Goal: Task Accomplishment & Management: Manage account settings

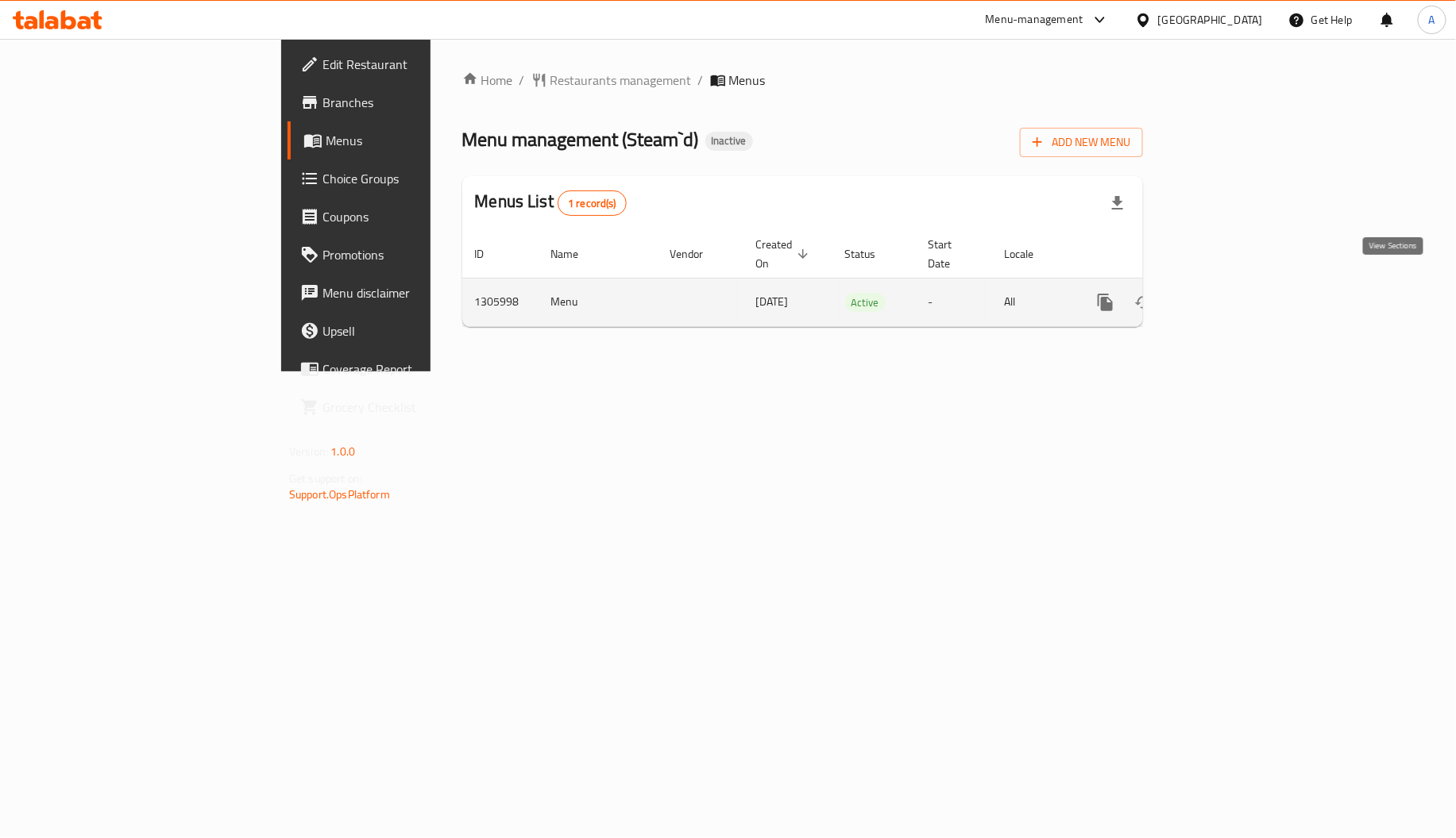
click at [1227, 295] on icon "enhanced table" at bounding box center [1220, 302] width 15 height 15
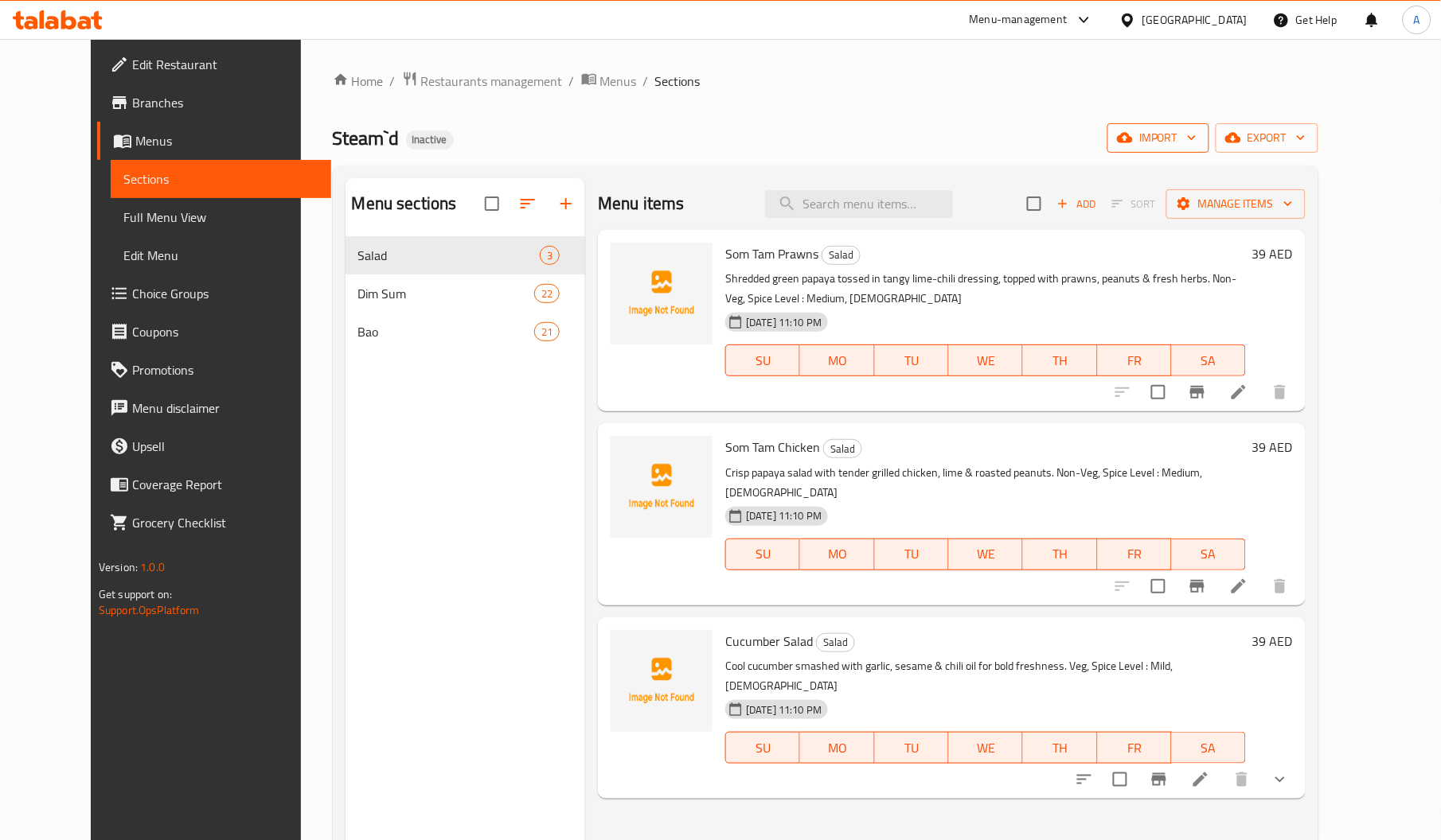
click at [1133, 135] on icon "button" at bounding box center [1124, 137] width 16 height 10
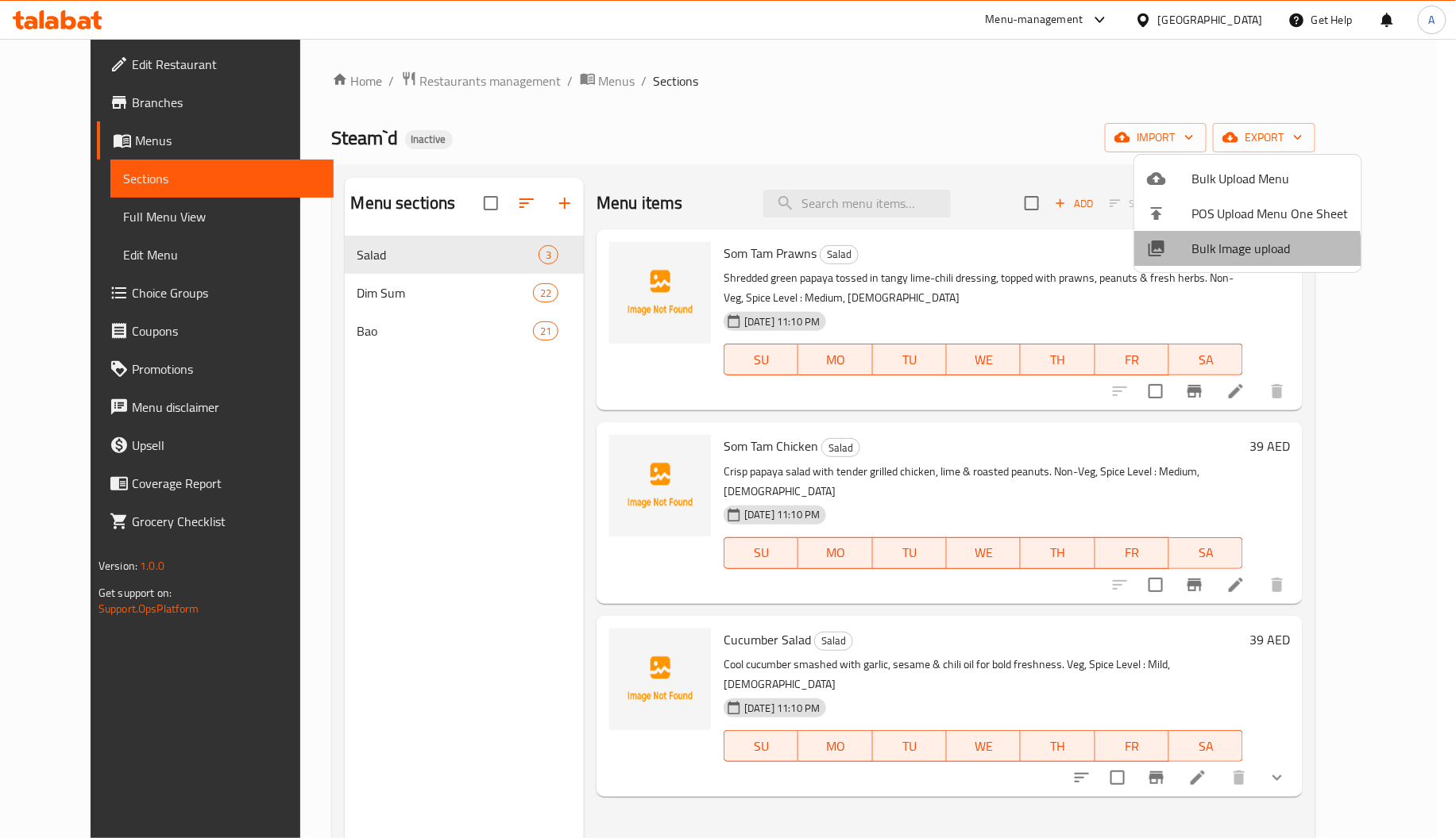
click at [1183, 257] on div at bounding box center [1169, 248] width 44 height 19
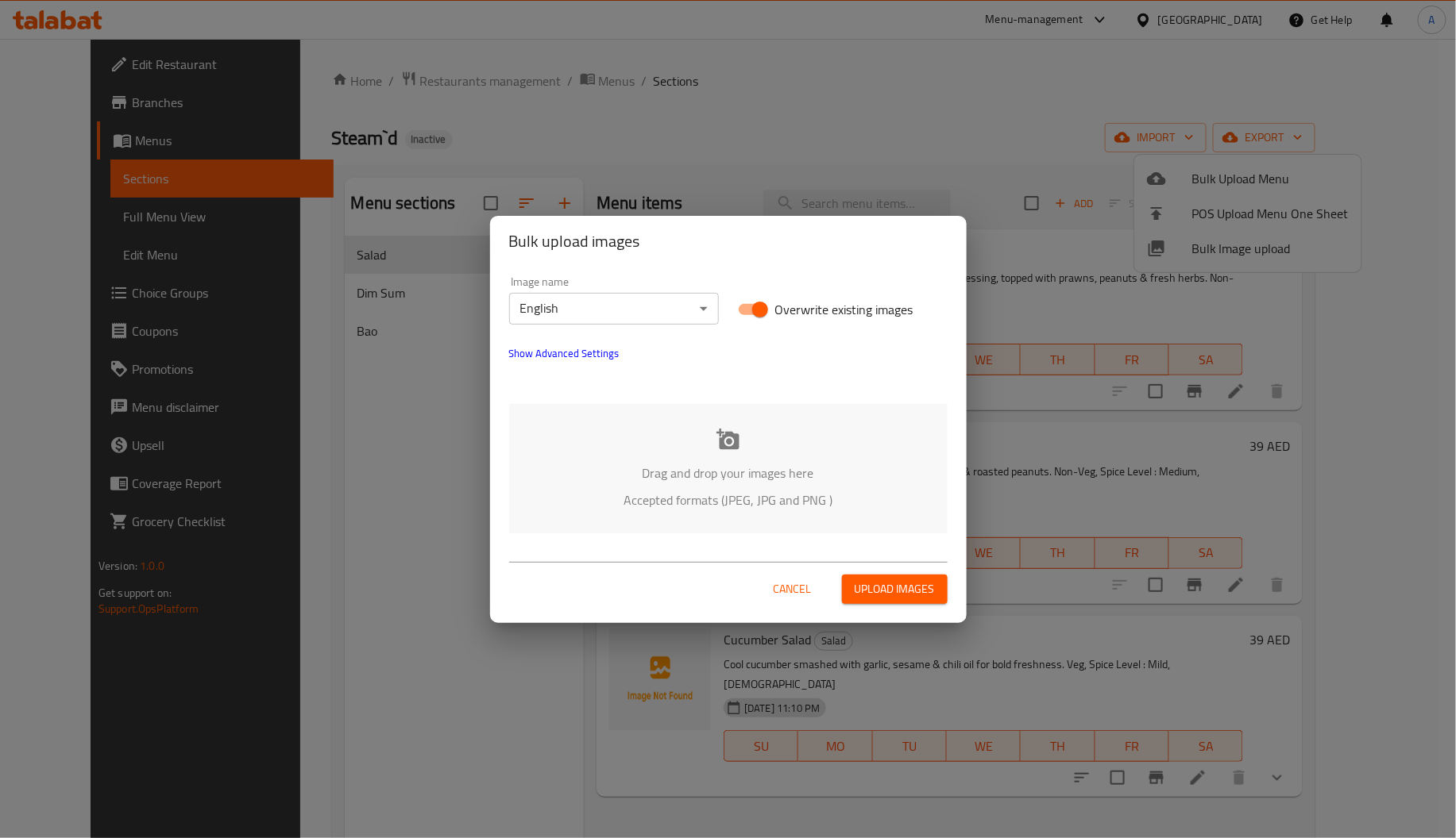
click at [710, 445] on div "Drag and drop your images here Accepted formats (JPEG, JPG and PNG )" at bounding box center [728, 469] width 438 height 130
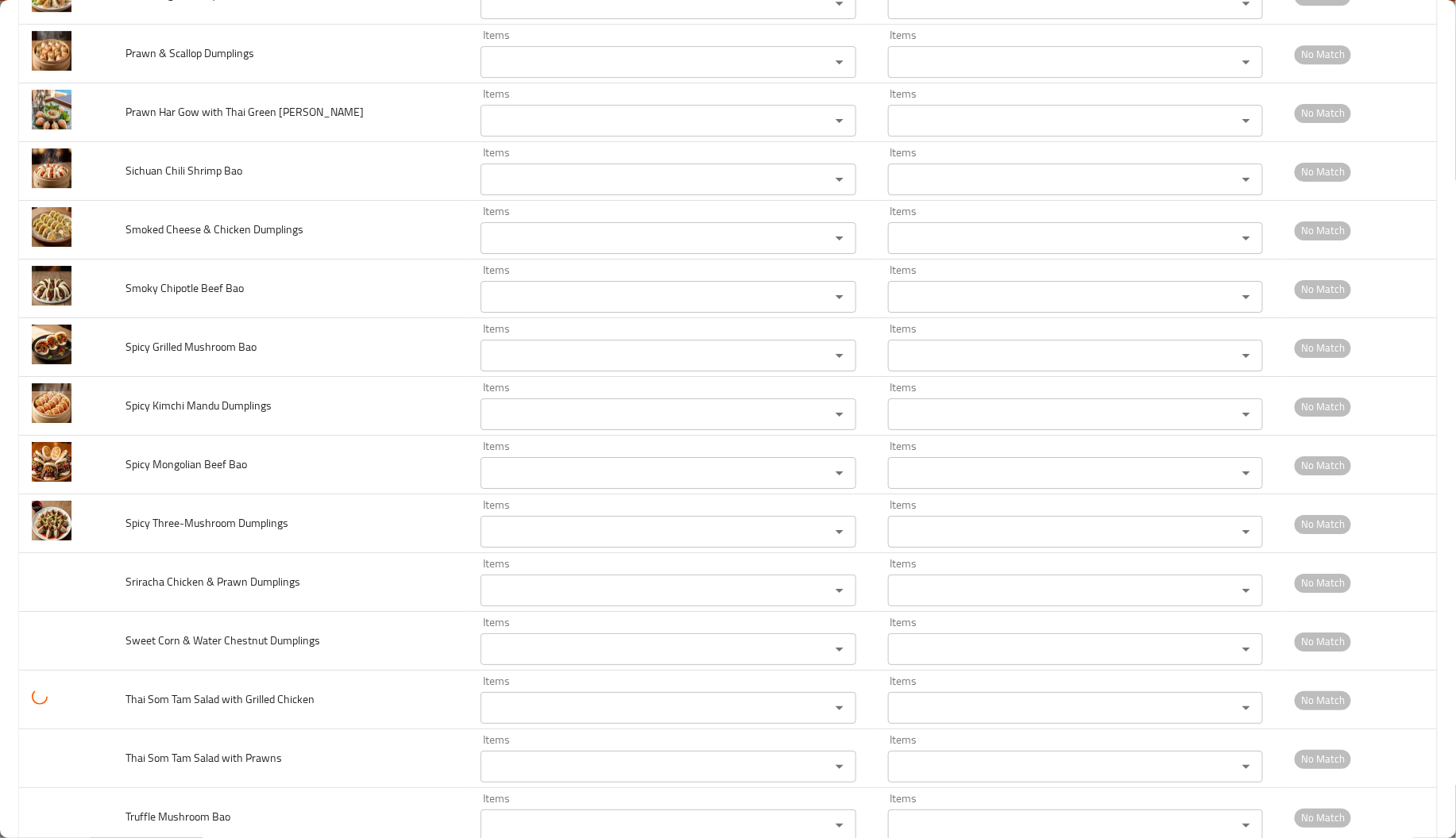
scroll to position [2146, 0]
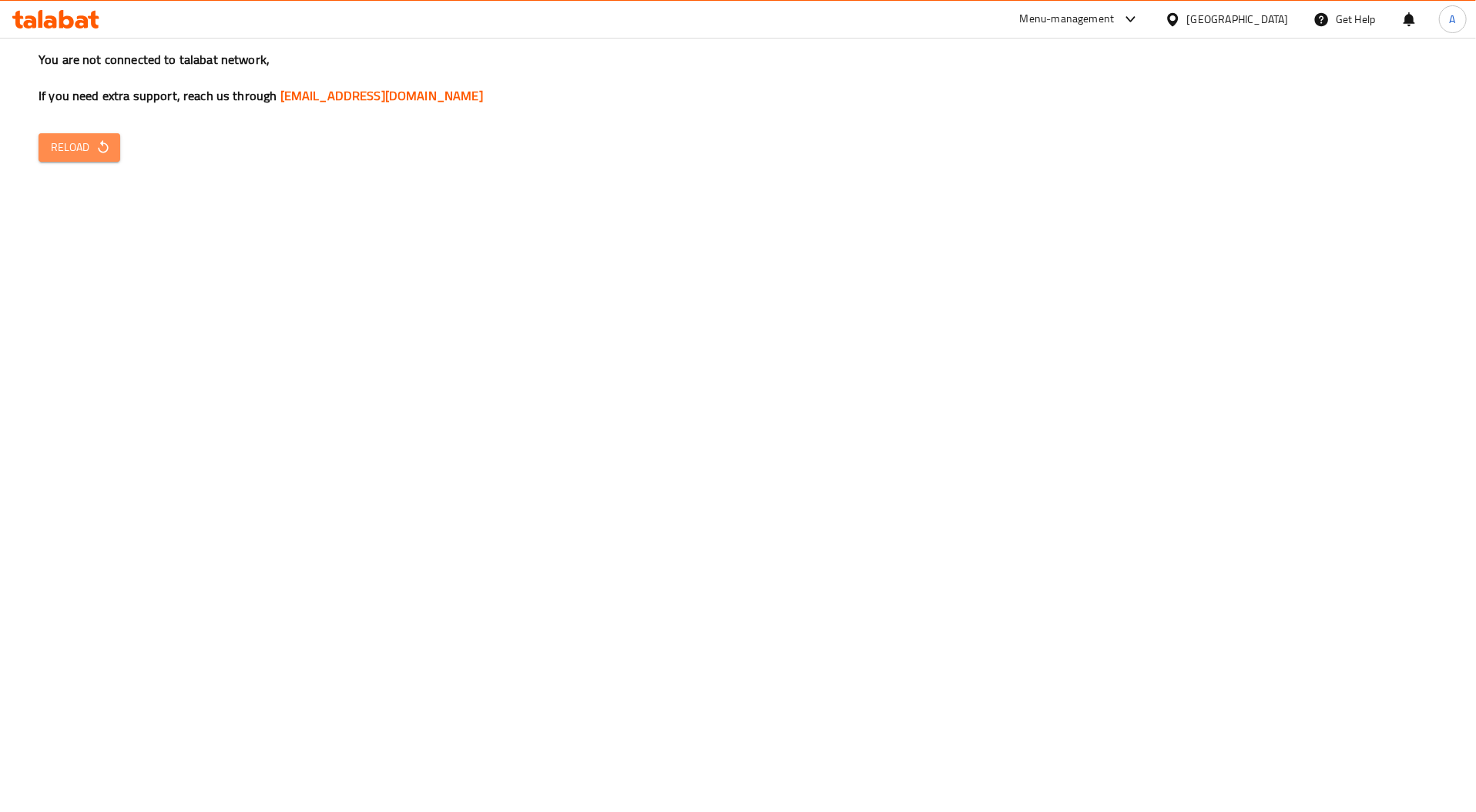
click at [81, 150] on span "Reload" at bounding box center [79, 148] width 57 height 20
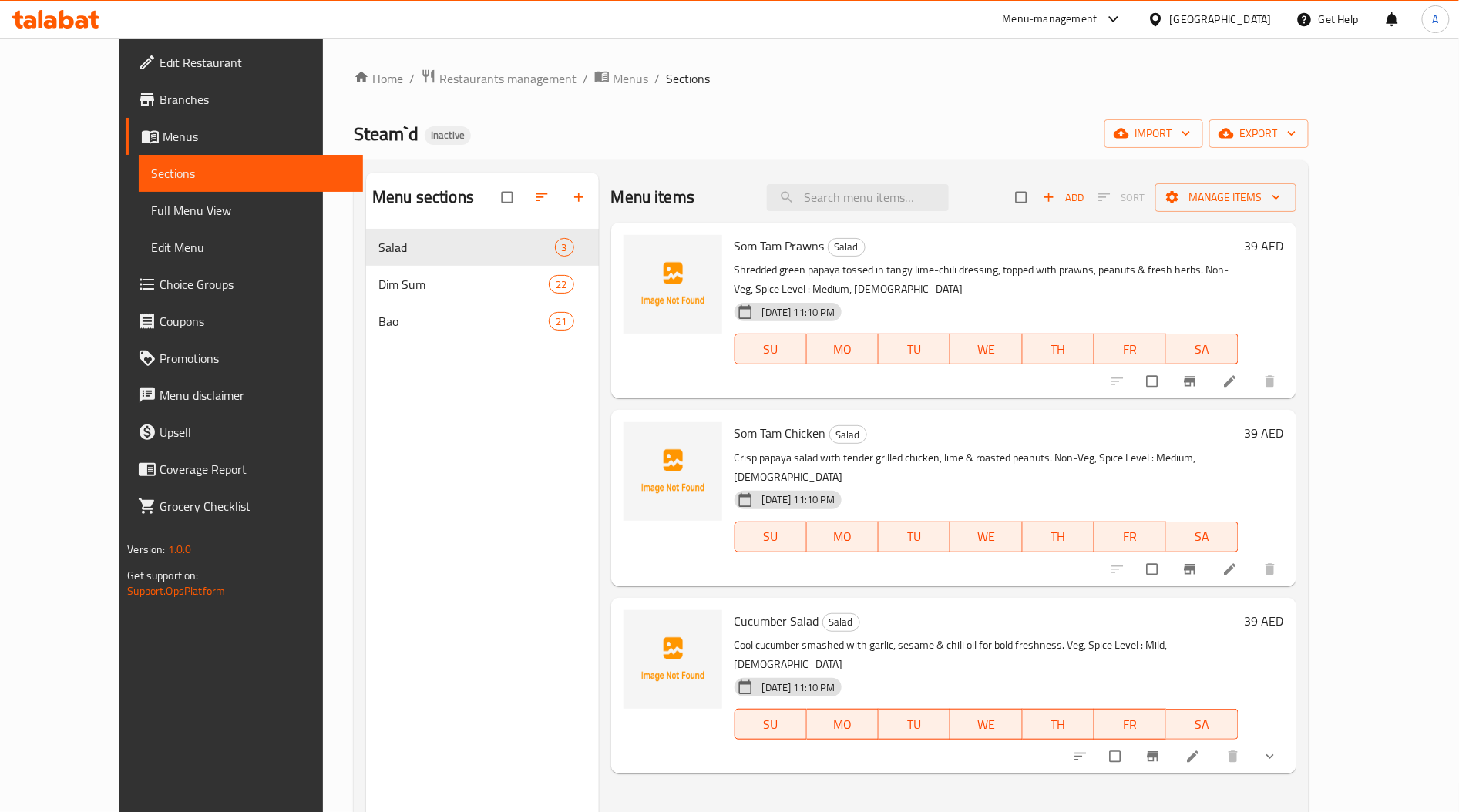
click at [955, 275] on p "Shredded green papaya tossed in tangy lime-chili dressing, topped with prawns, …" at bounding box center [985, 279] width 504 height 38
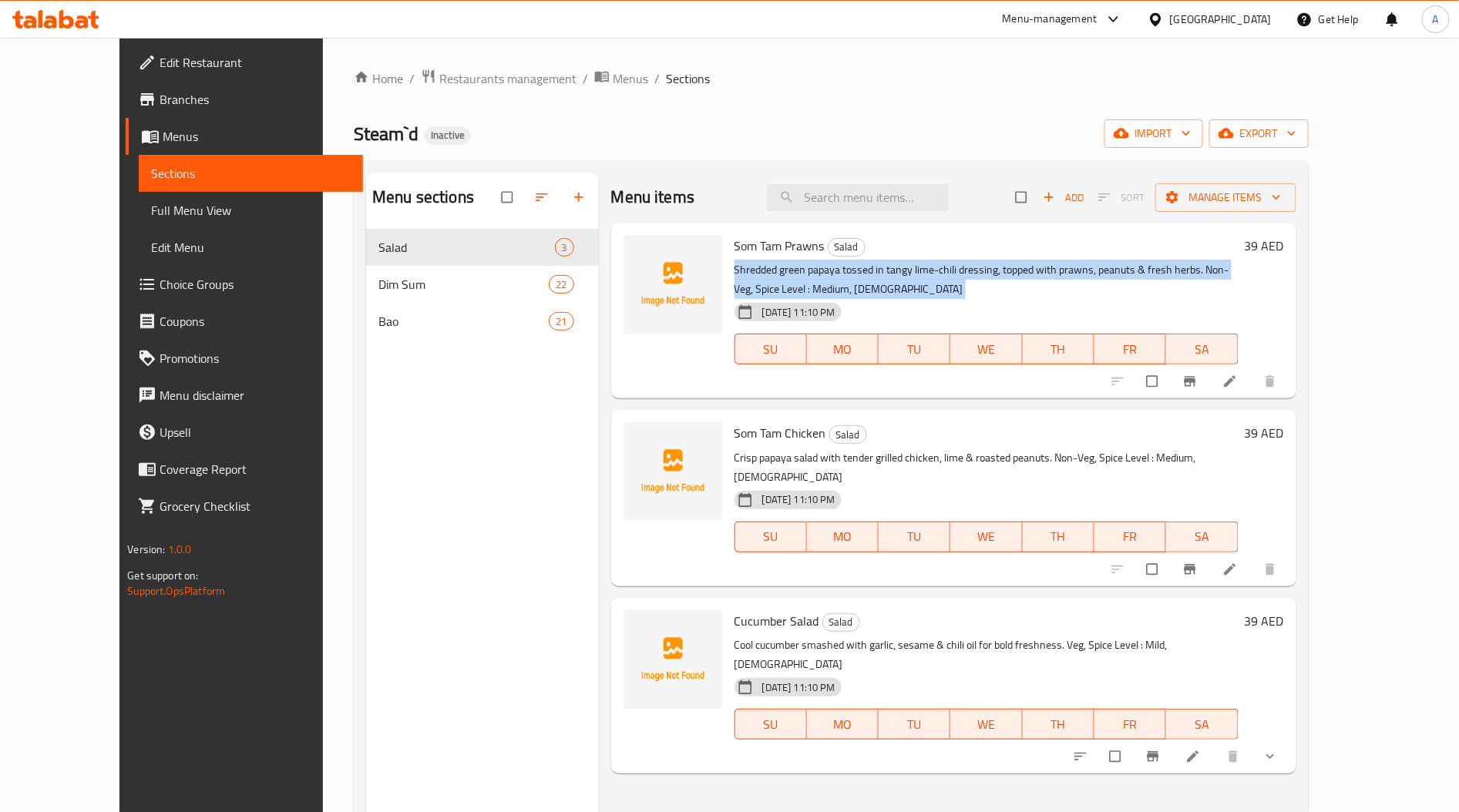
click at [955, 275] on p "Shredded green papaya tossed in tangy lime-chili dressing, topped with prawns, …" at bounding box center [985, 279] width 504 height 38
click at [1129, 127] on icon "button" at bounding box center [1121, 133] width 15 height 15
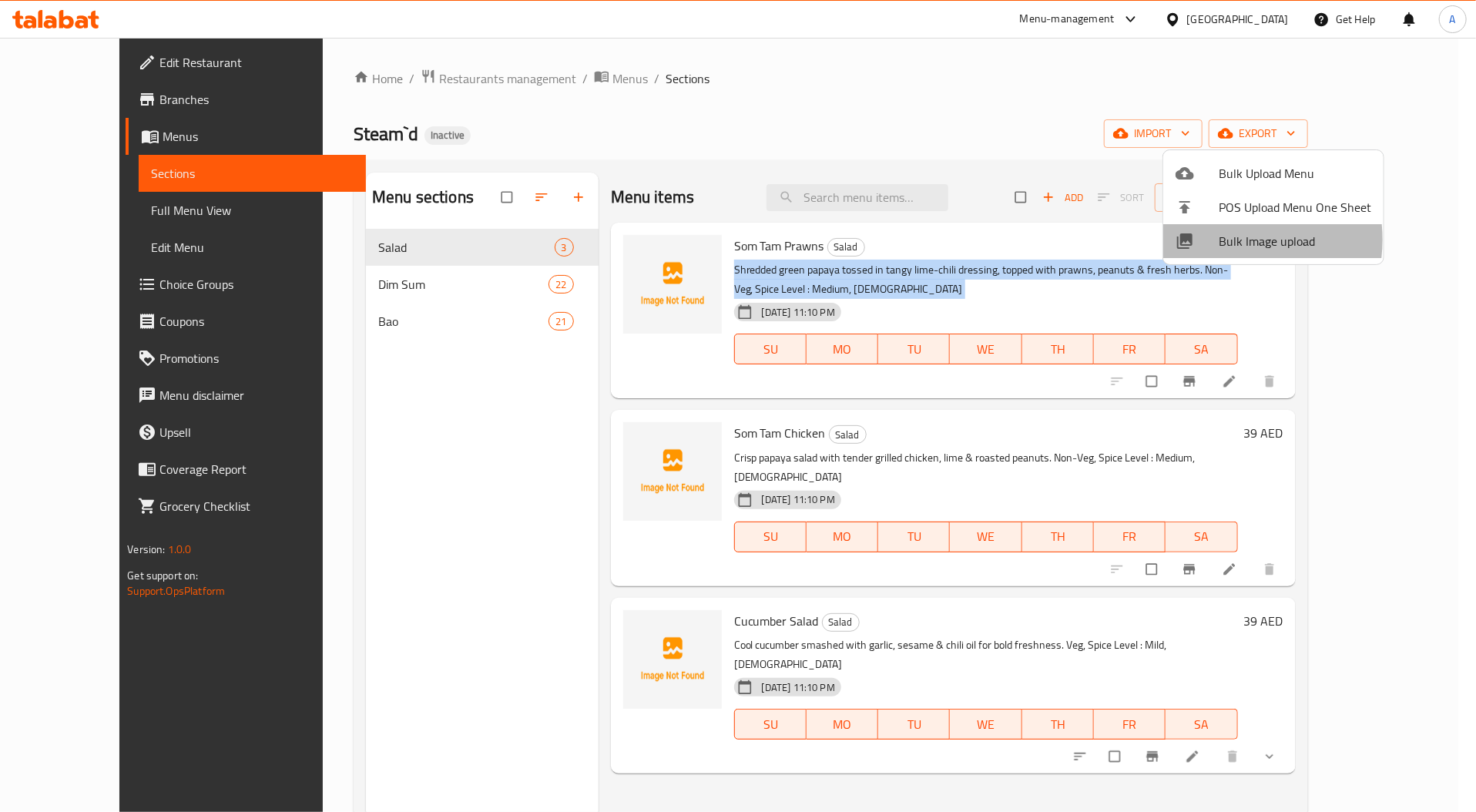
click at [1219, 240] on span "Bulk Image upload" at bounding box center [1295, 241] width 153 height 19
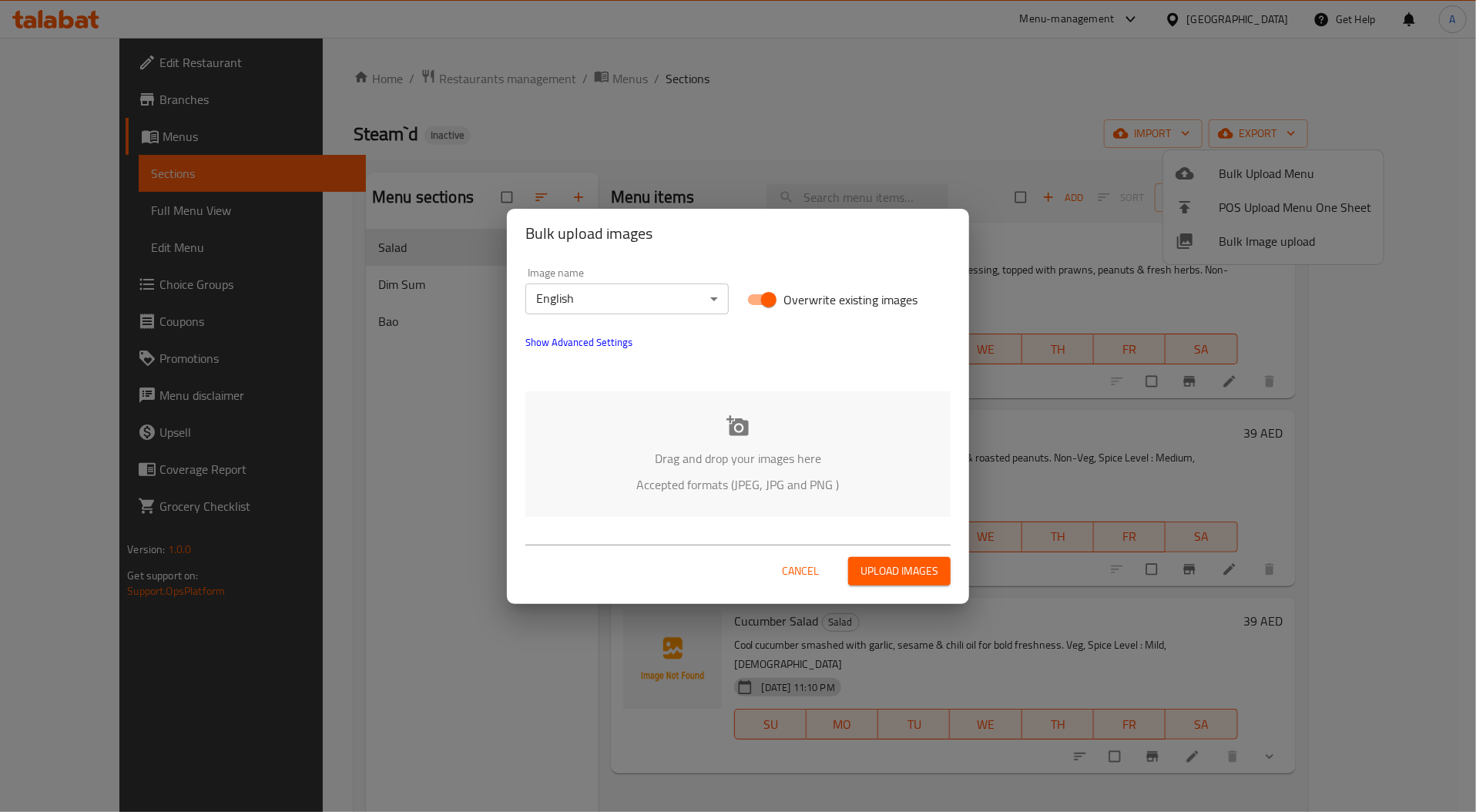
click at [705, 424] on div "Drag and drop your images here Accepted formats (JPEG, JPG and PNG )" at bounding box center [738, 454] width 425 height 126
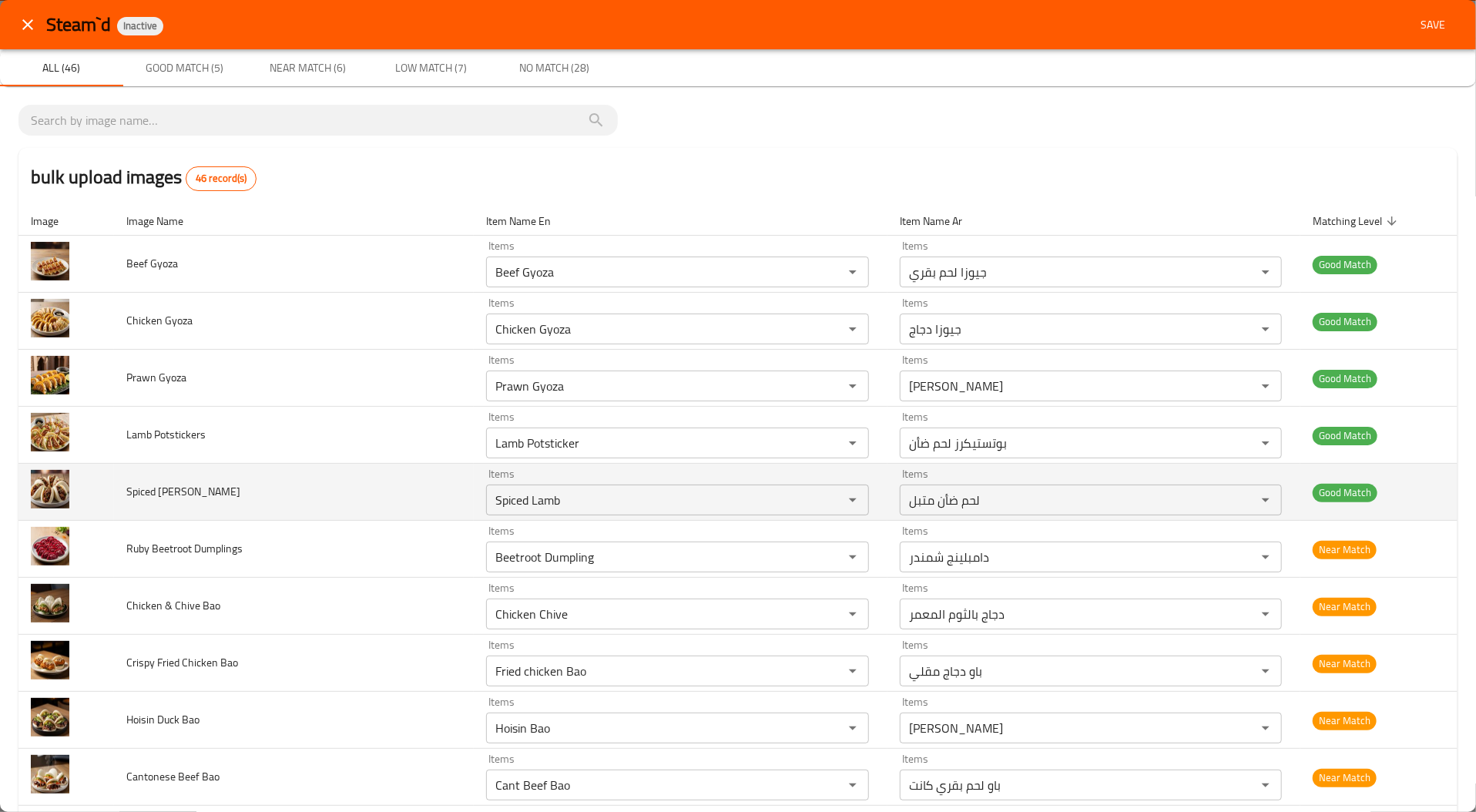
click at [1273, 507] on td "Items لحم ضأن متبل Items" at bounding box center [1093, 492] width 413 height 57
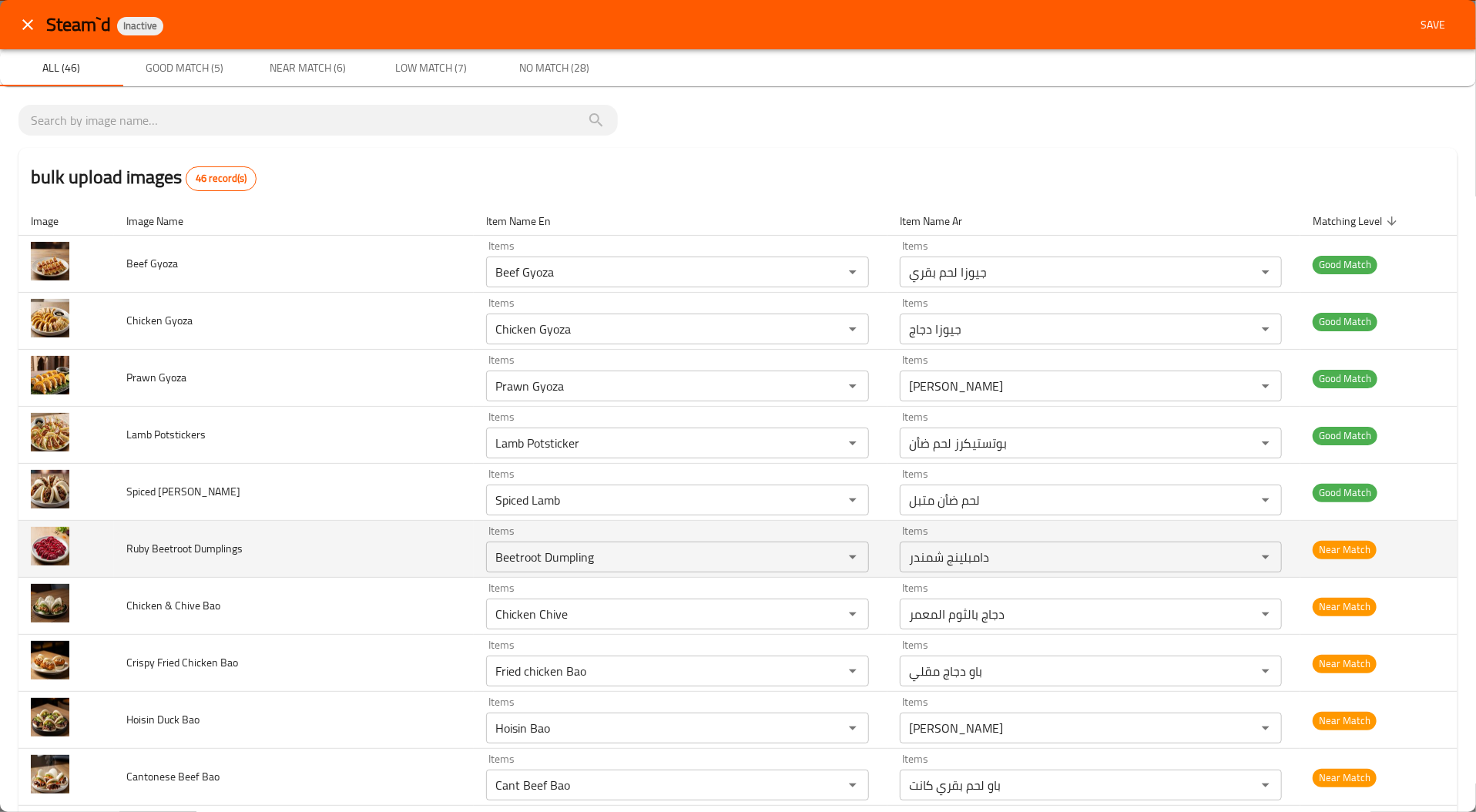
click at [177, 541] on span "Ruby Beetroot Dumplings" at bounding box center [185, 548] width 116 height 20
copy span "Ruby Beetroot Dumplings"
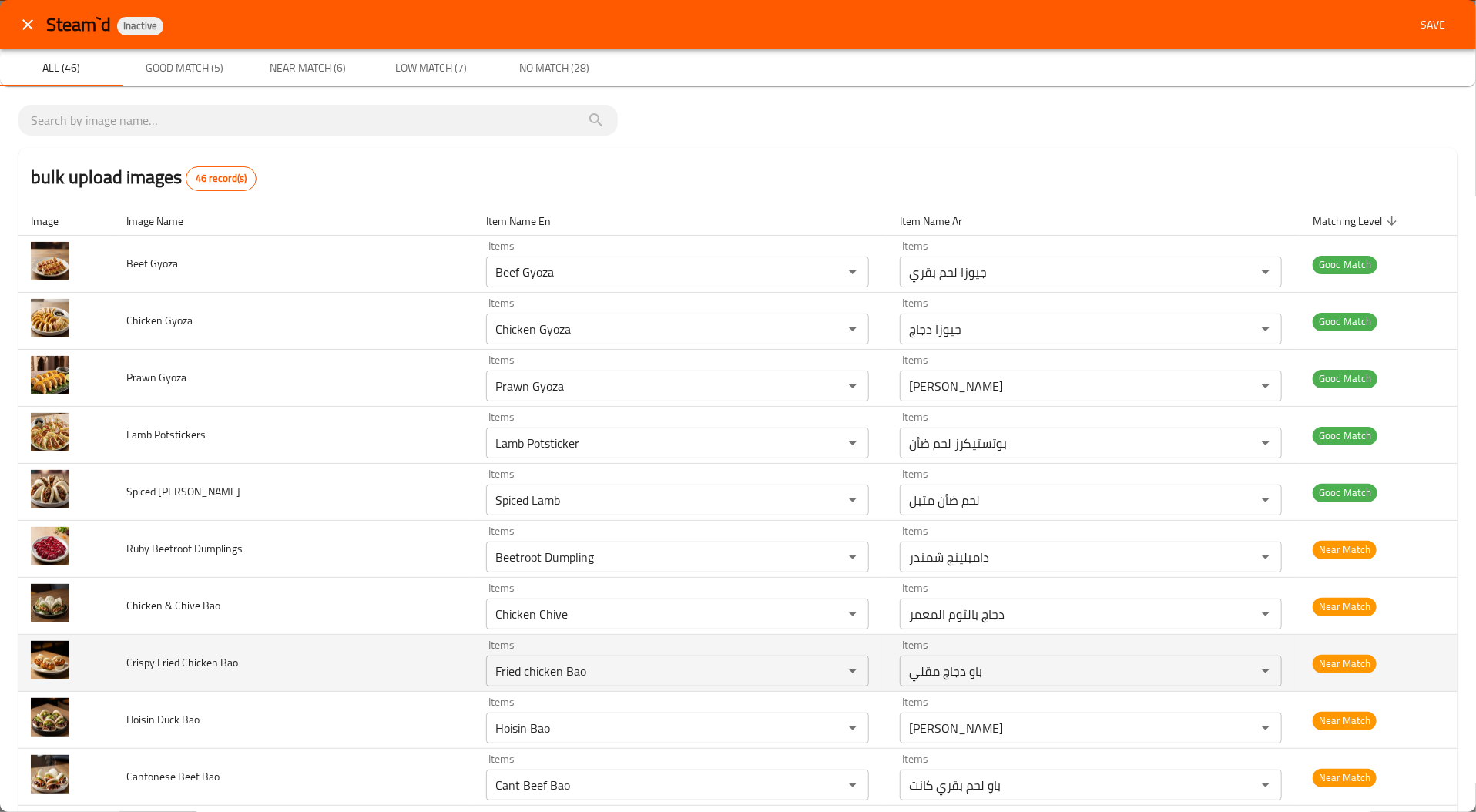
click at [388, 664] on td "Crispy Fried Chicken Bao" at bounding box center [294, 663] width 360 height 57
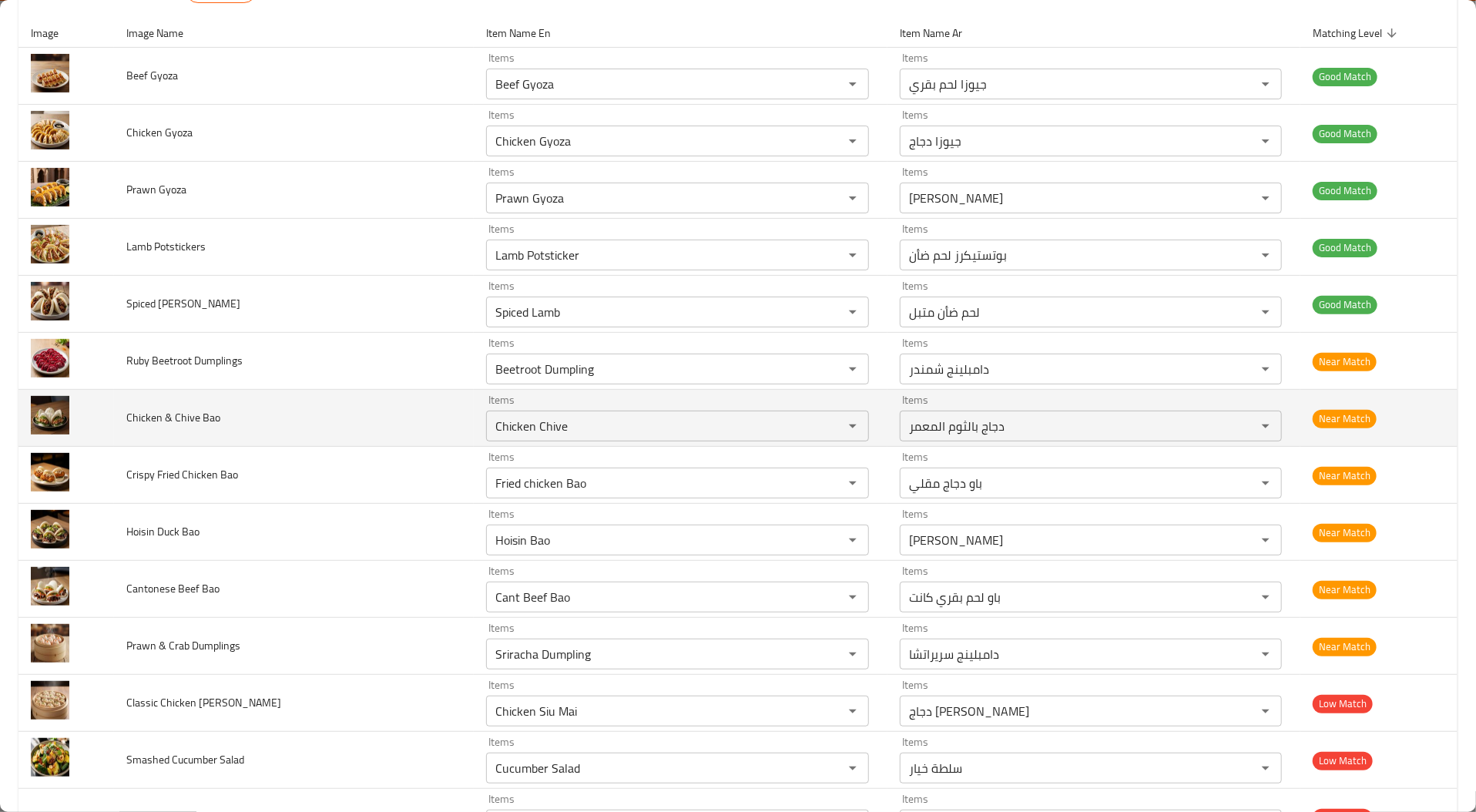
scroll to position [195, 0]
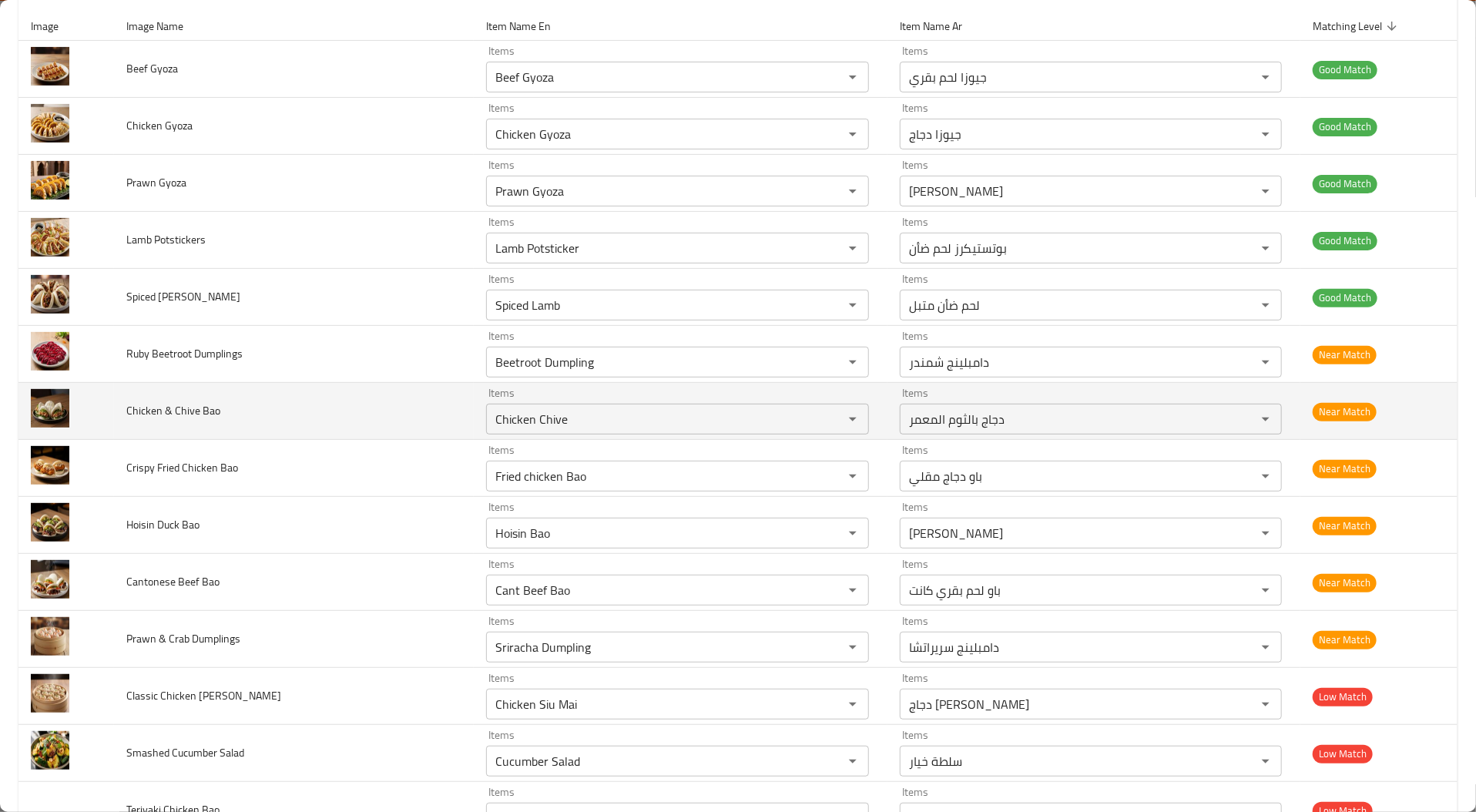
click at [326, 393] on td "Chicken & Chive Bao" at bounding box center [294, 411] width 360 height 57
click at [178, 408] on span "Chicken & Chive Bao" at bounding box center [173, 410] width 94 height 20
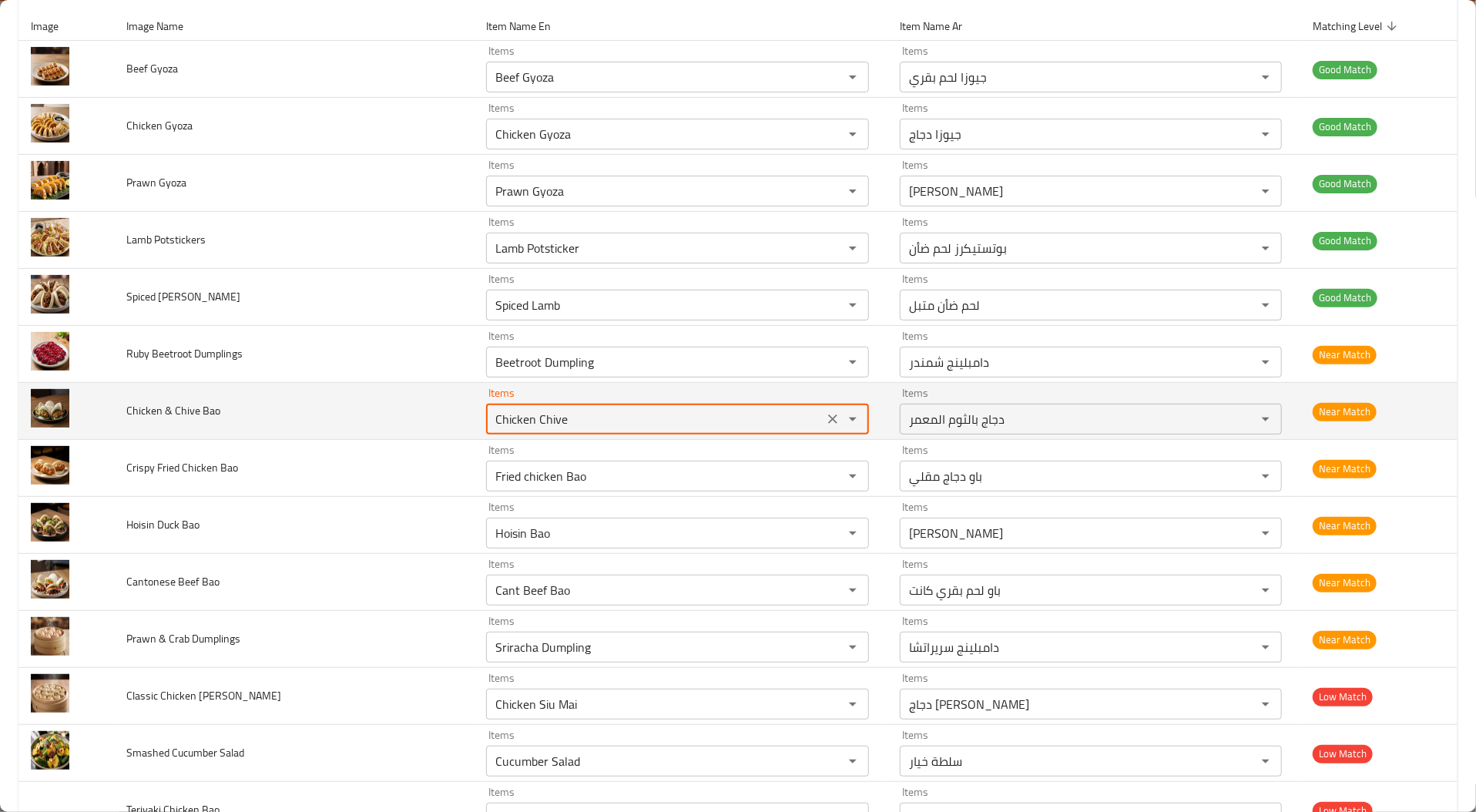
click at [537, 414] on Bao "Chicken Chive" at bounding box center [654, 419] width 327 height 21
click at [335, 425] on td "Chicken & Chive Bao" at bounding box center [294, 411] width 360 height 57
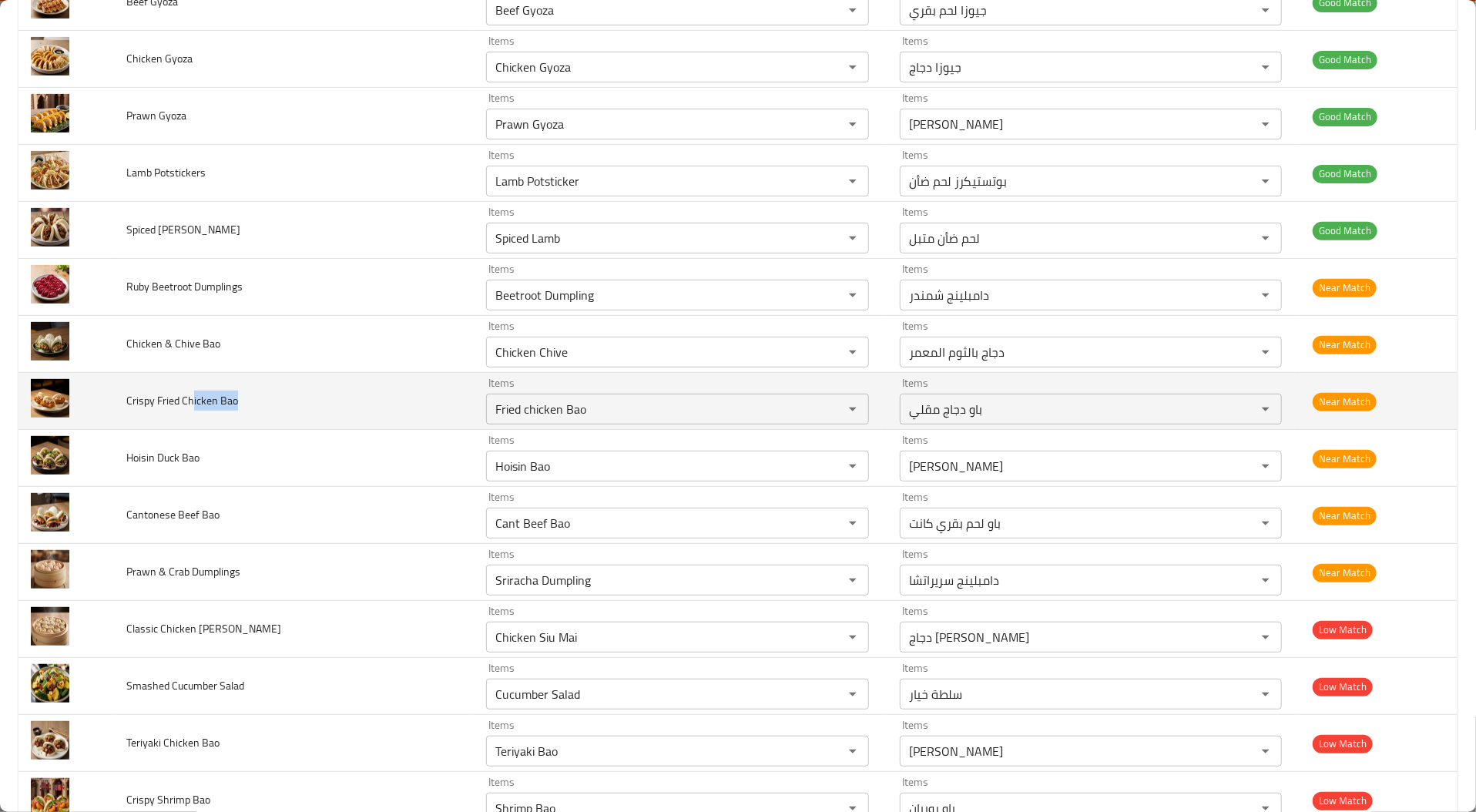
drag, startPoint x: 195, startPoint y: 405, endPoint x: 312, endPoint y: 411, distance: 117.2
click at [312, 411] on td "Crispy Fried Chicken Bao" at bounding box center [294, 401] width 360 height 57
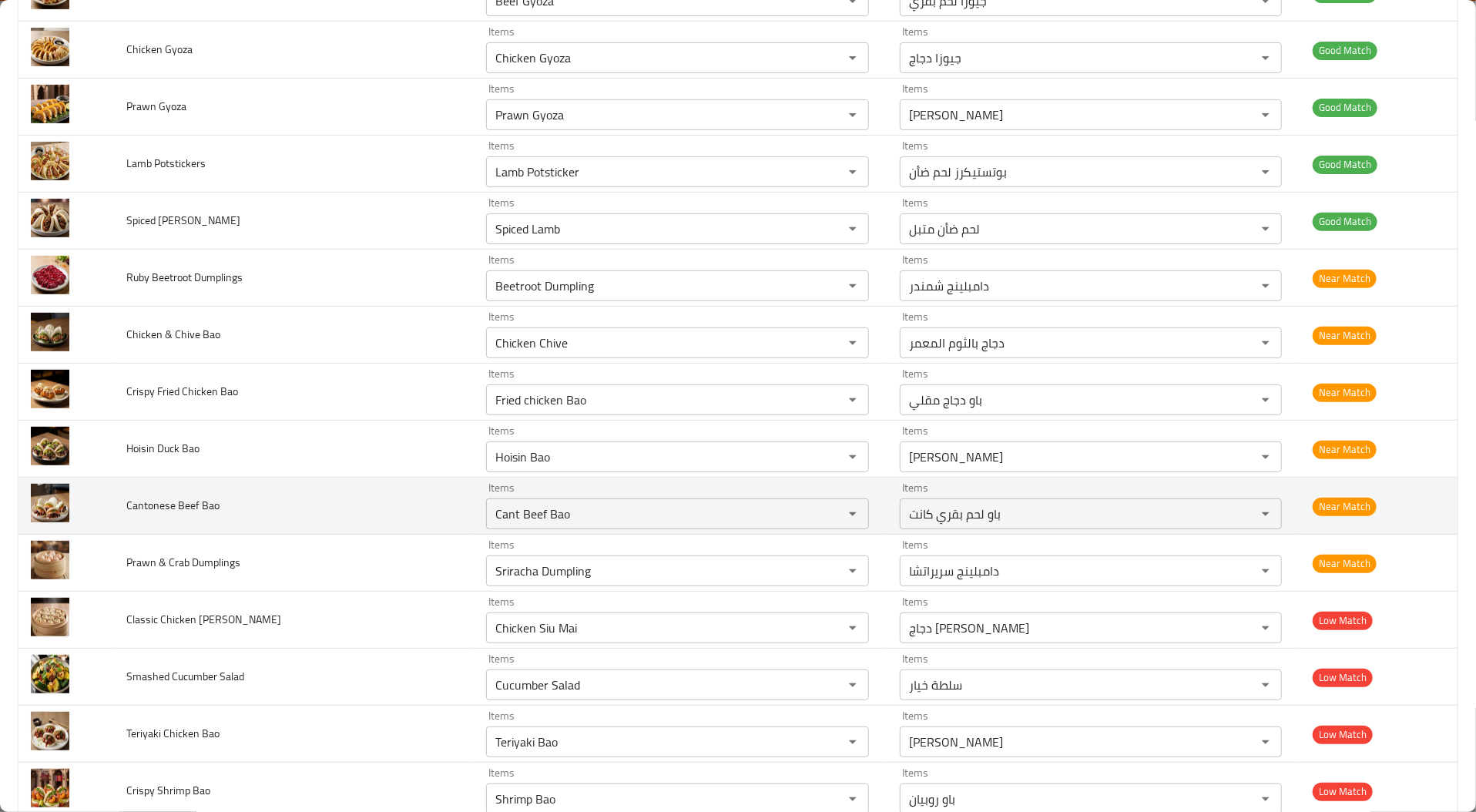
scroll to position [271, 0]
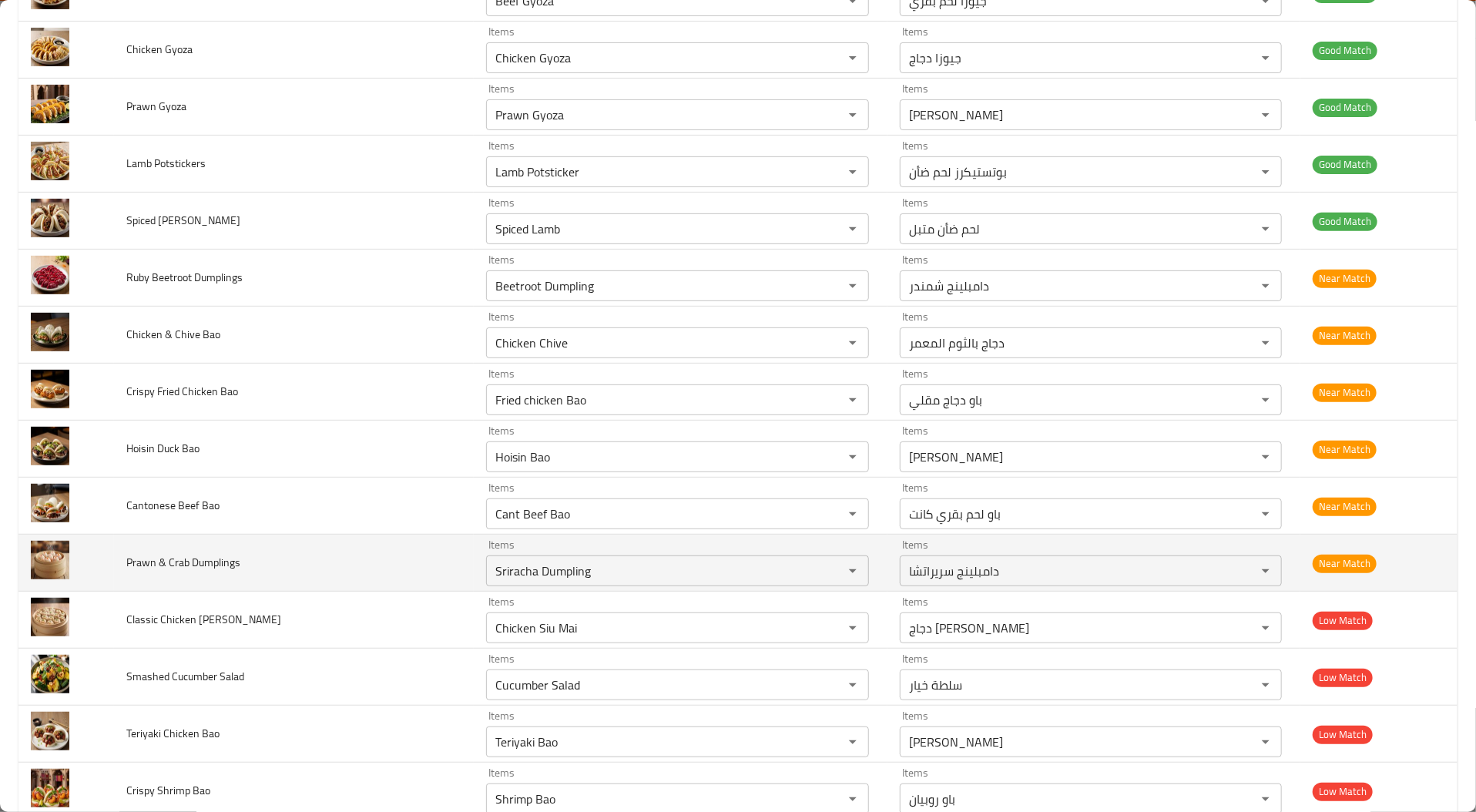
click at [128, 563] on span "Prawn & Crab Dumplings" at bounding box center [184, 562] width 114 height 20
copy span "Prawn"
drag, startPoint x: 594, startPoint y: 554, endPoint x: 590, endPoint y: 571, distance: 17.5
click at [590, 571] on div "Items Sriracha Dumpling Items" at bounding box center [677, 562] width 383 height 47
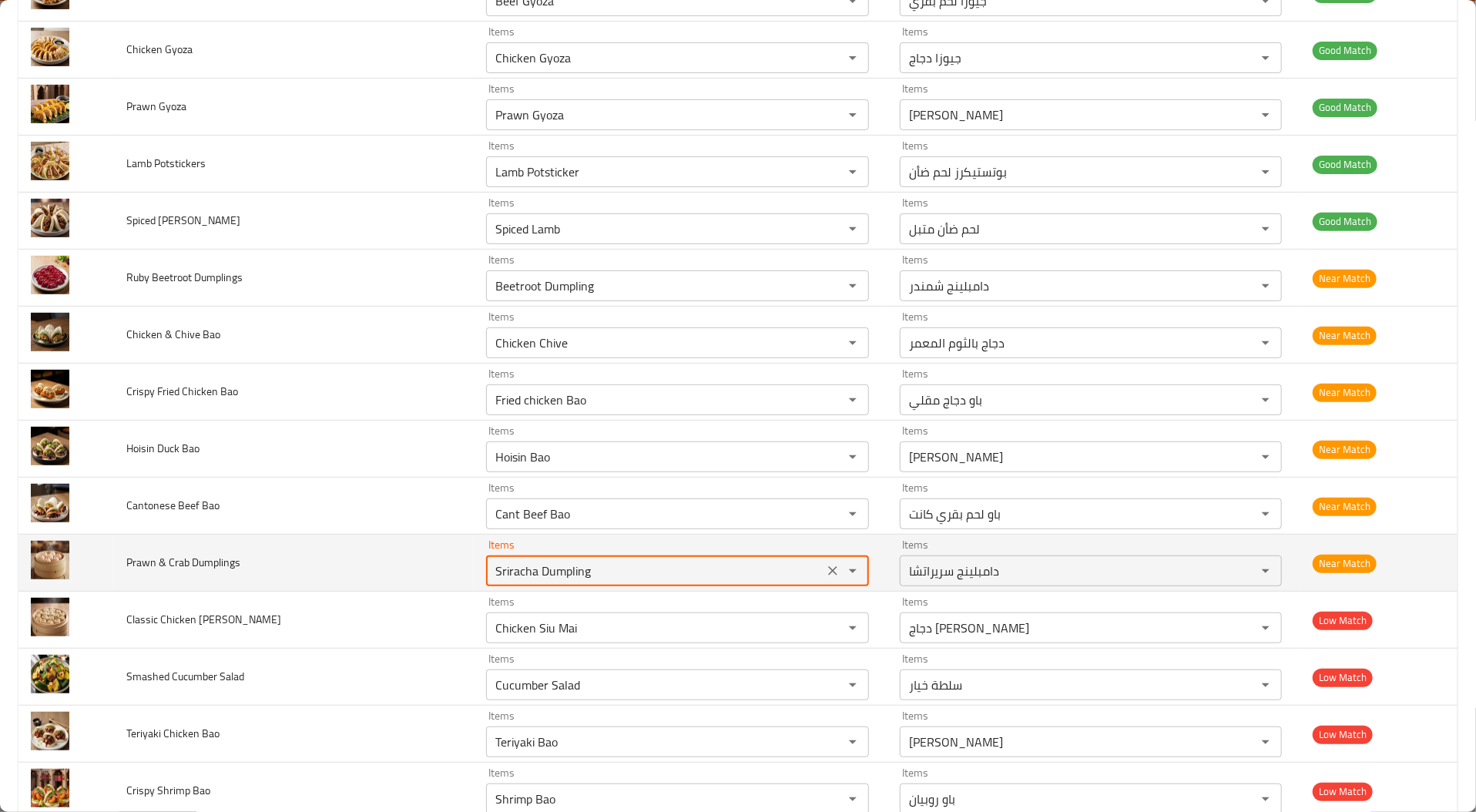
click at [590, 571] on Dumplings "Sriracha Dumpling" at bounding box center [654, 570] width 327 height 21
paste Dumplings "Prawn"
click at [590, 571] on Dumplings "Prawn" at bounding box center [654, 570] width 327 height 21
type Dumplings "P"
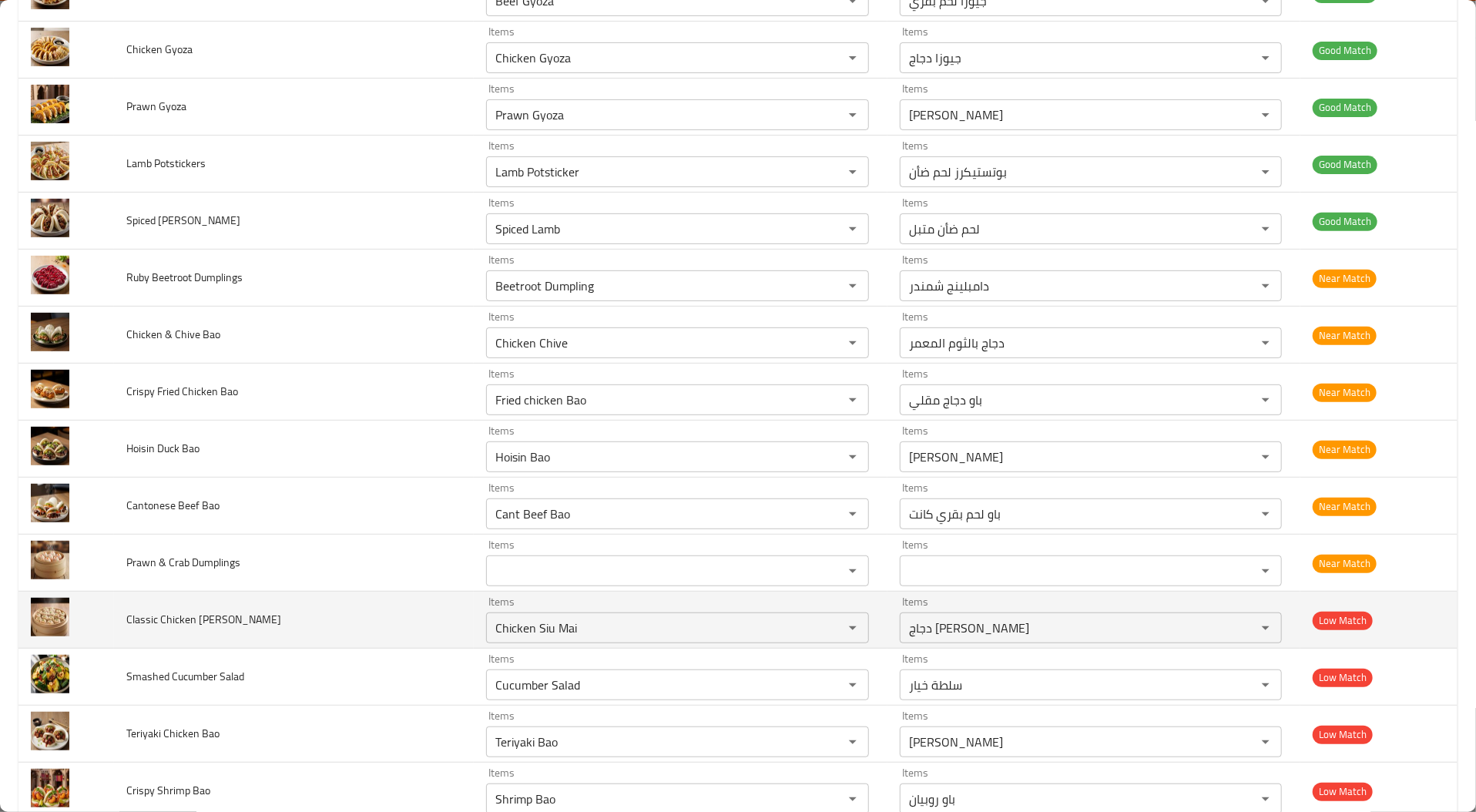
click at [373, 632] on td "Classic Chicken Siu Mai" at bounding box center [294, 620] width 360 height 57
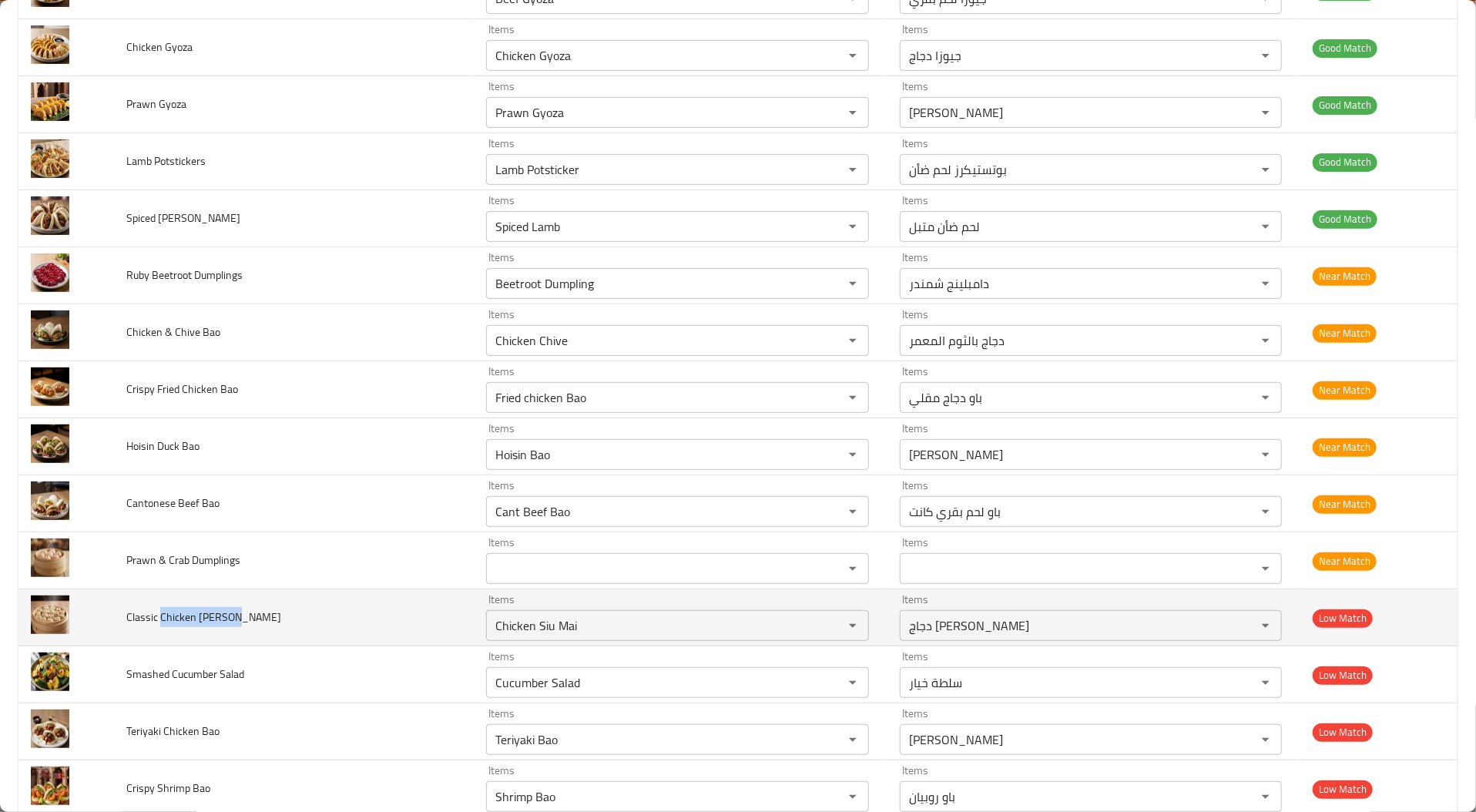
drag, startPoint x: 162, startPoint y: 619, endPoint x: 292, endPoint y: 614, distance: 130.1
click at [292, 614] on td "Classic Chicken Siu Mai" at bounding box center [294, 618] width 360 height 57
click at [195, 607] on td "Classic Chicken Siu Mai" at bounding box center [294, 618] width 360 height 57
drag, startPoint x: 195, startPoint y: 607, endPoint x: 267, endPoint y: 616, distance: 72.6
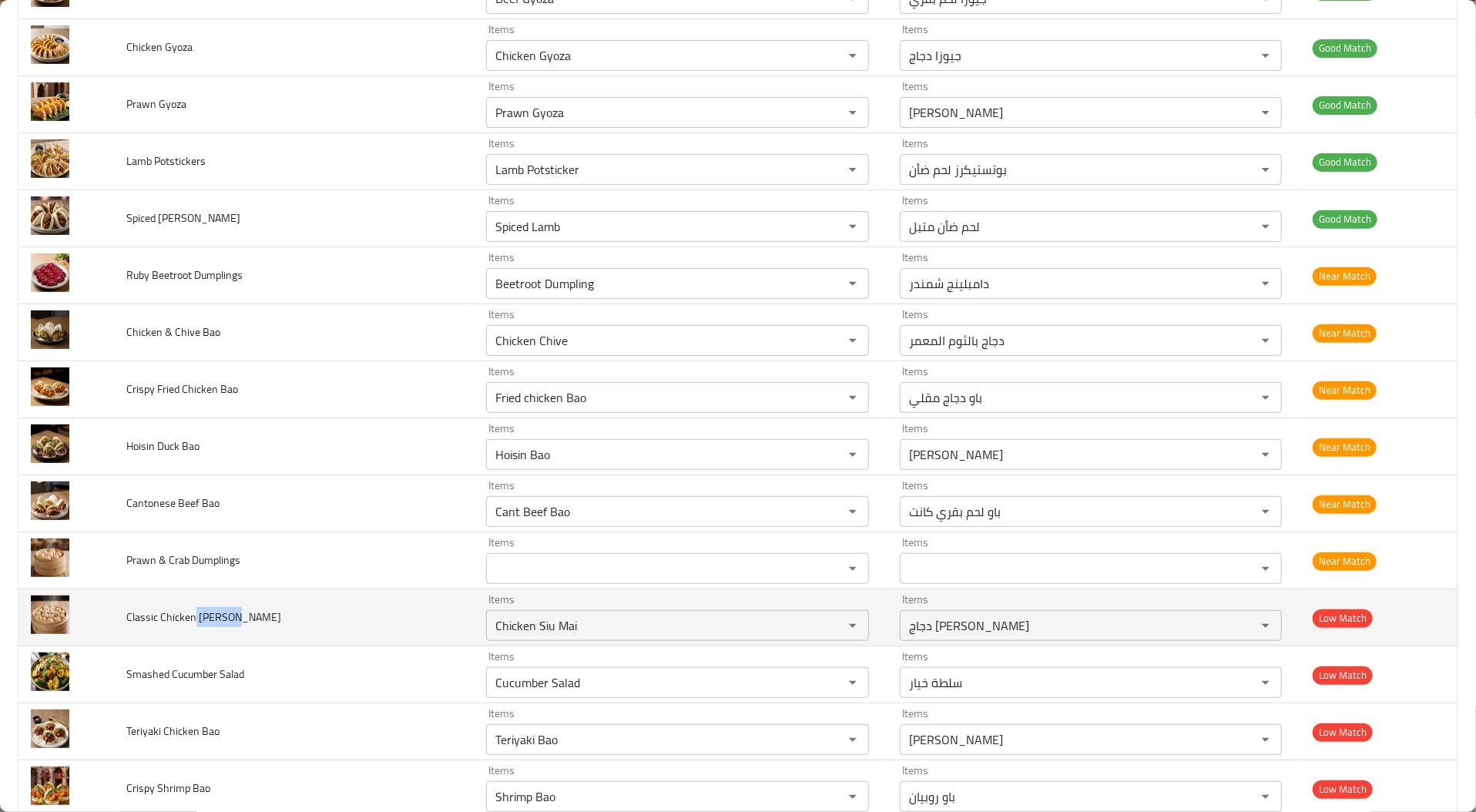
click at [267, 616] on td "Classic Chicken Siu Mai" at bounding box center [294, 618] width 360 height 57
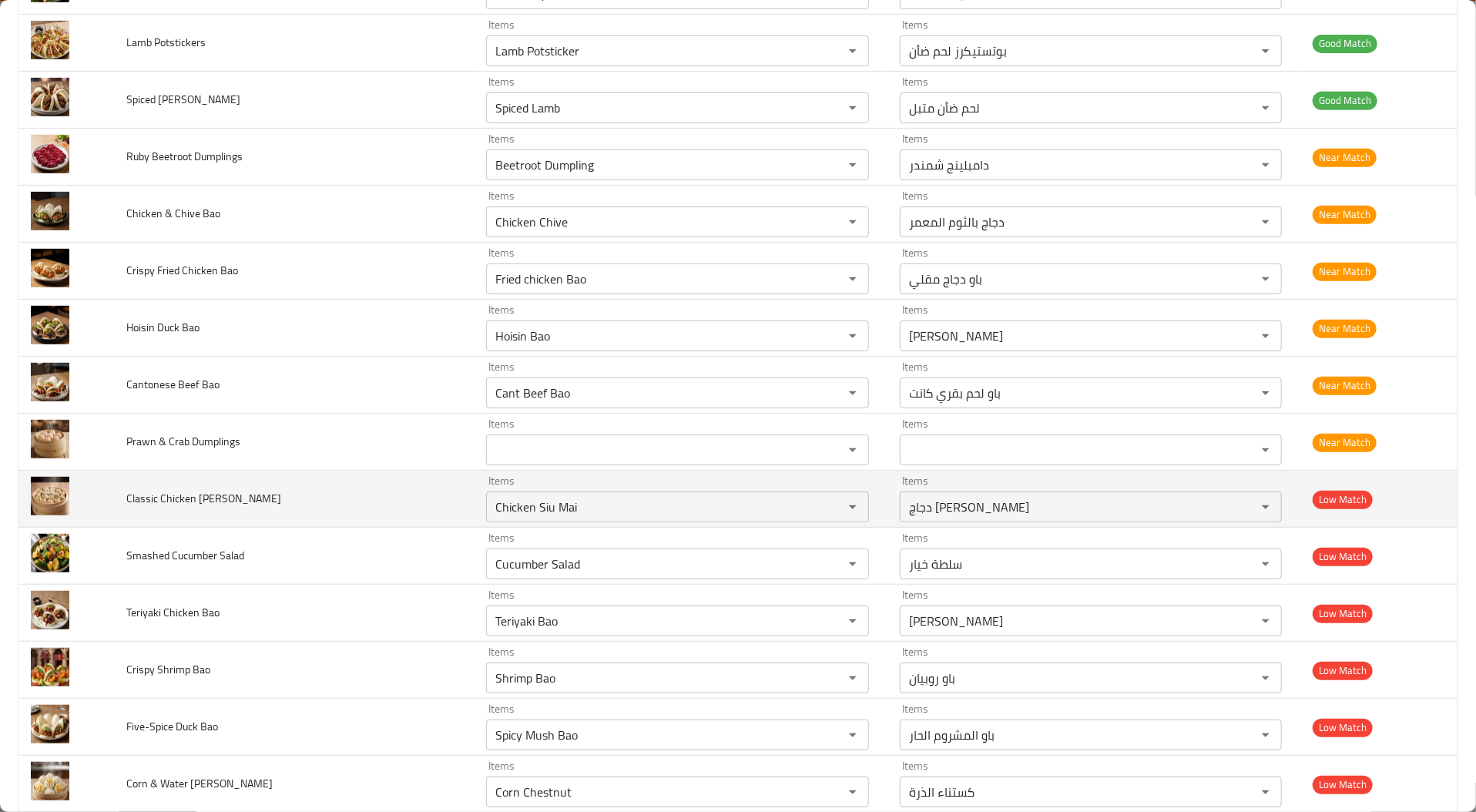
scroll to position [394, 0]
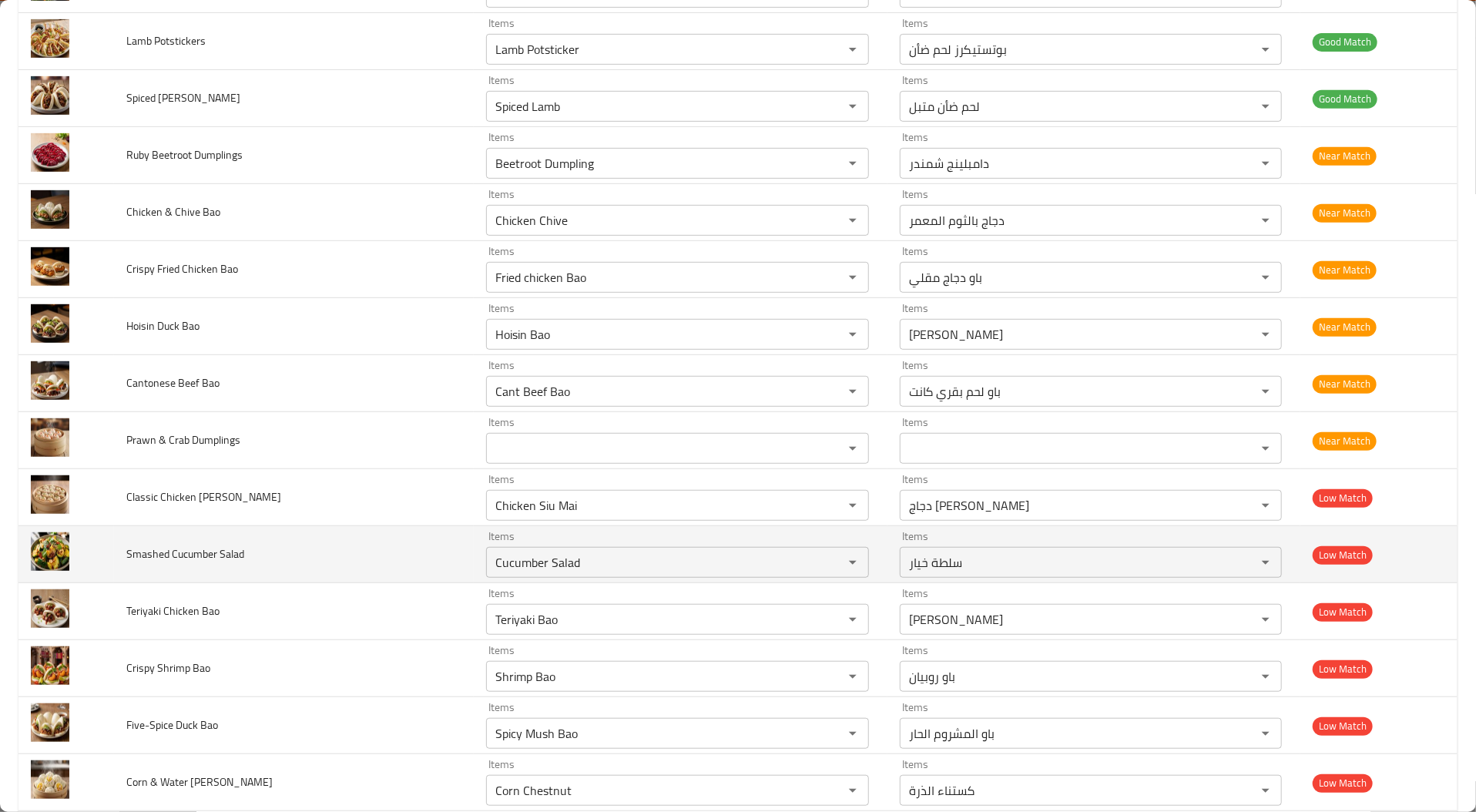
click at [303, 565] on td "Smashed Cucumber Salad" at bounding box center [294, 554] width 360 height 57
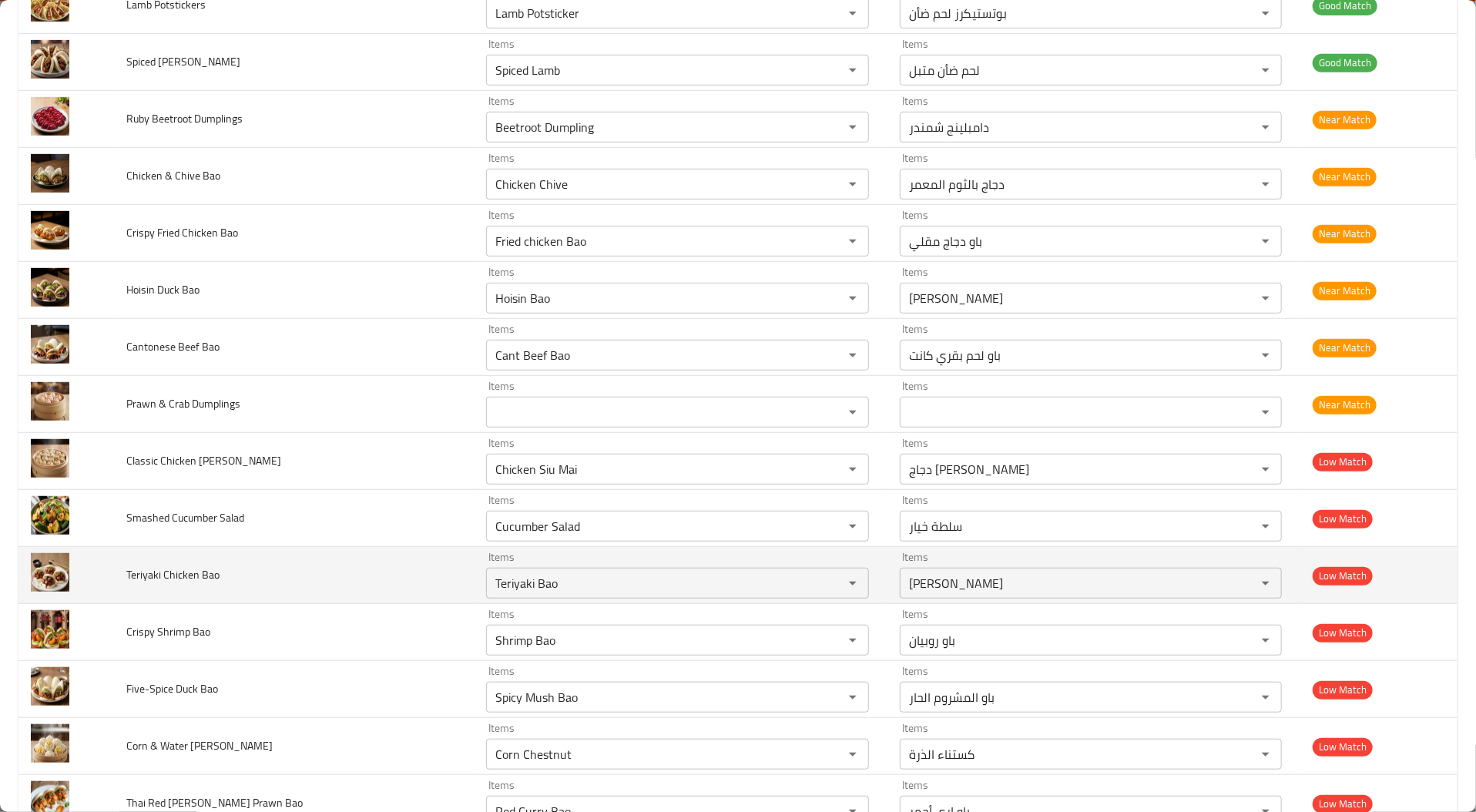
scroll to position [431, 0]
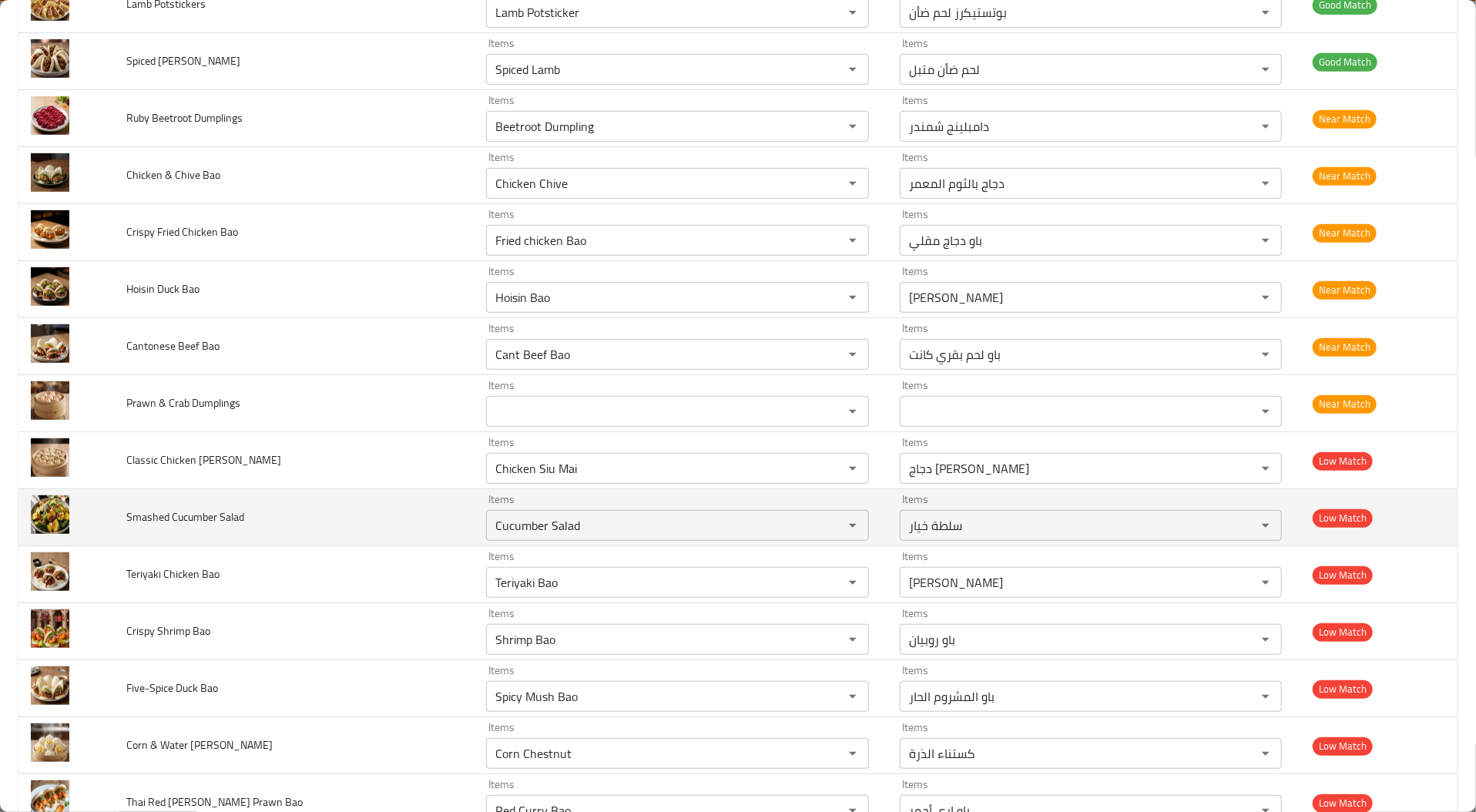
click at [207, 507] on span "Smashed Cucumber Salad" at bounding box center [186, 517] width 118 height 20
click at [152, 522] on span "Smashed Cucumber Salad" at bounding box center [186, 517] width 118 height 20
copy span "Smashed"
click at [152, 522] on span "Smashed Cucumber Salad" at bounding box center [186, 517] width 118 height 20
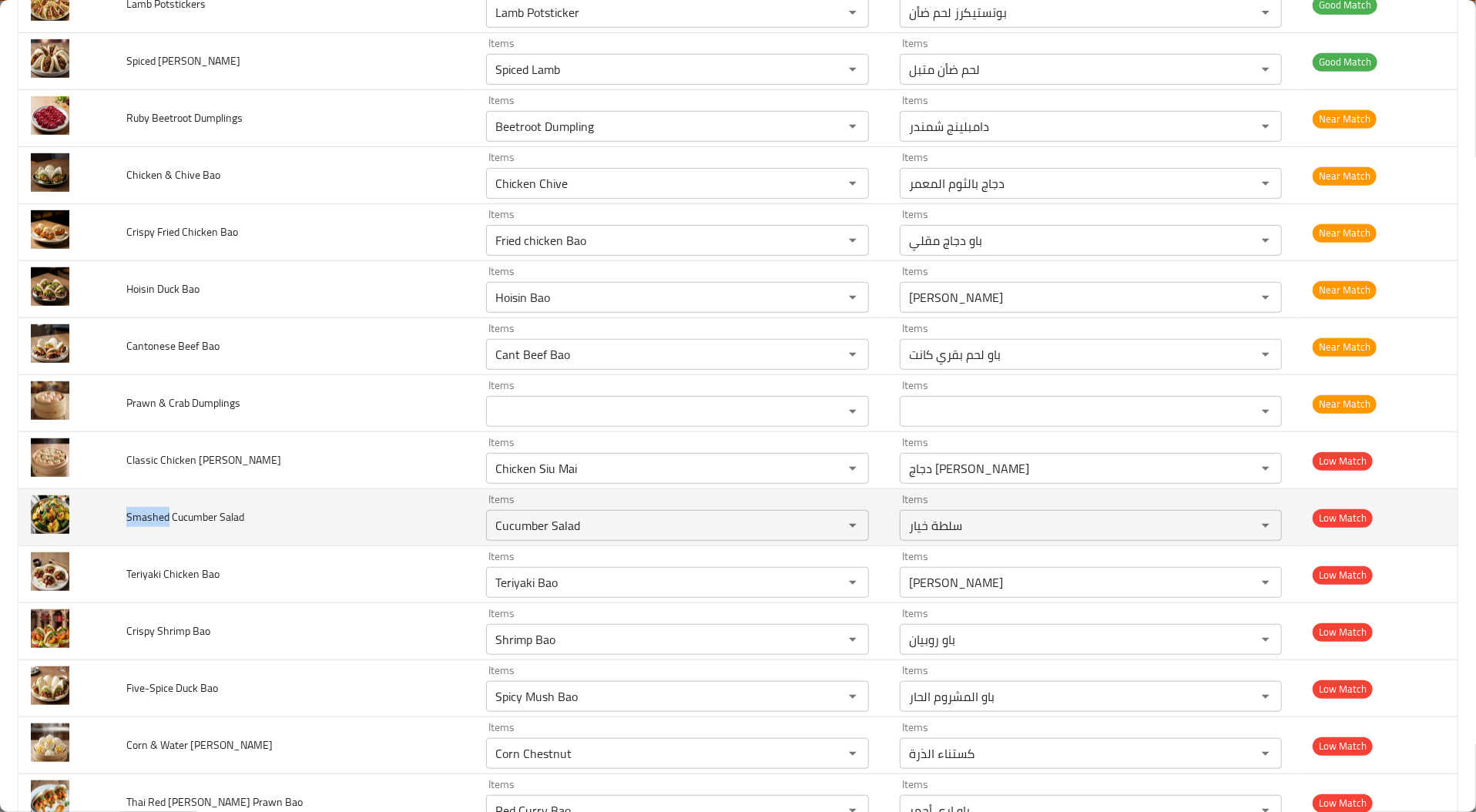
scroll to position [490, 0]
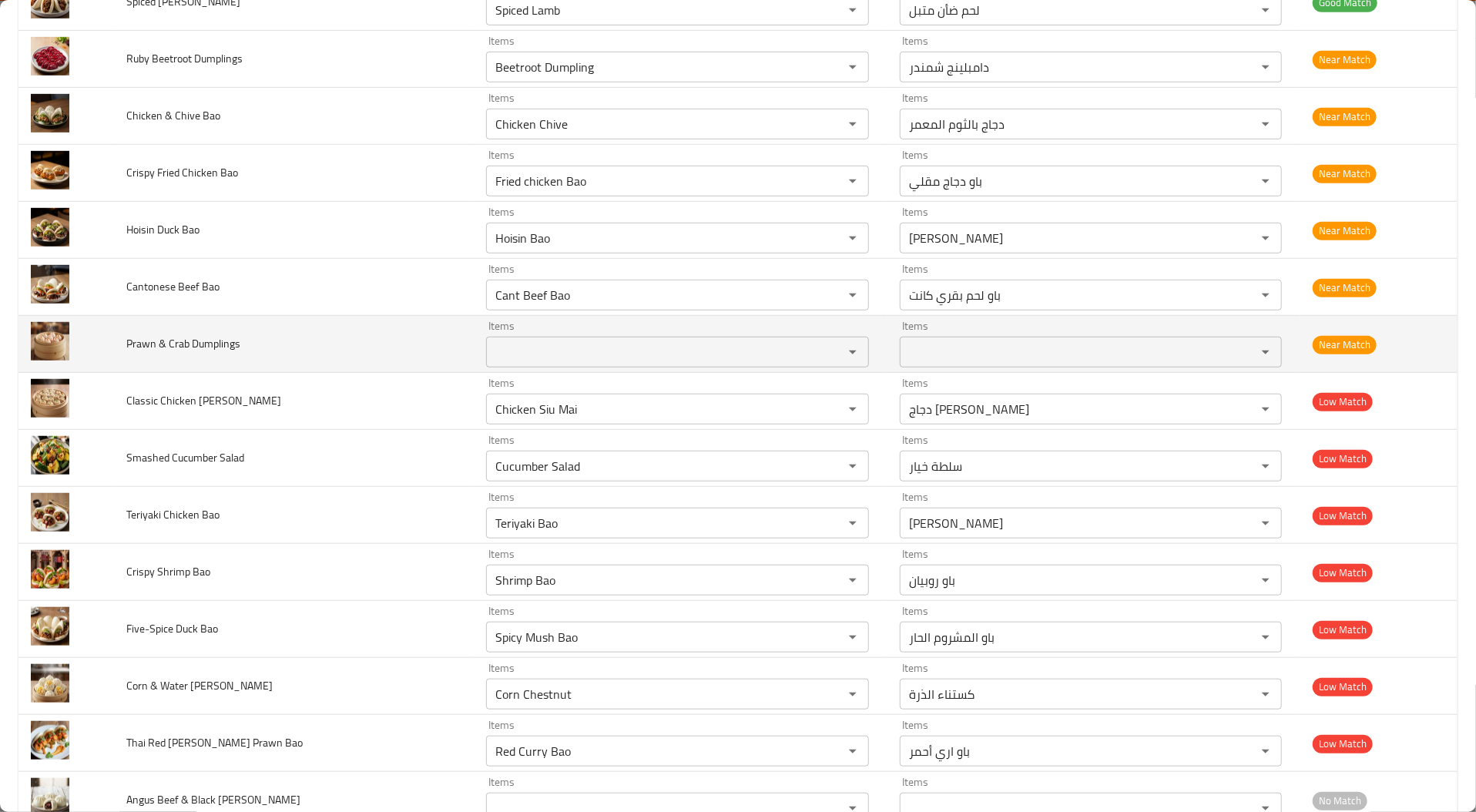
click at [173, 346] on span "Prawn & Crab Dumplings" at bounding box center [184, 343] width 114 height 20
copy span "Crab"
click at [173, 346] on span "Prawn & Crab Dumplings" at bounding box center [184, 343] width 114 height 20
click at [581, 365] on div "Items" at bounding box center [677, 352] width 383 height 31
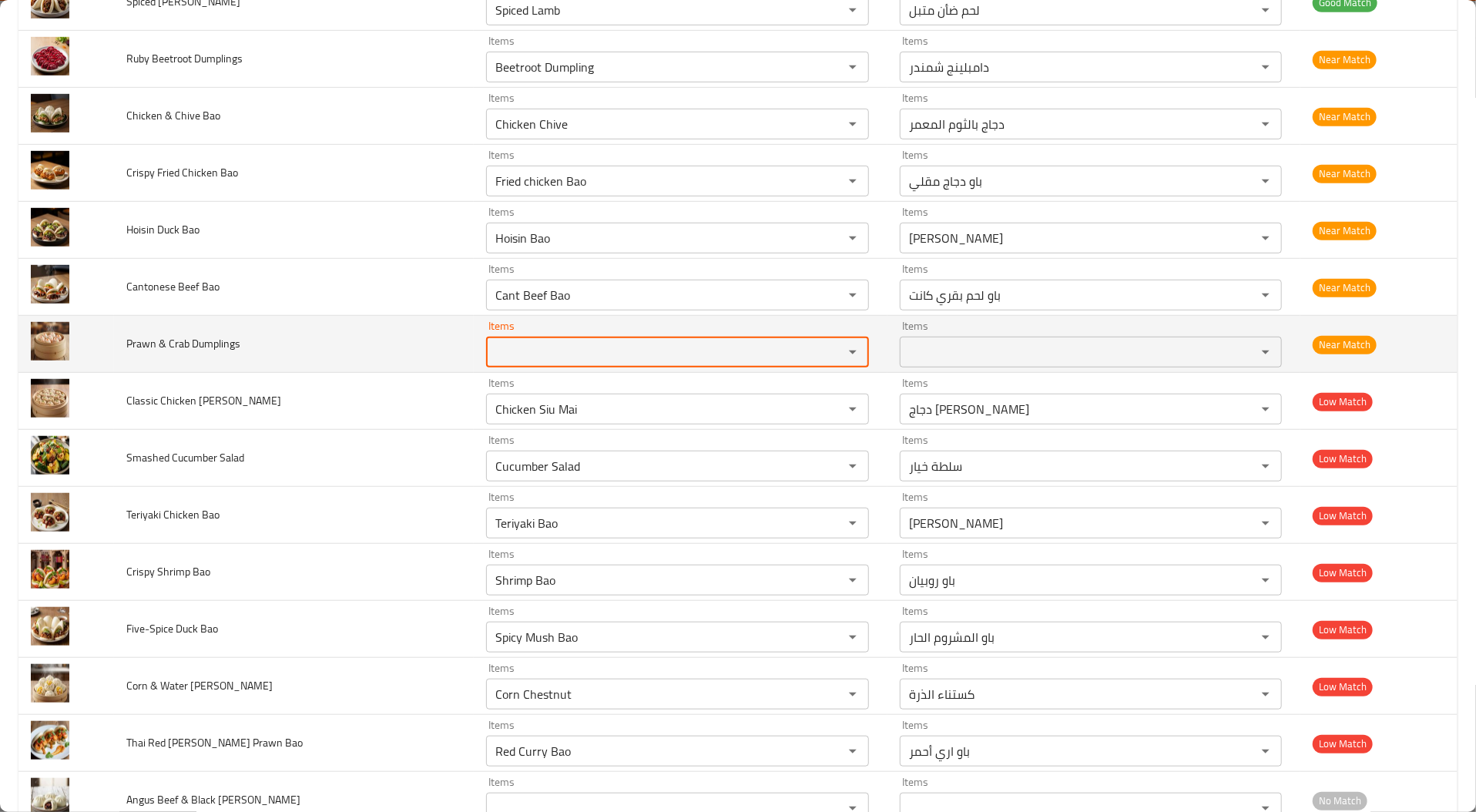
paste Dumplings "Crab"
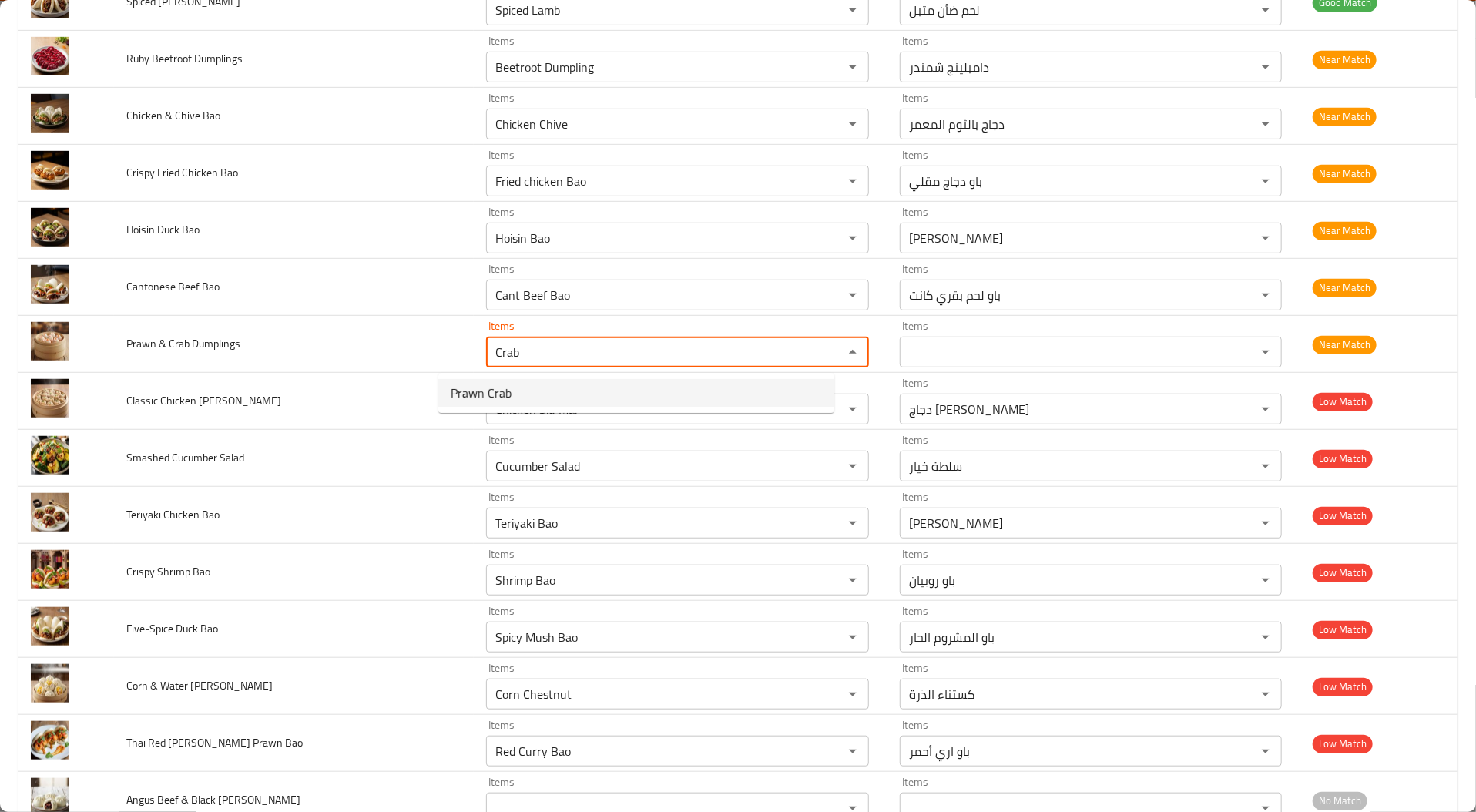
click at [535, 399] on Dumplings-option-0 "Prawn Crab" at bounding box center [637, 392] width 396 height 28
type Dumplings "Prawn Crab"
type Dumplings-ar "كابوريا روبيان"
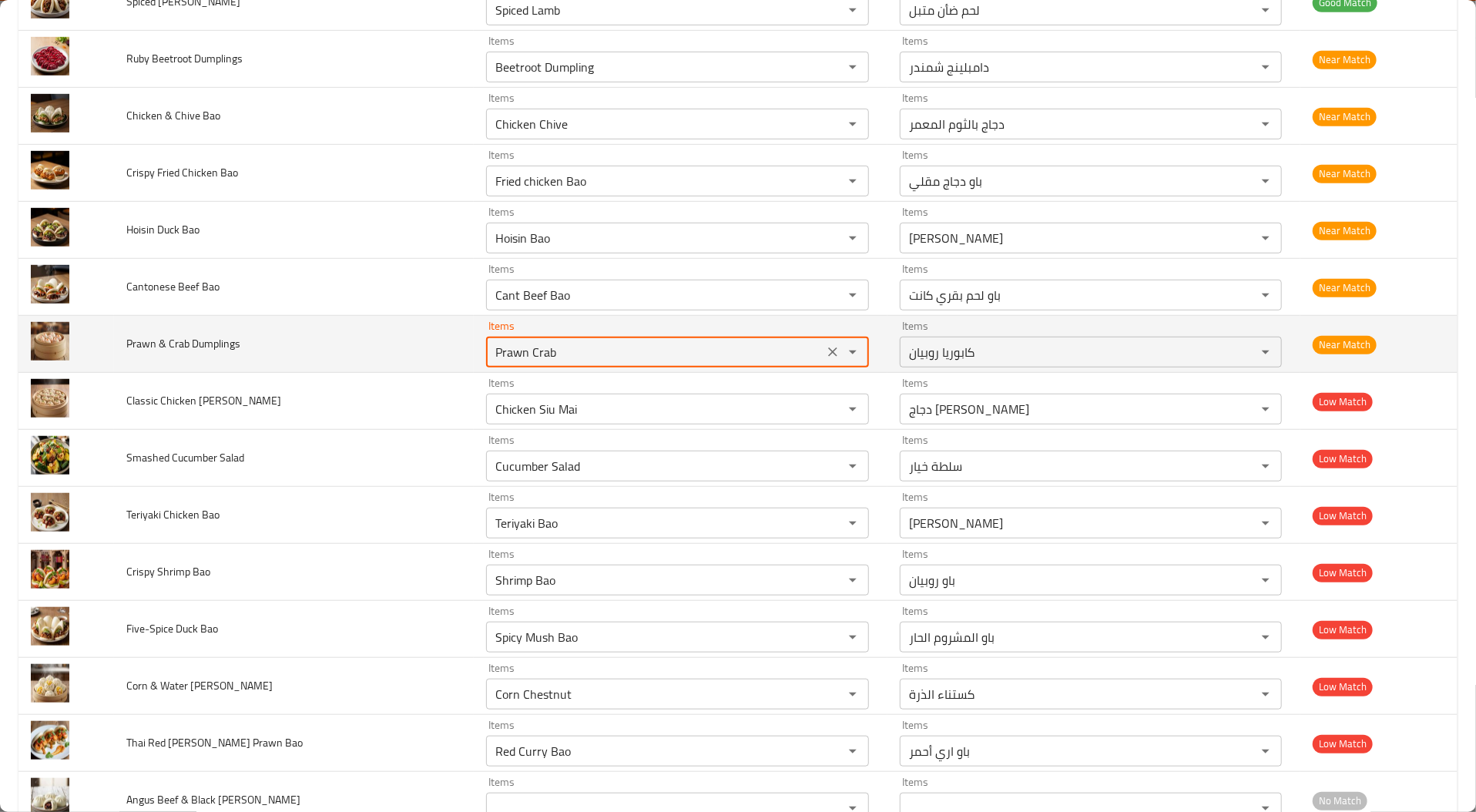
click at [544, 356] on Dumplings "Prawn Crab" at bounding box center [654, 352] width 327 height 21
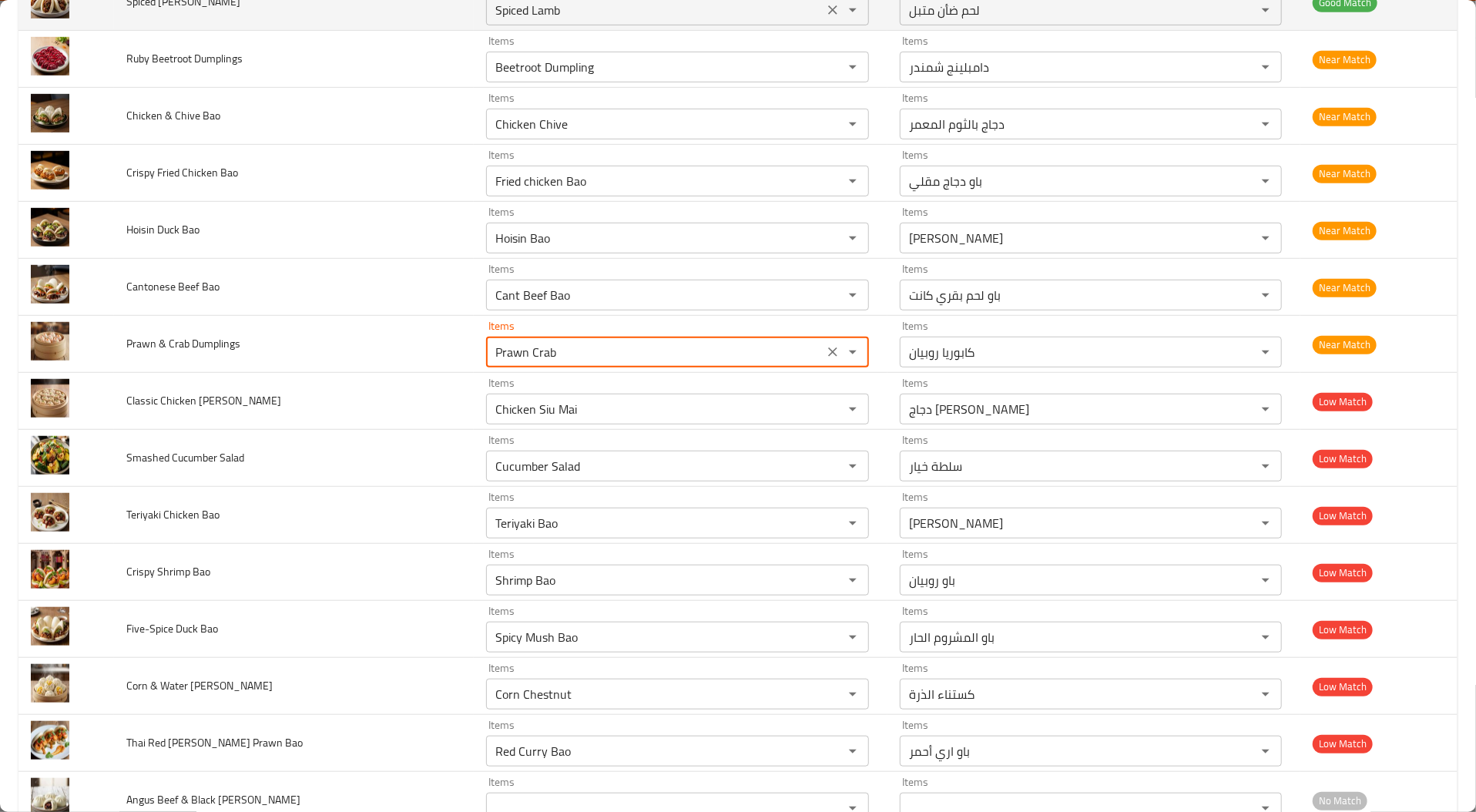
type Dumplings "Prawn Crab"
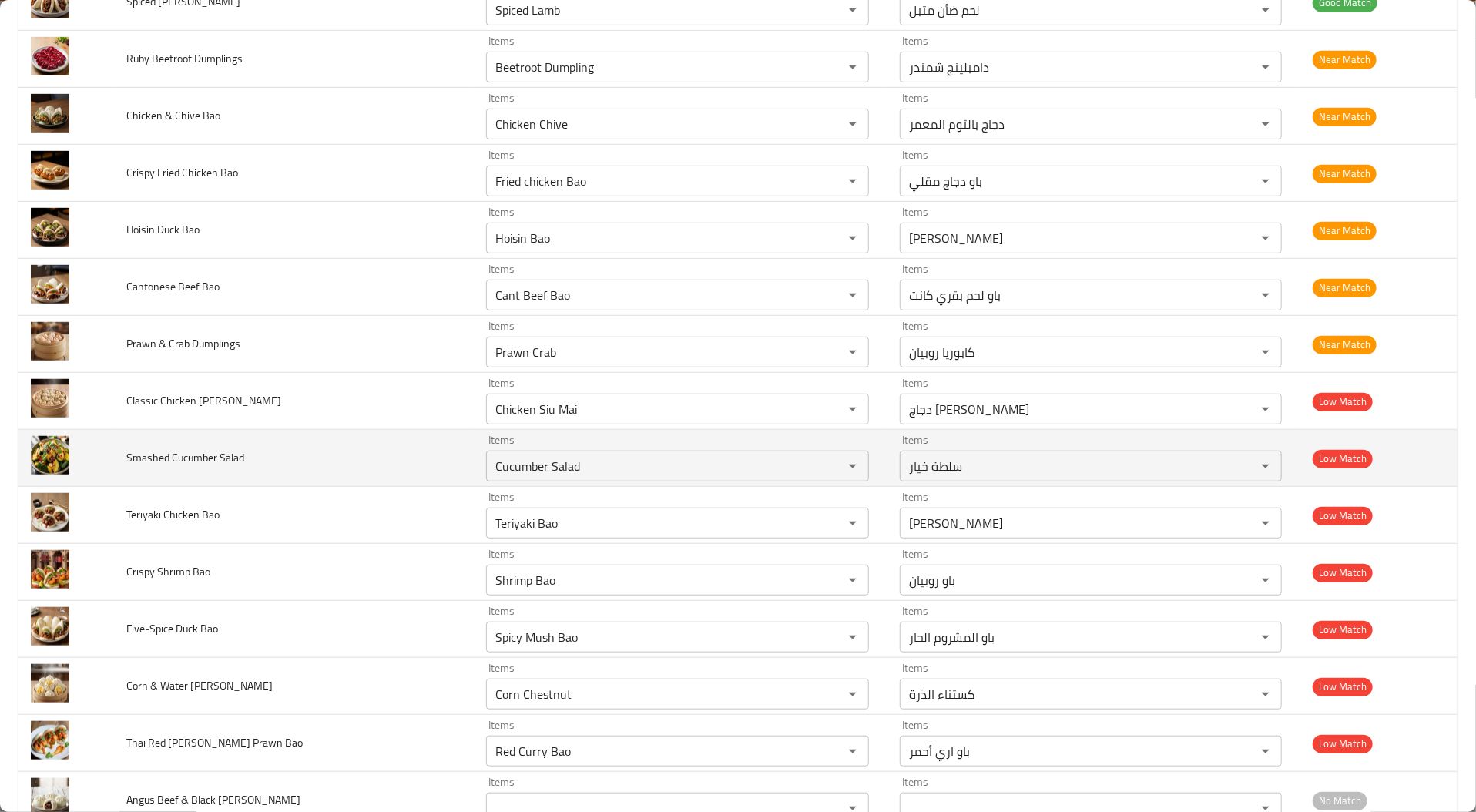
click at [325, 487] on td "Smashed Cucumber Salad" at bounding box center [294, 458] width 360 height 57
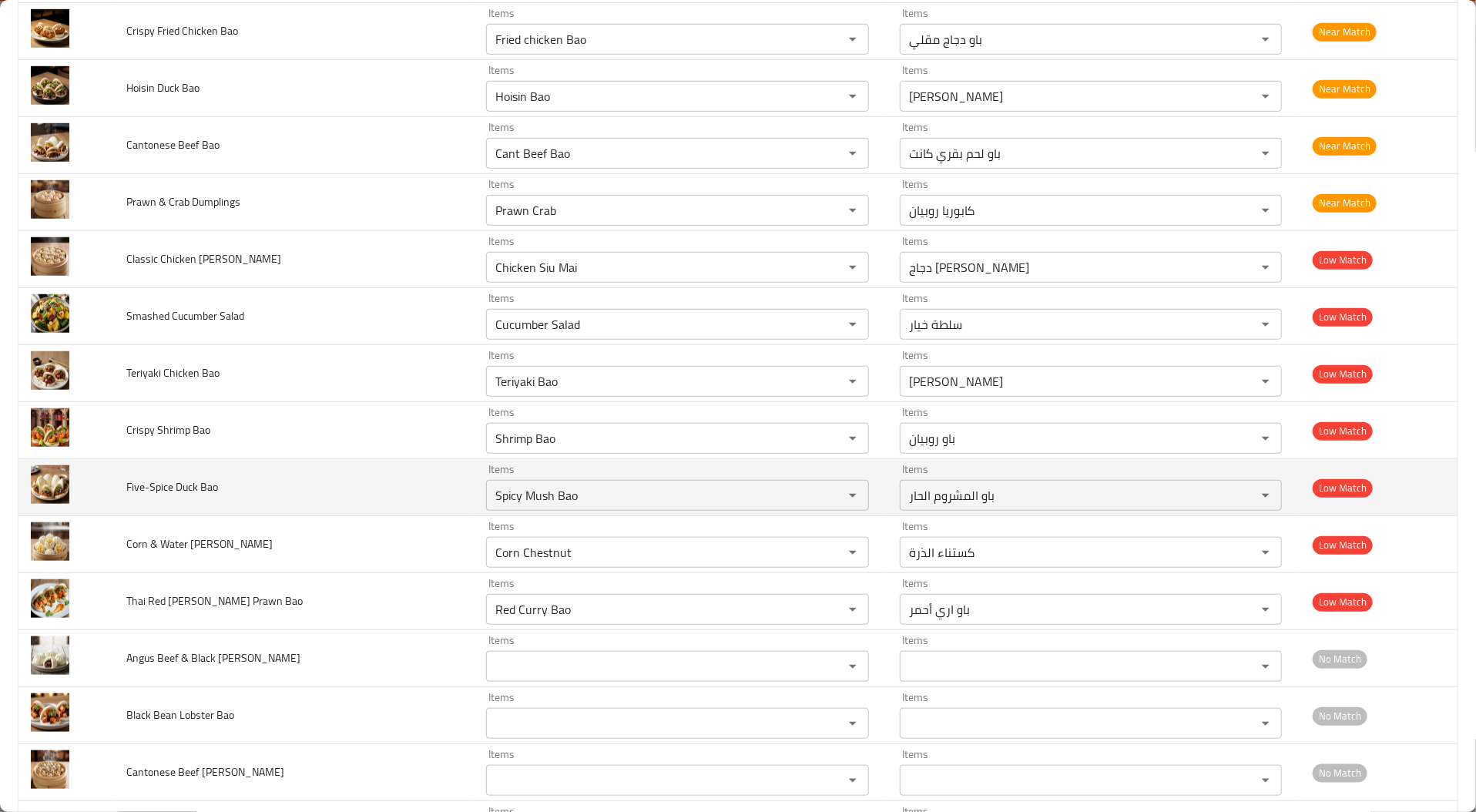
scroll to position [632, 0]
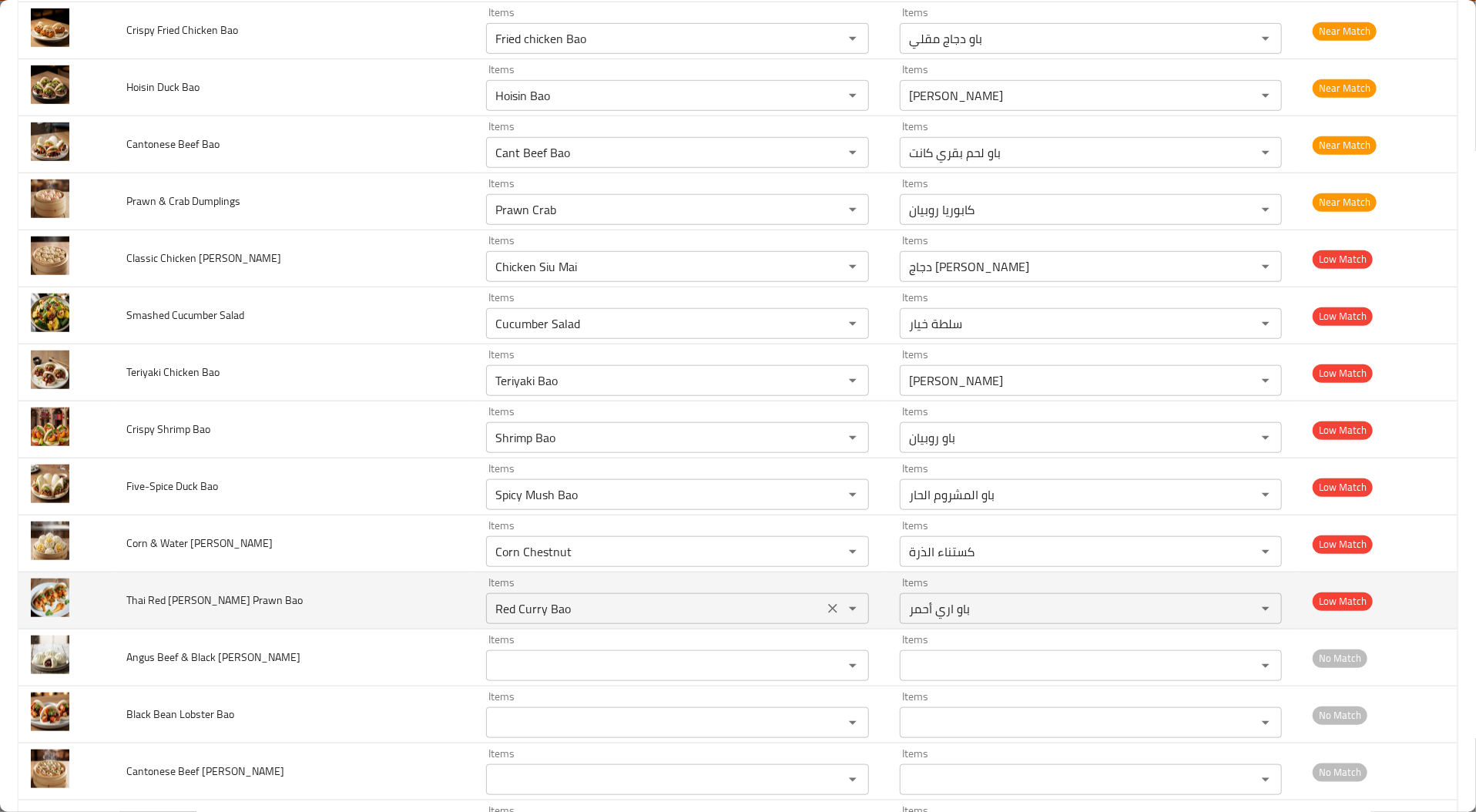
click at [491, 605] on Bao "Red Curry Bao" at bounding box center [654, 608] width 327 height 21
click at [249, 591] on td "Thai Red Curry Prawn Bao" at bounding box center [294, 601] width 360 height 57
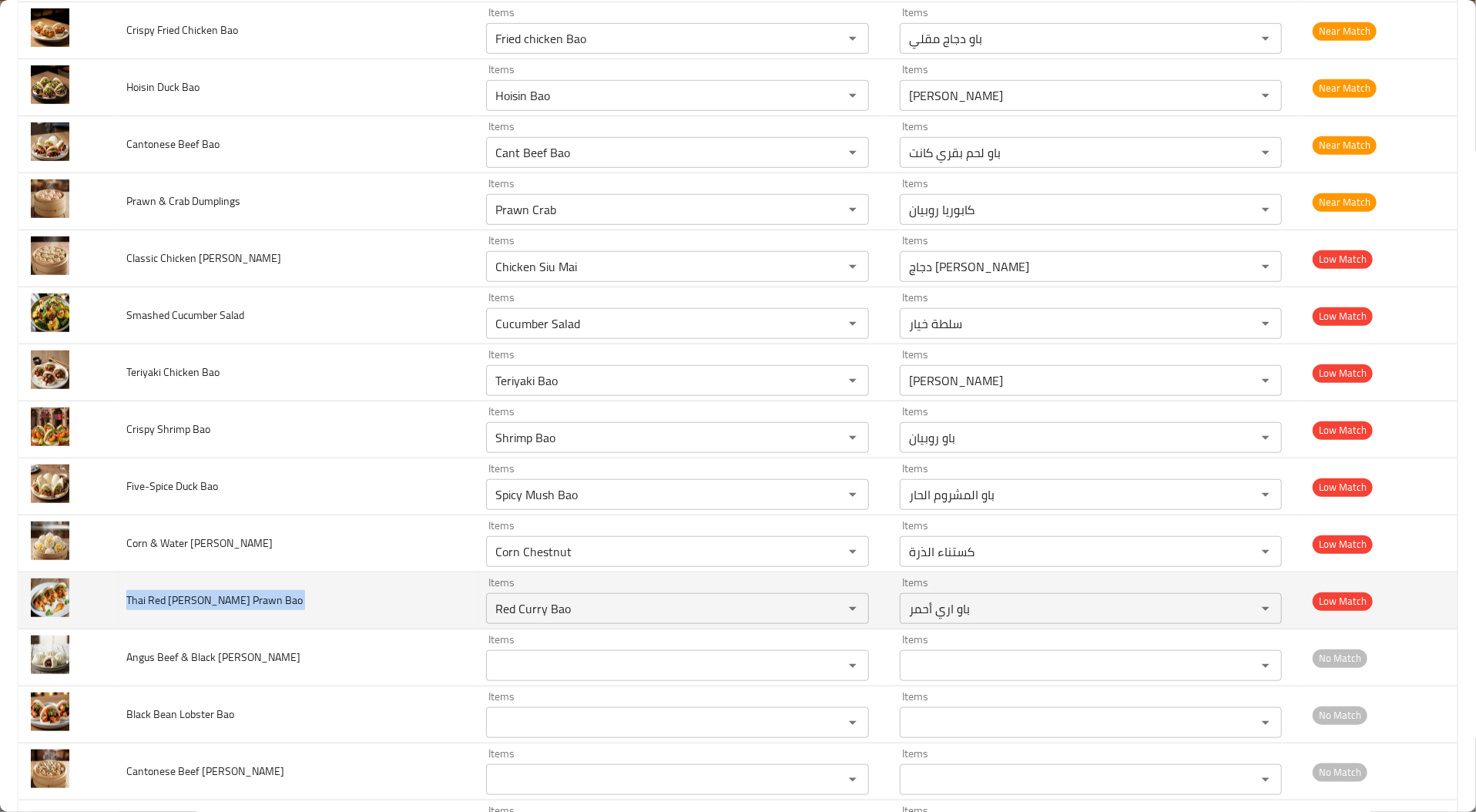
click at [249, 591] on td "Thai Red Curry Prawn Bao" at bounding box center [294, 601] width 360 height 57
click at [288, 595] on td "Thai Red Curry Prawn Bao" at bounding box center [294, 601] width 360 height 57
click at [667, 612] on Bao "Red Curry Bao" at bounding box center [654, 608] width 327 height 21
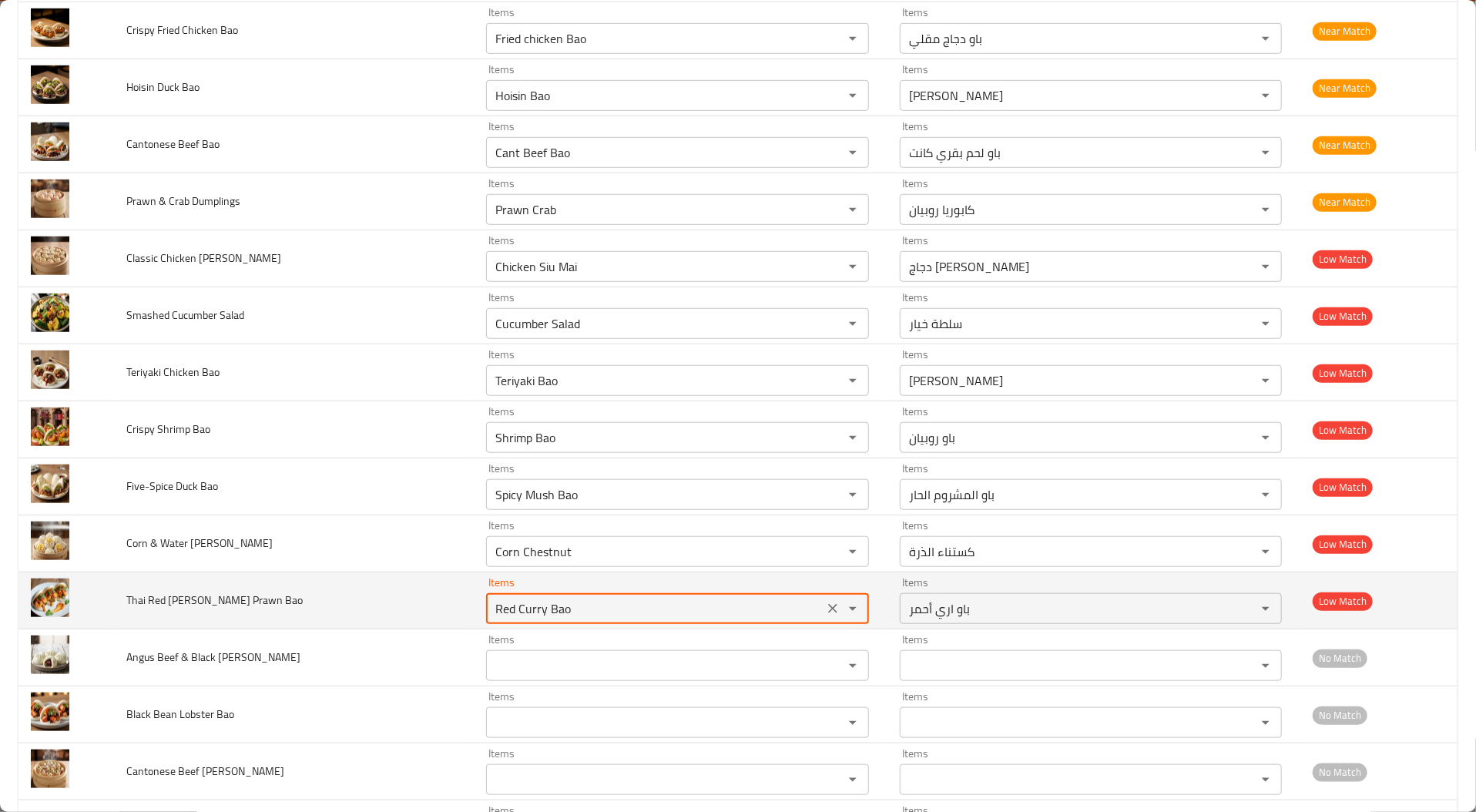
click at [667, 612] on Bao "Red Curry Bao" at bounding box center [654, 608] width 327 height 21
click at [383, 609] on td "Thai Red Curry Prawn Bao" at bounding box center [294, 601] width 360 height 57
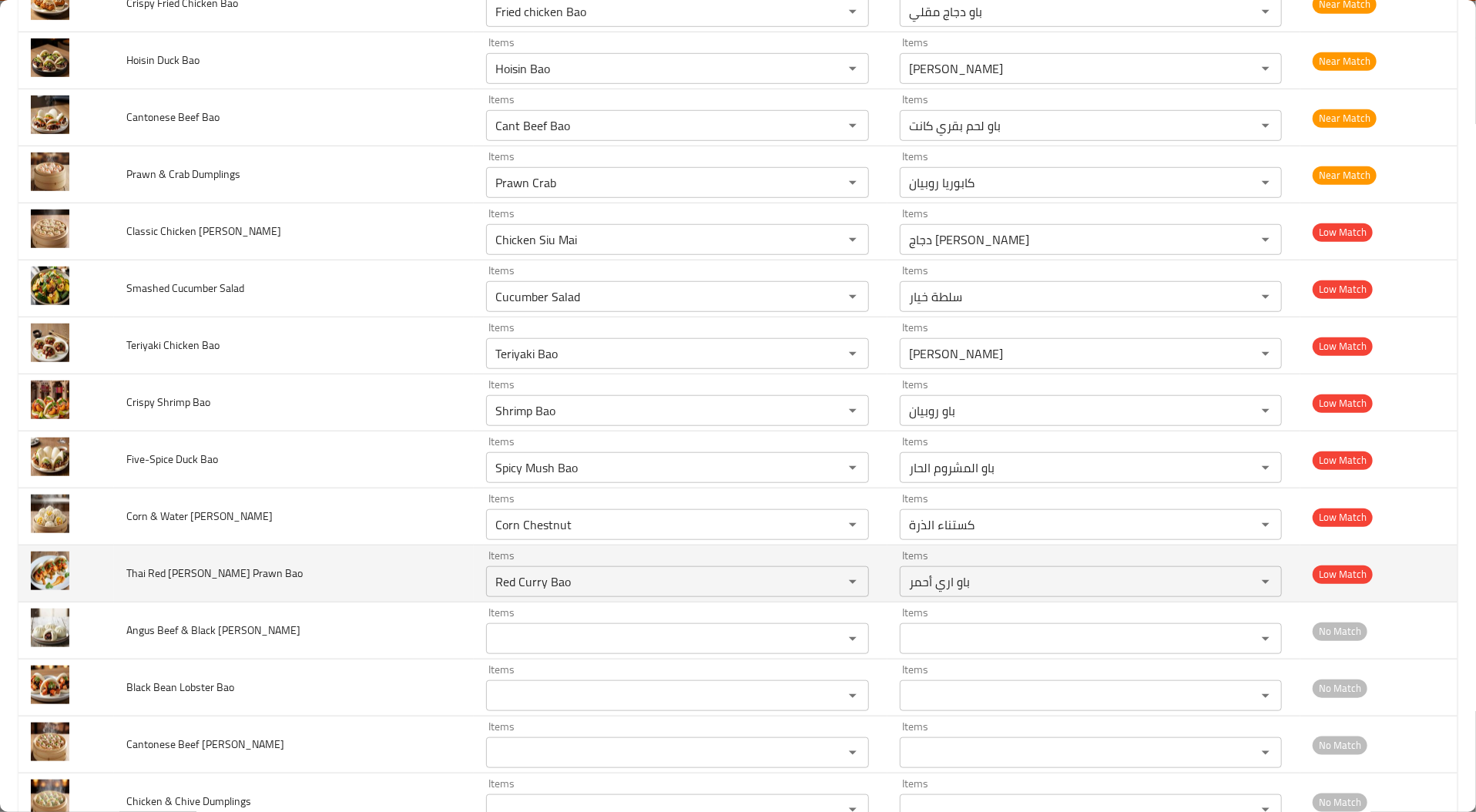
click at [383, 609] on td "Angus Beef & Black Bean Bao" at bounding box center [294, 631] width 360 height 57
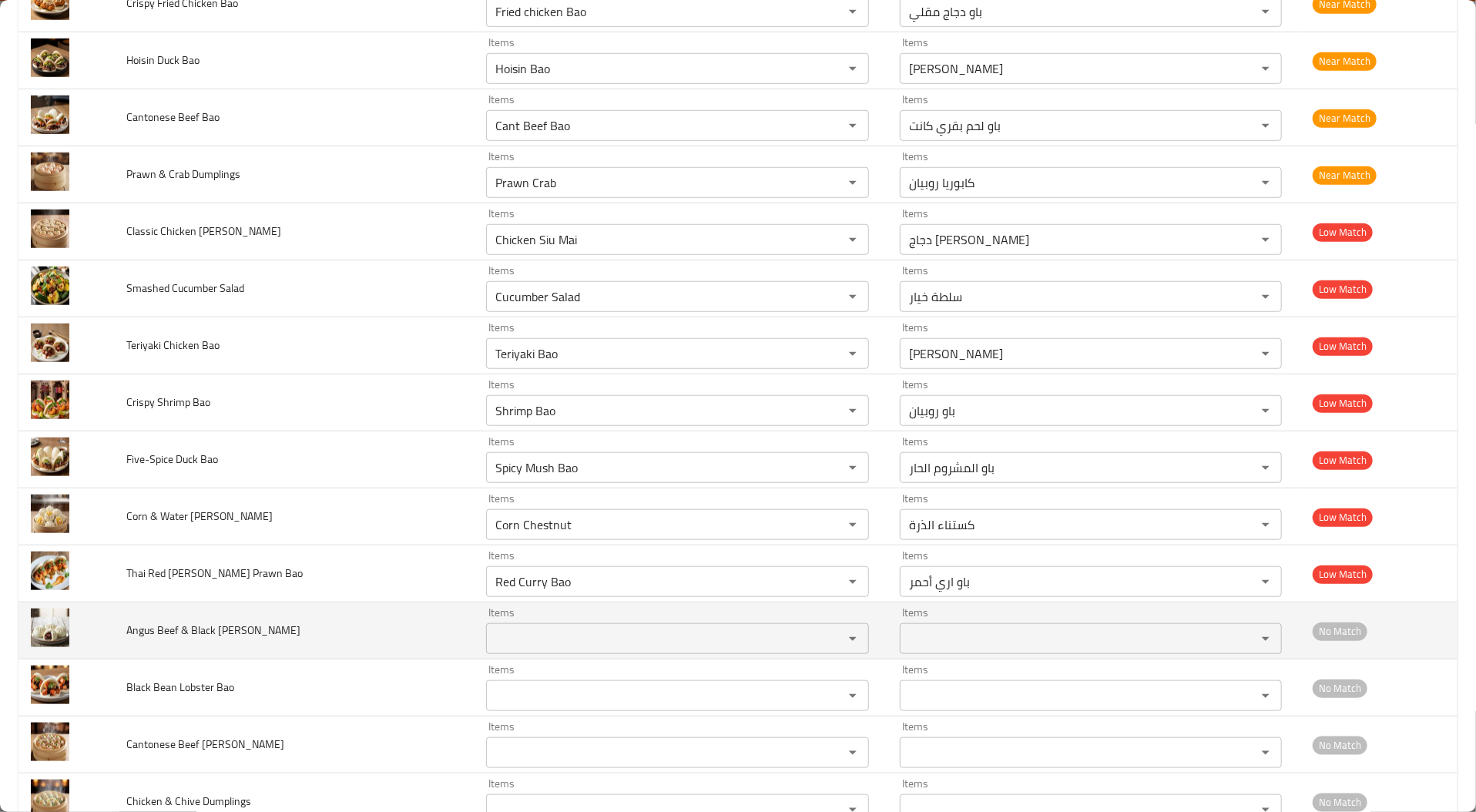
click at [138, 627] on span "Angus Beef & Black Bean Bao" at bounding box center [213, 630] width 174 height 20
copy span "Angus"
click at [492, 636] on Bao "Items" at bounding box center [654, 638] width 327 height 21
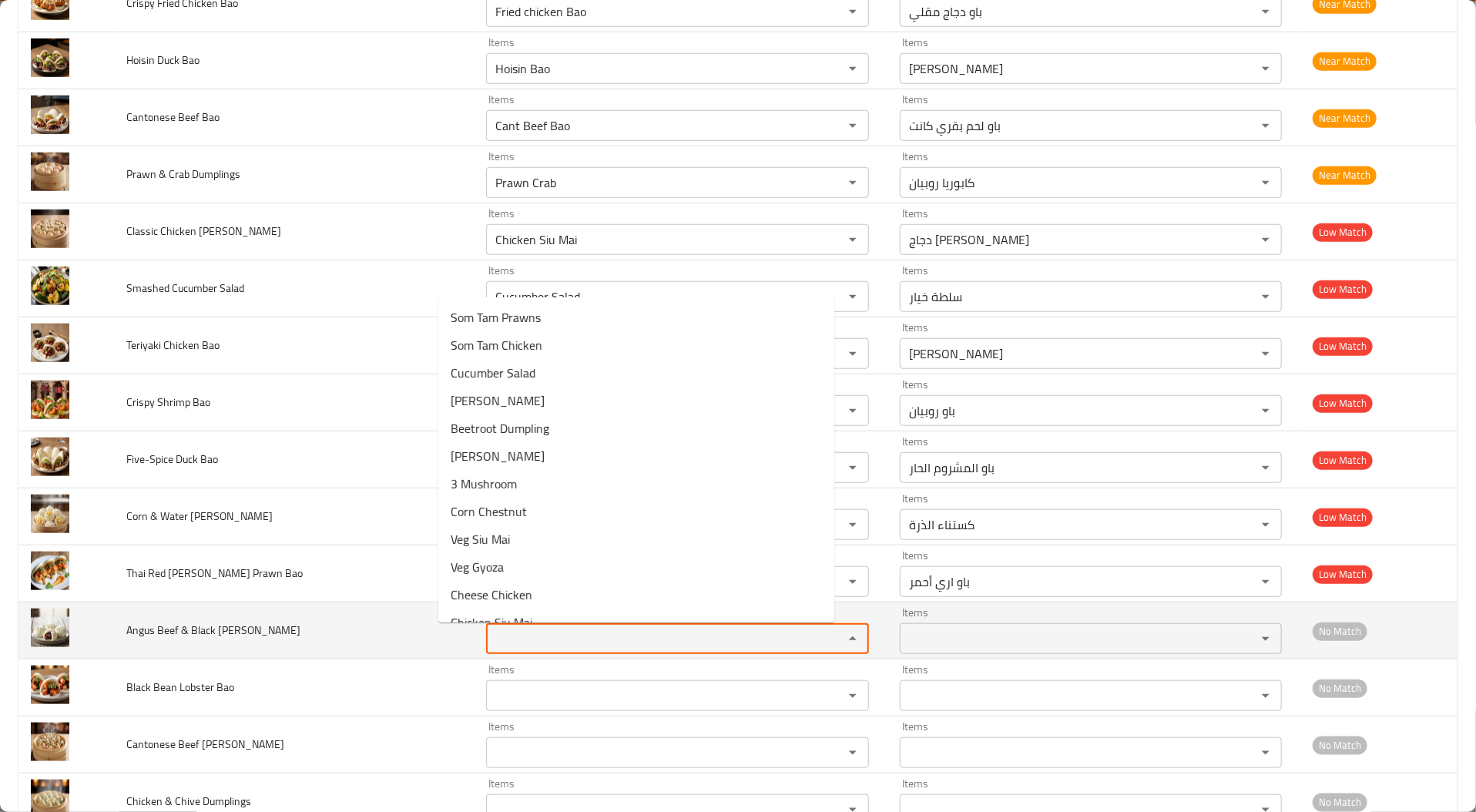
paste Bao "Angus"
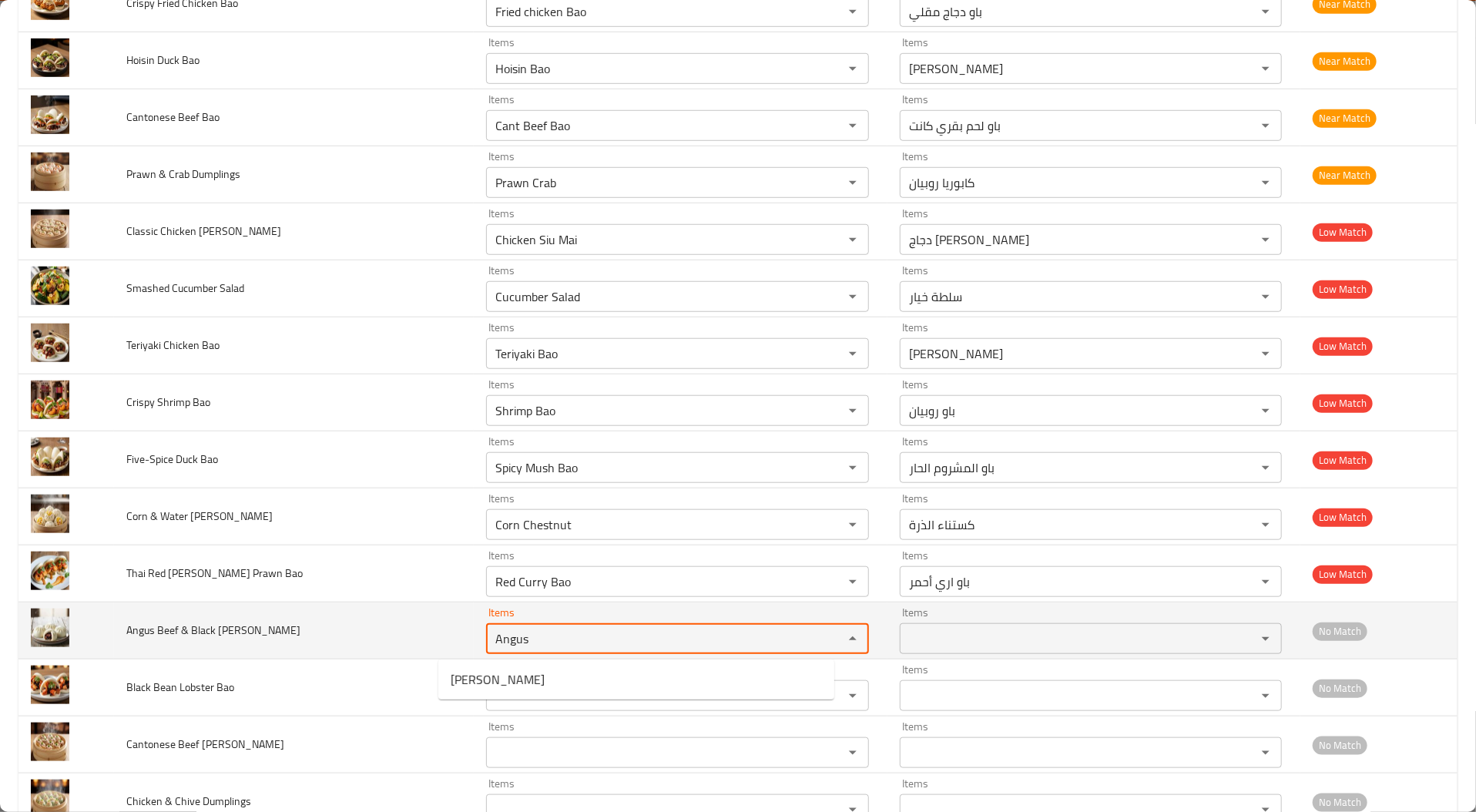
type Bao "Angus"
click at [383, 628] on td "Angus Beef & Black Bean Bao" at bounding box center [294, 631] width 360 height 57
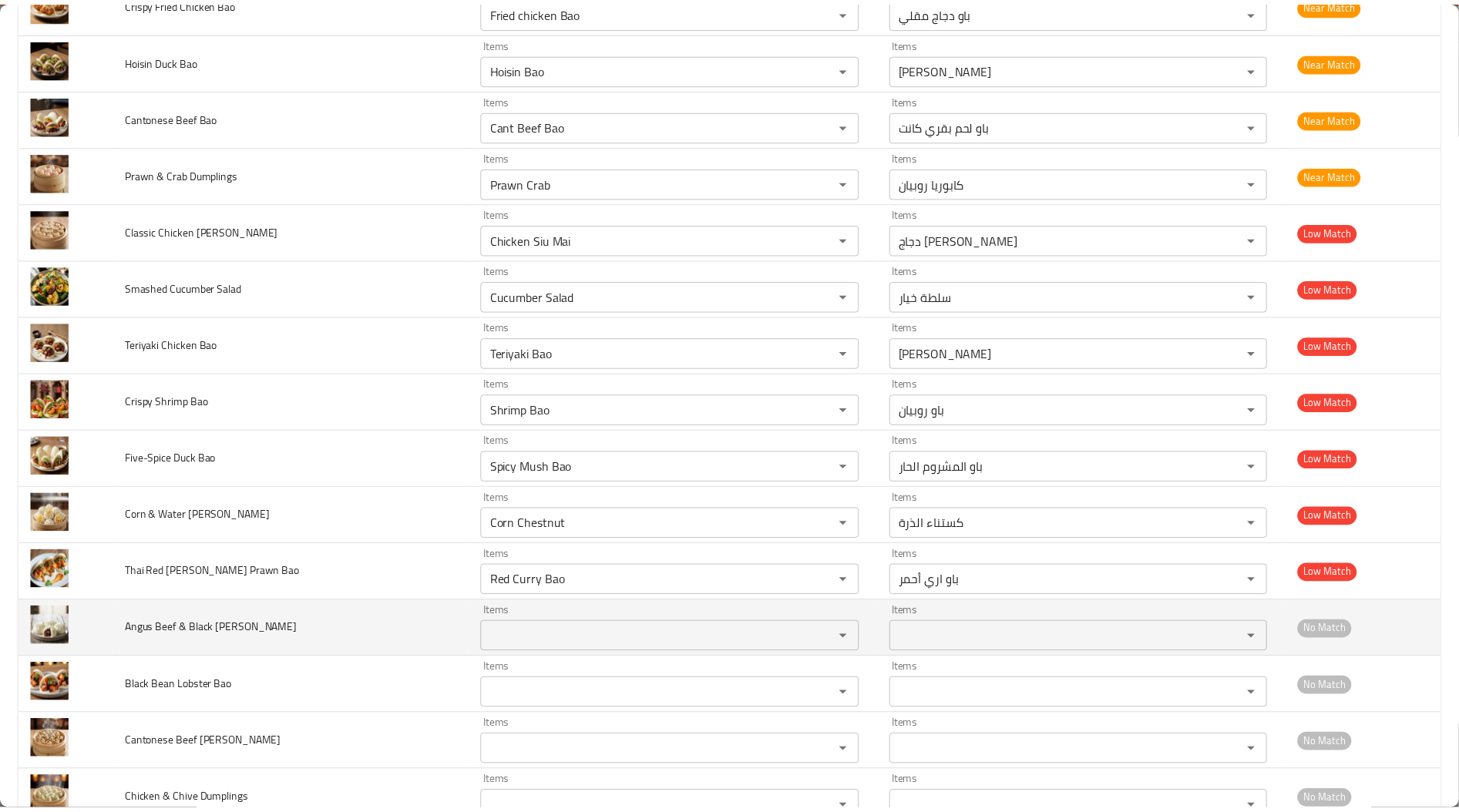
scroll to position [0, 0]
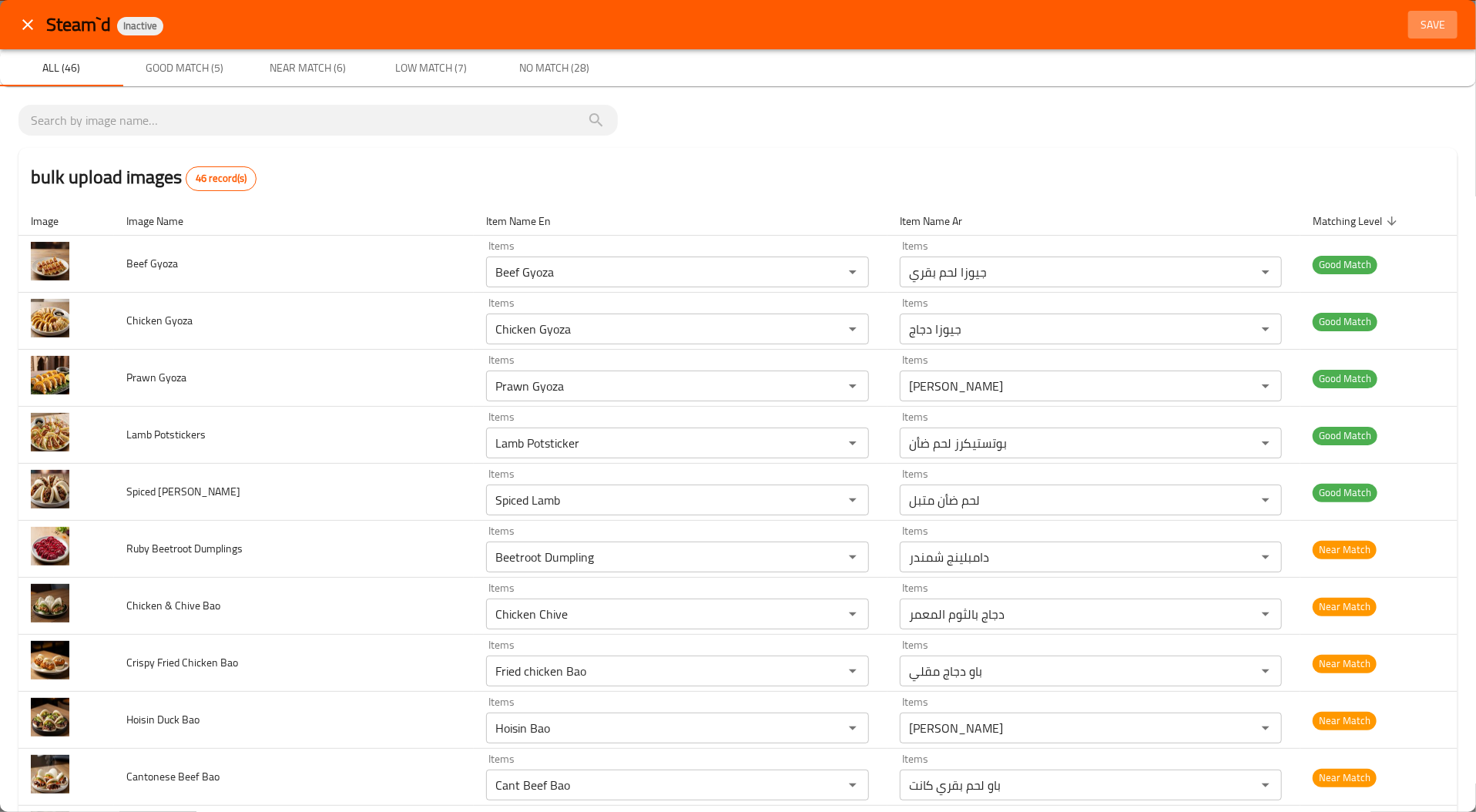
click at [1408, 26] on button "Save" at bounding box center [1432, 25] width 49 height 29
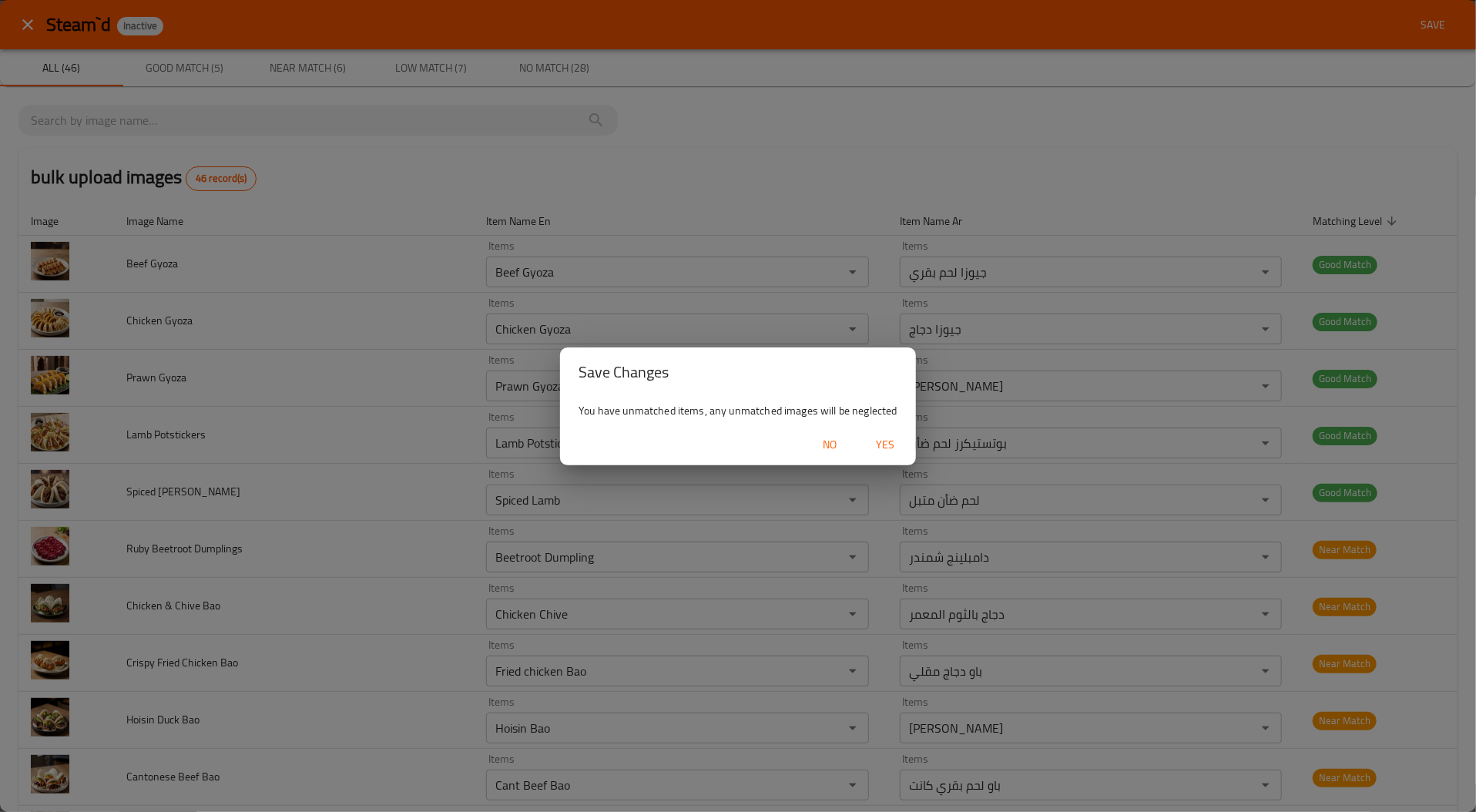
click at [894, 456] on button "Yes" at bounding box center [885, 445] width 49 height 29
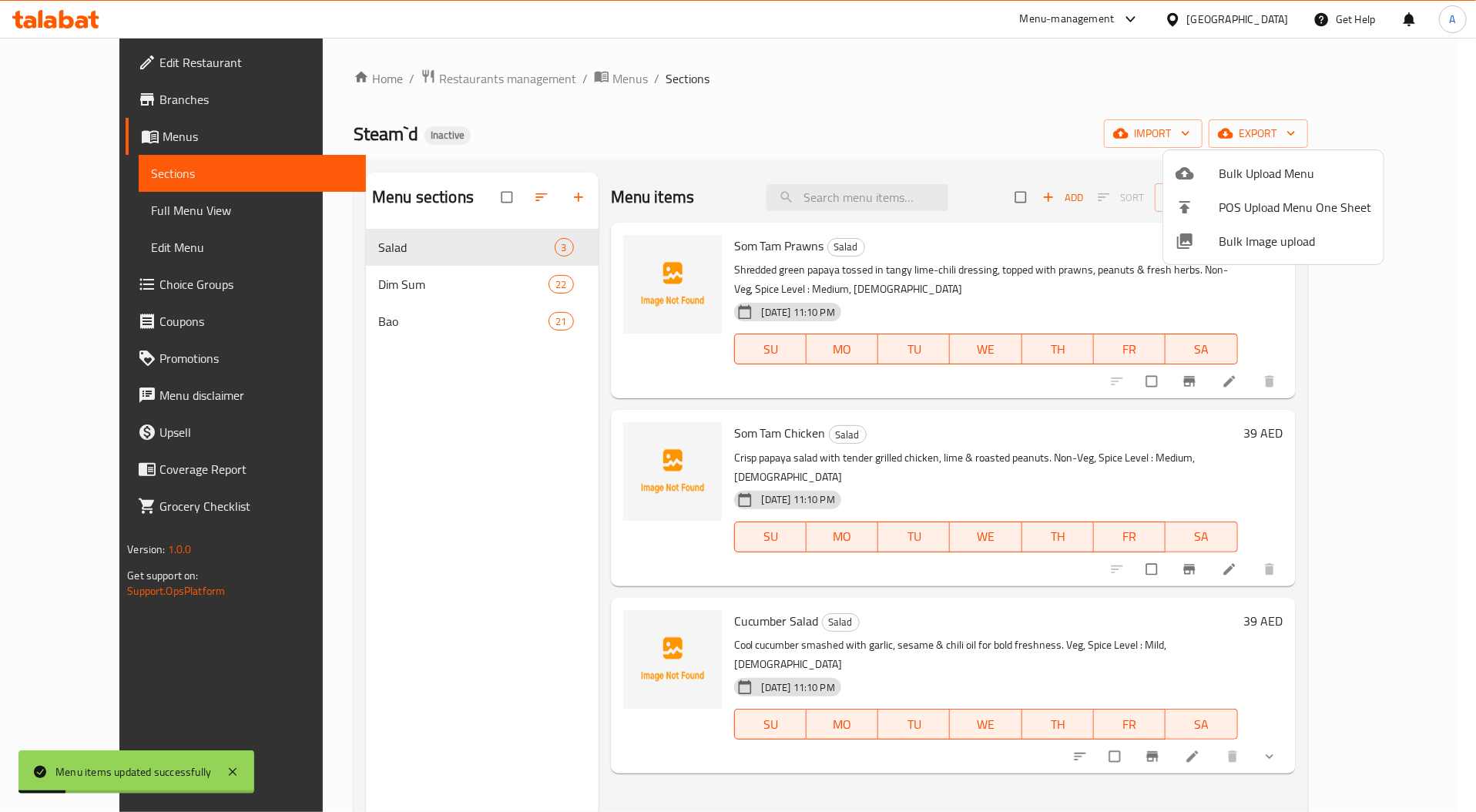
click at [355, 284] on div at bounding box center [738, 406] width 1476 height 812
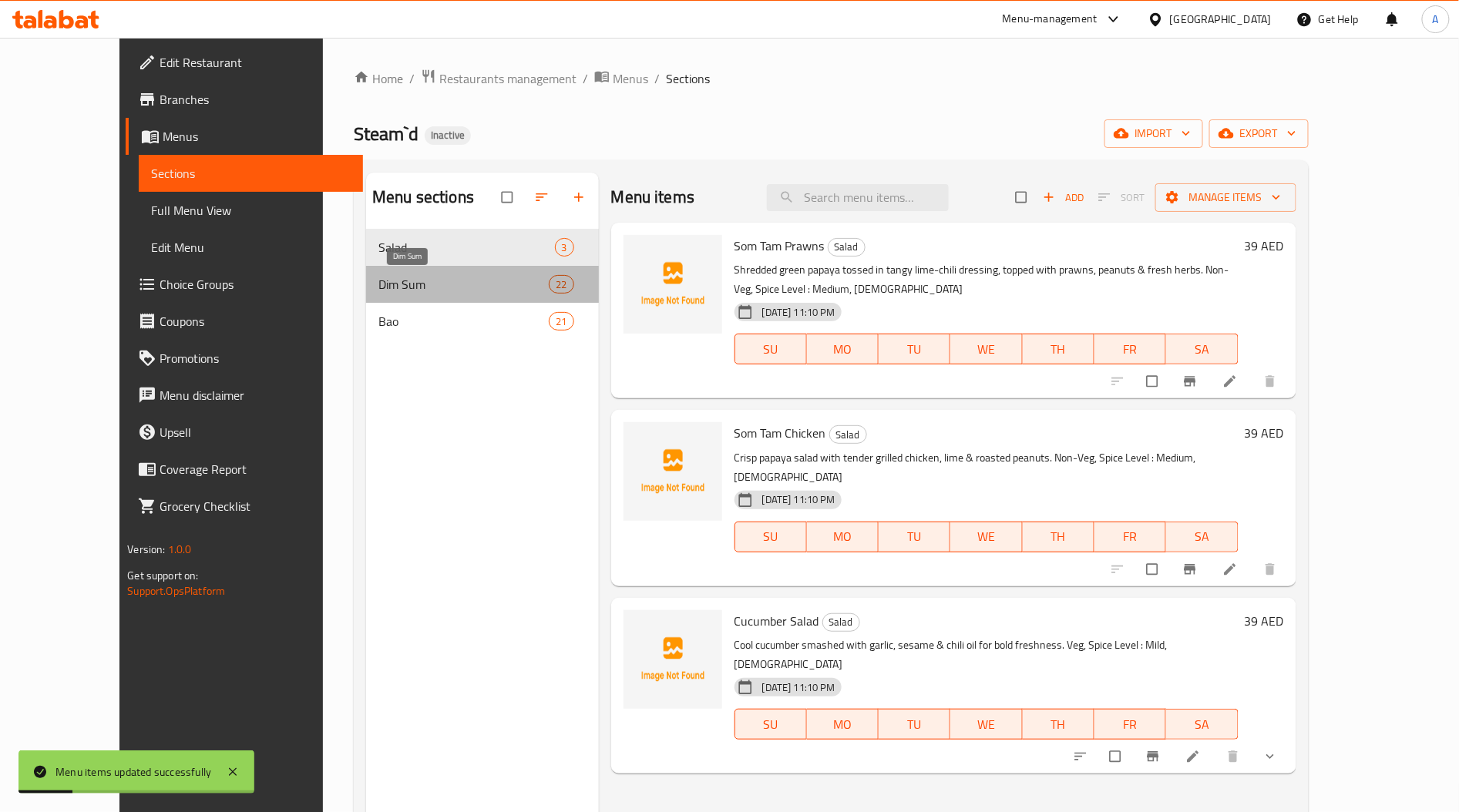
click at [378, 284] on span "Dim Sum" at bounding box center [463, 283] width 170 height 19
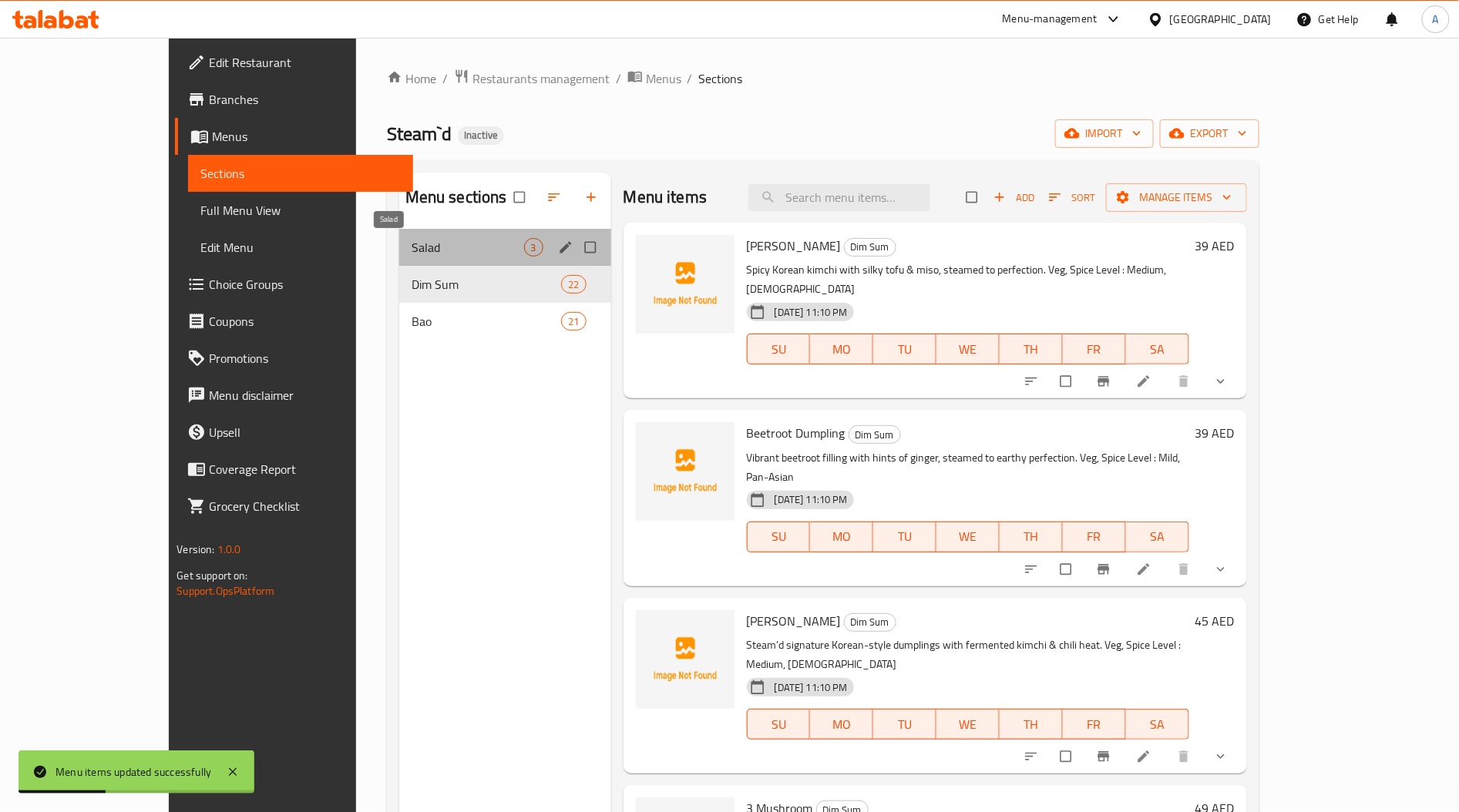
click at [411, 251] on span "Salad" at bounding box center [467, 247] width 112 height 19
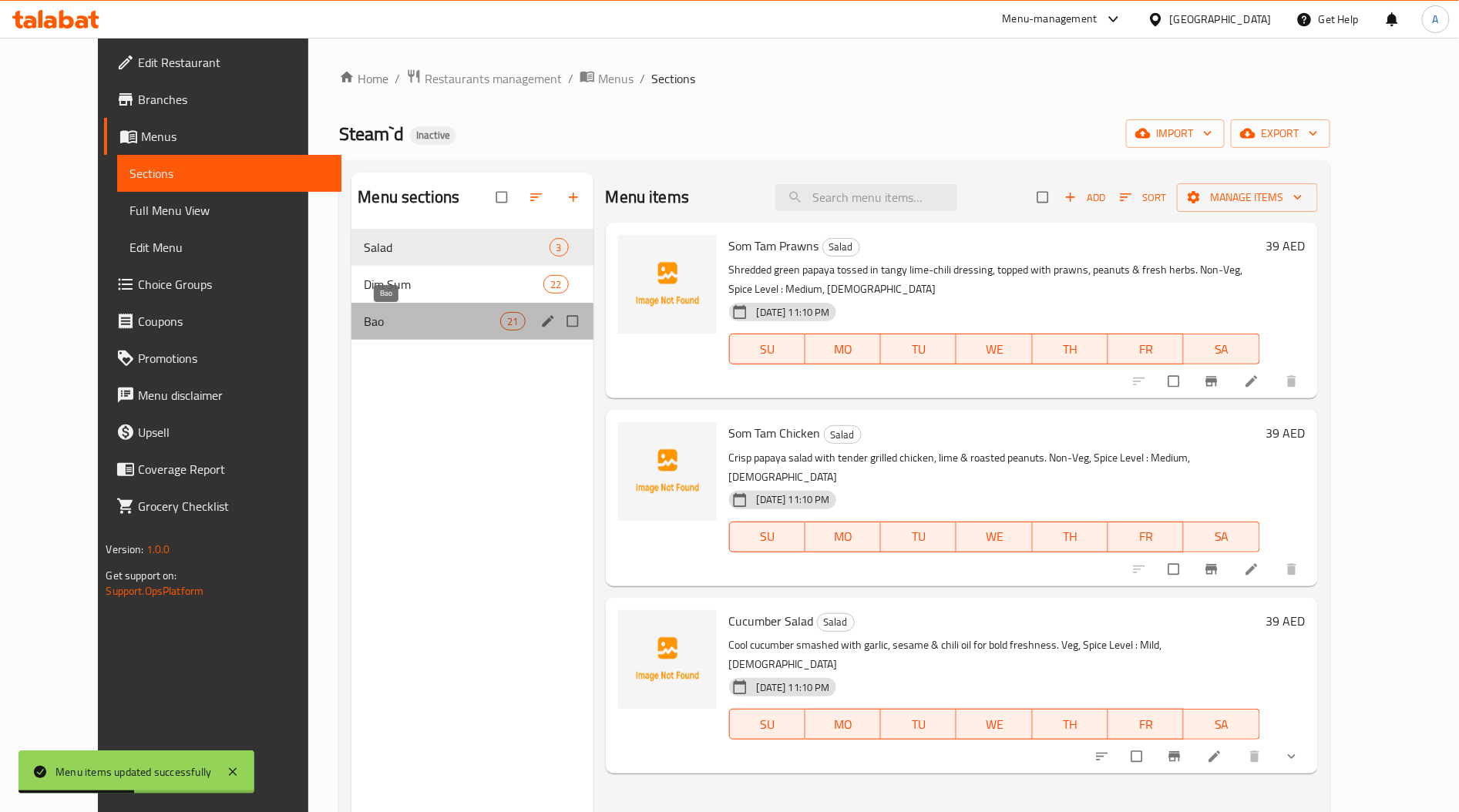
click at [385, 316] on span "Bao" at bounding box center [432, 321] width 136 height 19
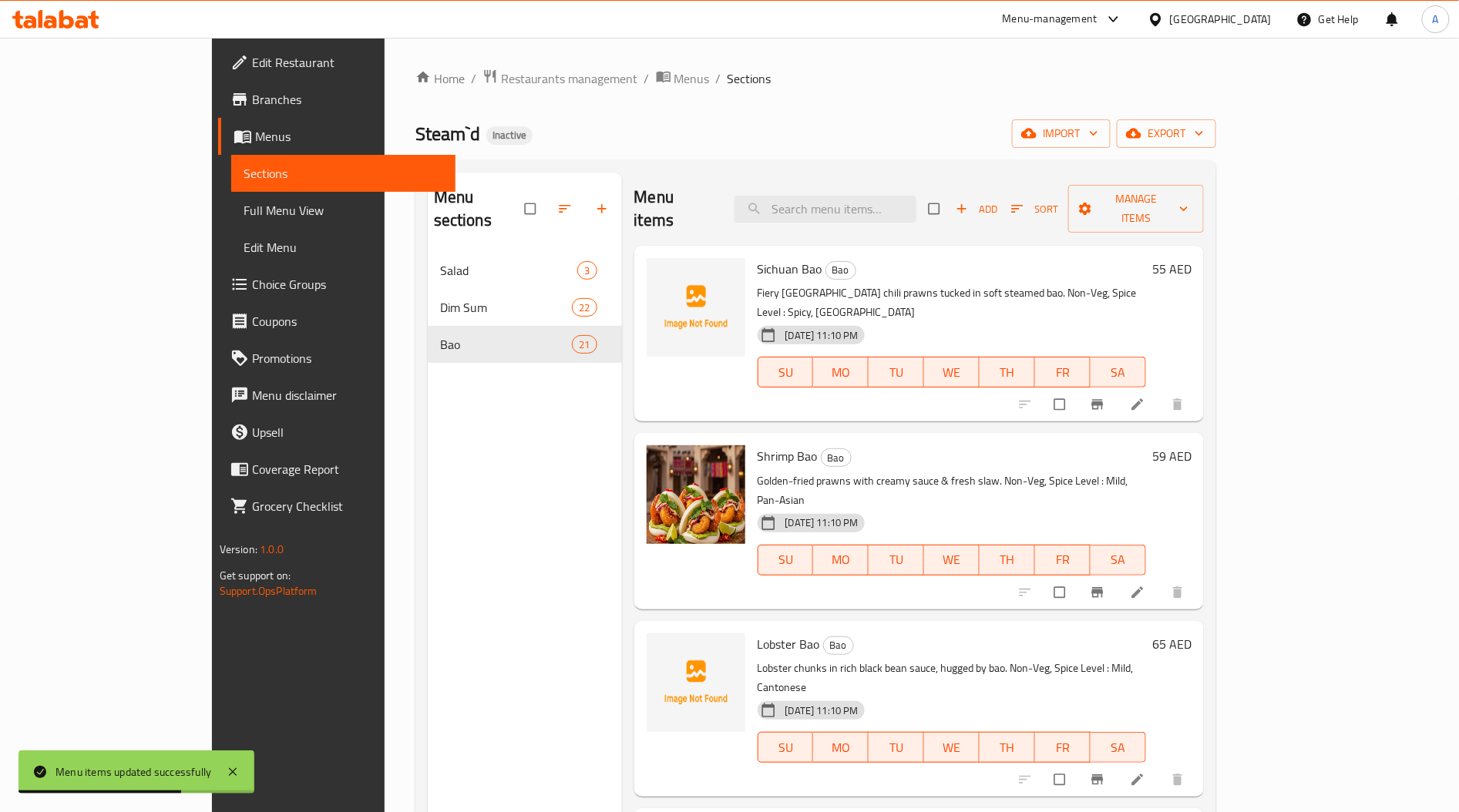
click at [757, 258] on span "Sichuan Bao" at bounding box center [789, 269] width 65 height 23
copy span "Sichuan"
click at [757, 258] on span "Sichuan Bao" at bounding box center [789, 269] width 65 height 23
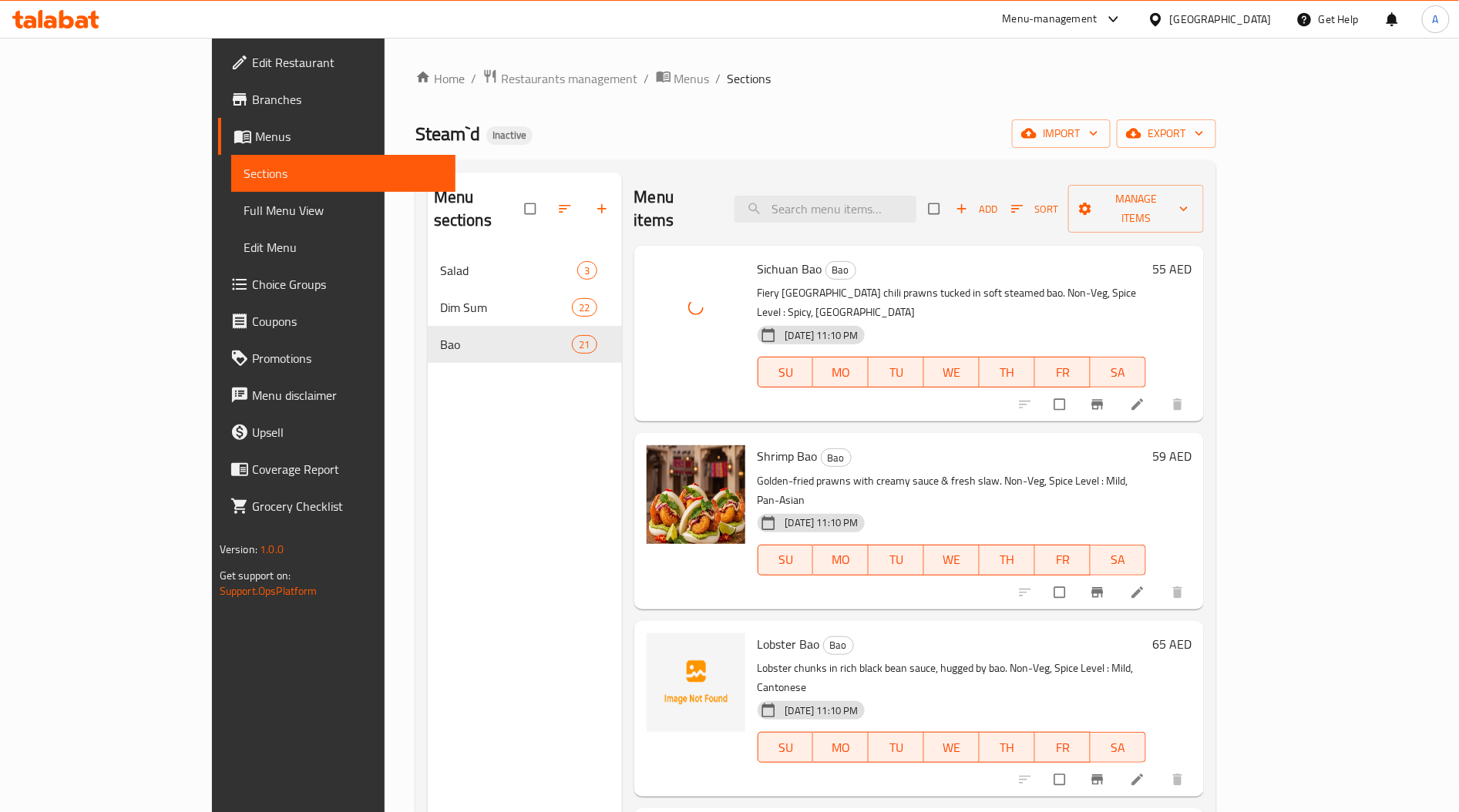
click at [757, 632] on span "Lobster Bao" at bounding box center [788, 644] width 62 height 23
copy span "Lobster"
click at [757, 632] on span "Lobster Bao" at bounding box center [788, 644] width 62 height 23
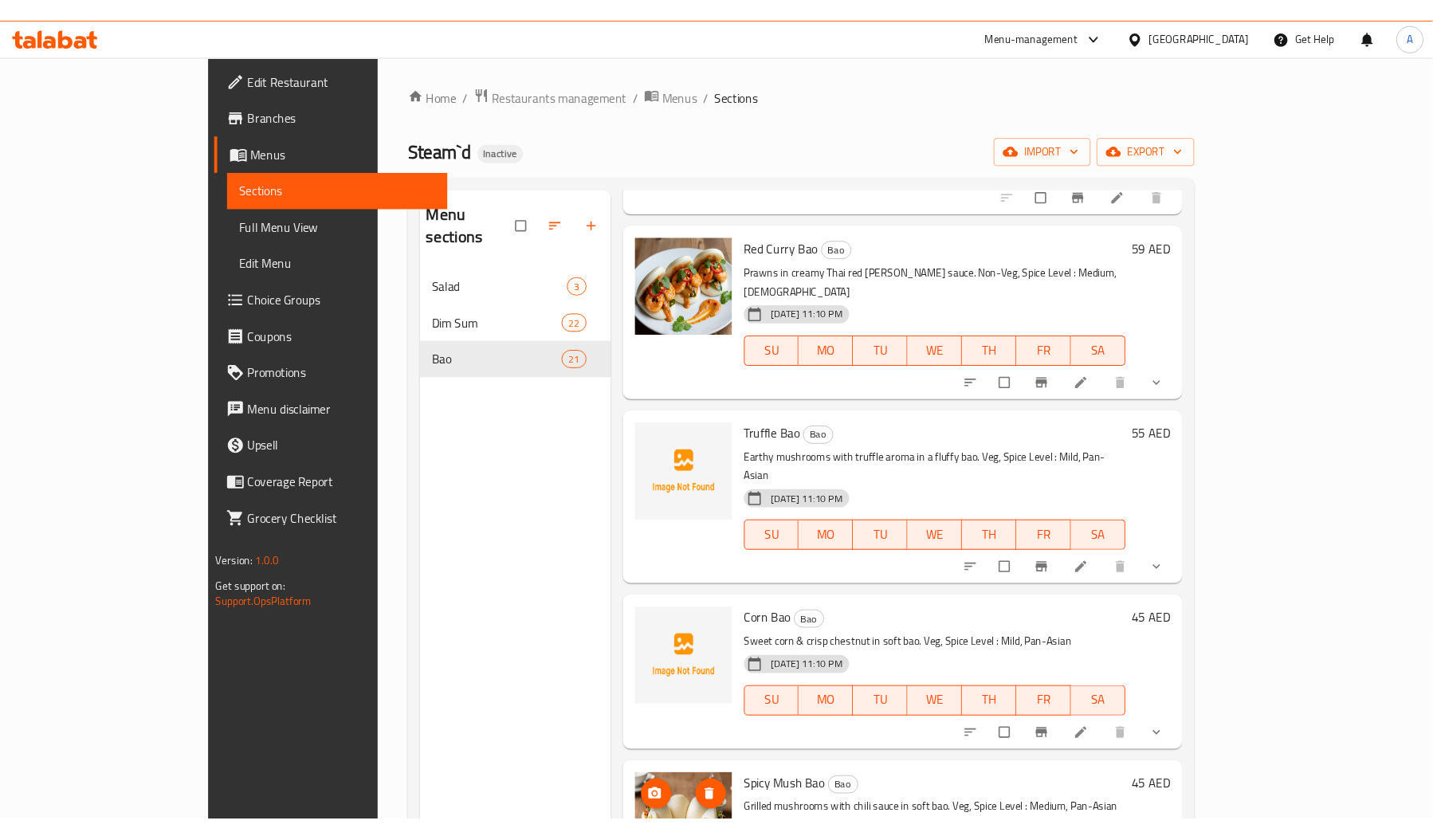
scroll to position [621, 0]
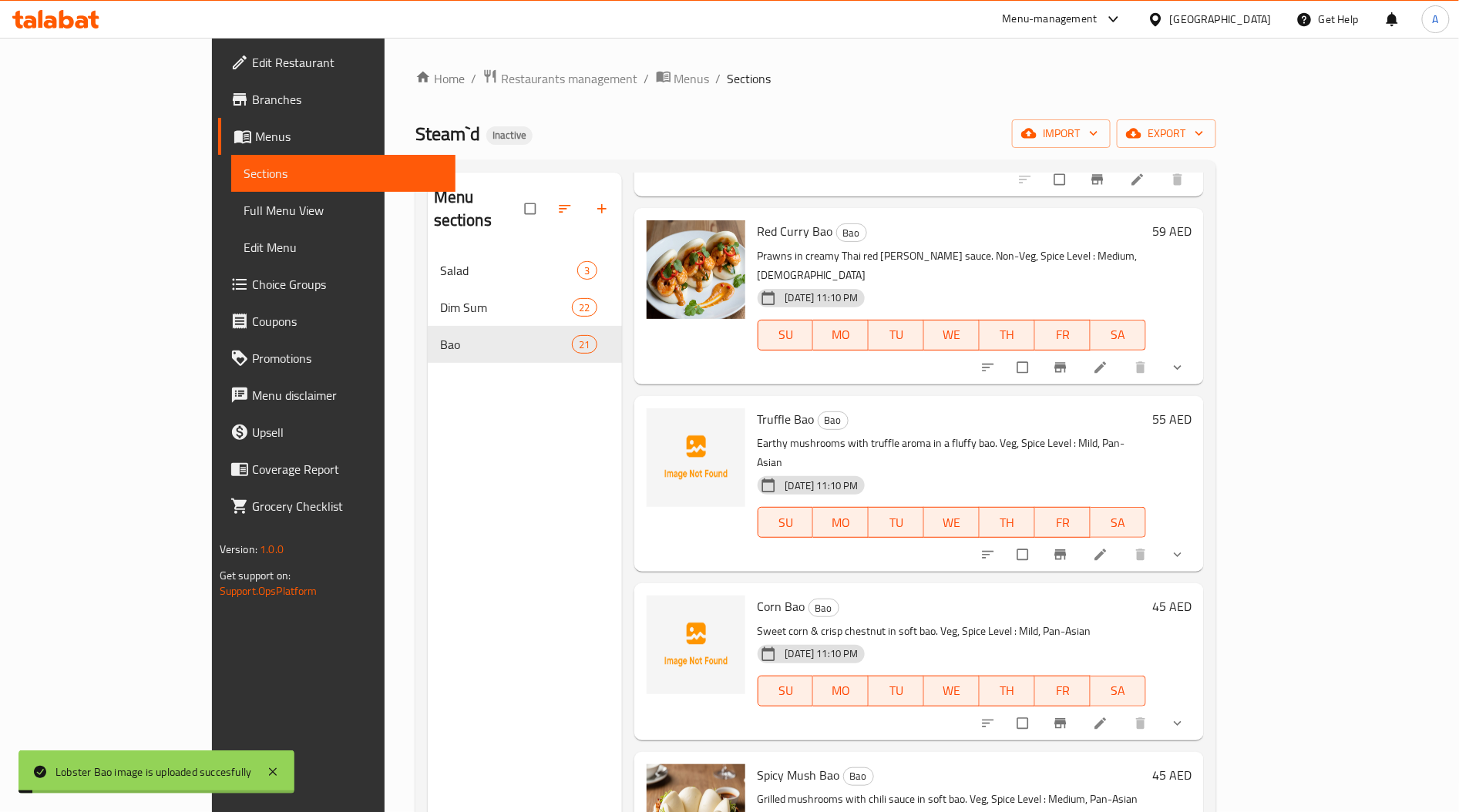
click at [757, 407] on span "Truffle Bao" at bounding box center [786, 419] width 57 height 23
copy span "Truffle"
click at [757, 407] on span "Truffle Bao" at bounding box center [786, 419] width 57 height 23
click at [757, 595] on span "Corn Bao" at bounding box center [781, 606] width 48 height 23
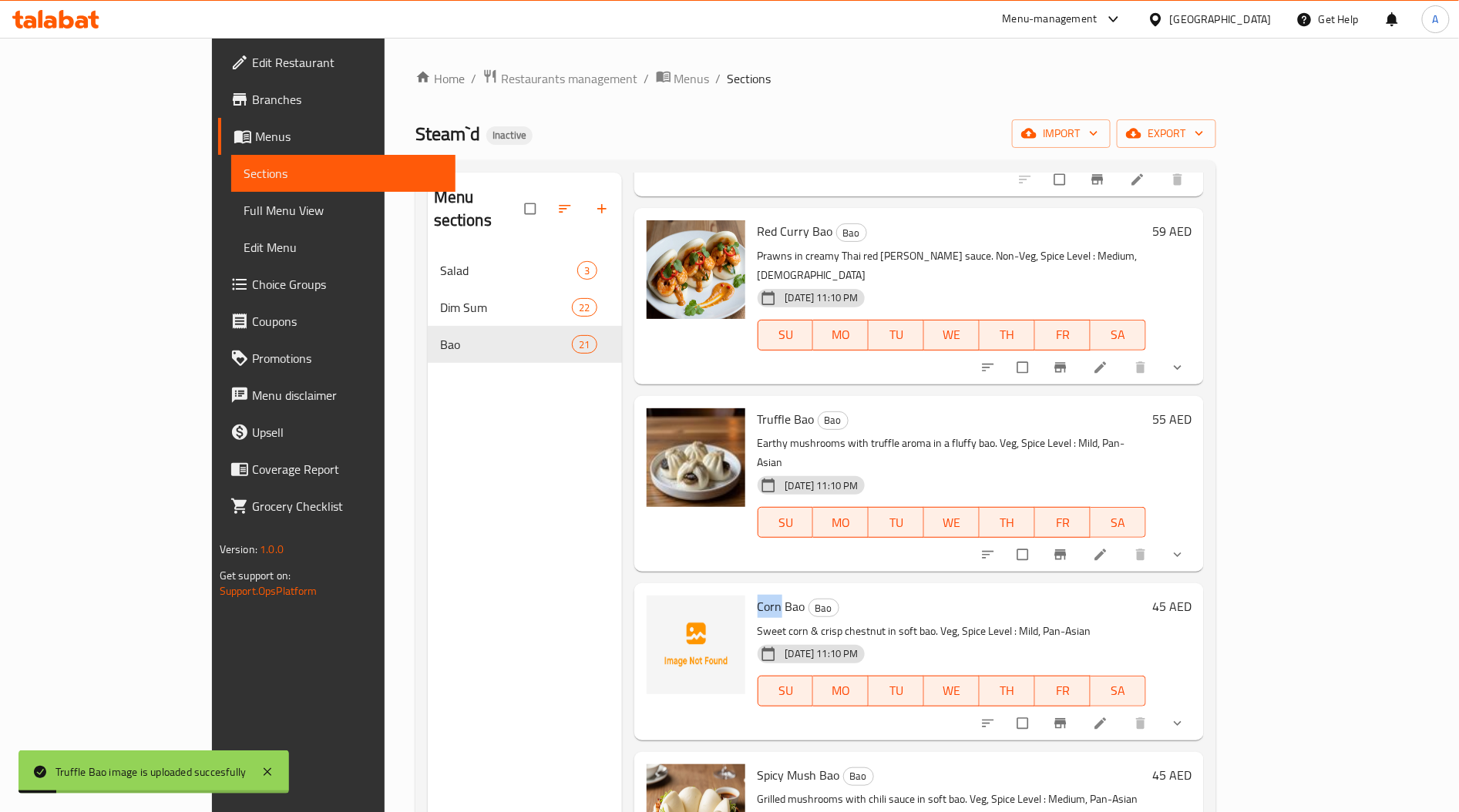
copy span "Corn"
click at [757, 595] on span "Corn Bao" at bounding box center [781, 606] width 48 height 23
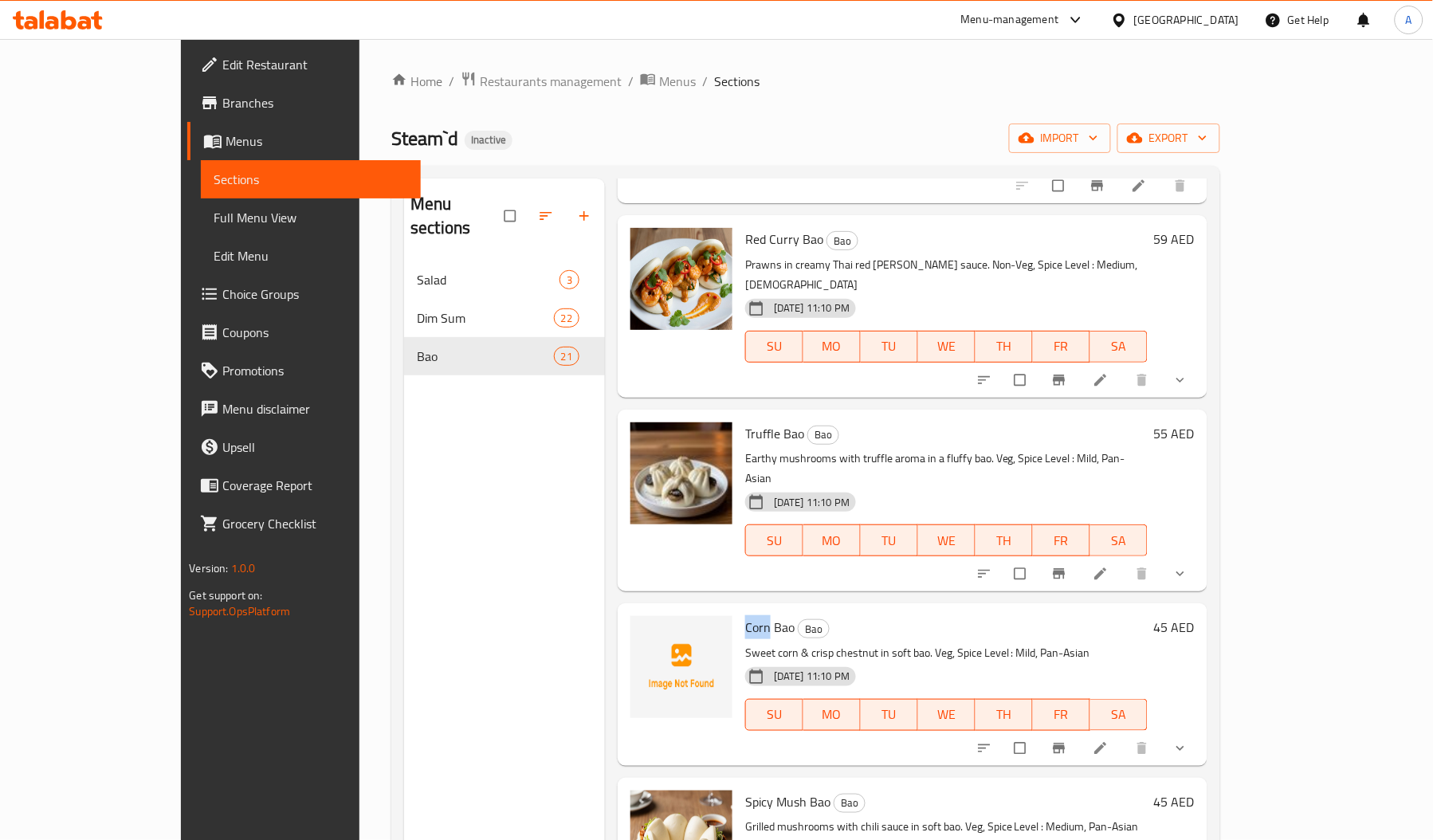
copy span "Corn"
drag, startPoint x: 765, startPoint y: 528, endPoint x: 831, endPoint y: 530, distance: 66.0
click at [831, 643] on p "Sweet corn & crisp chestnut in soft bao. Veg, Spice Level : Mild, Pan-Asian" at bounding box center [946, 653] width 402 height 20
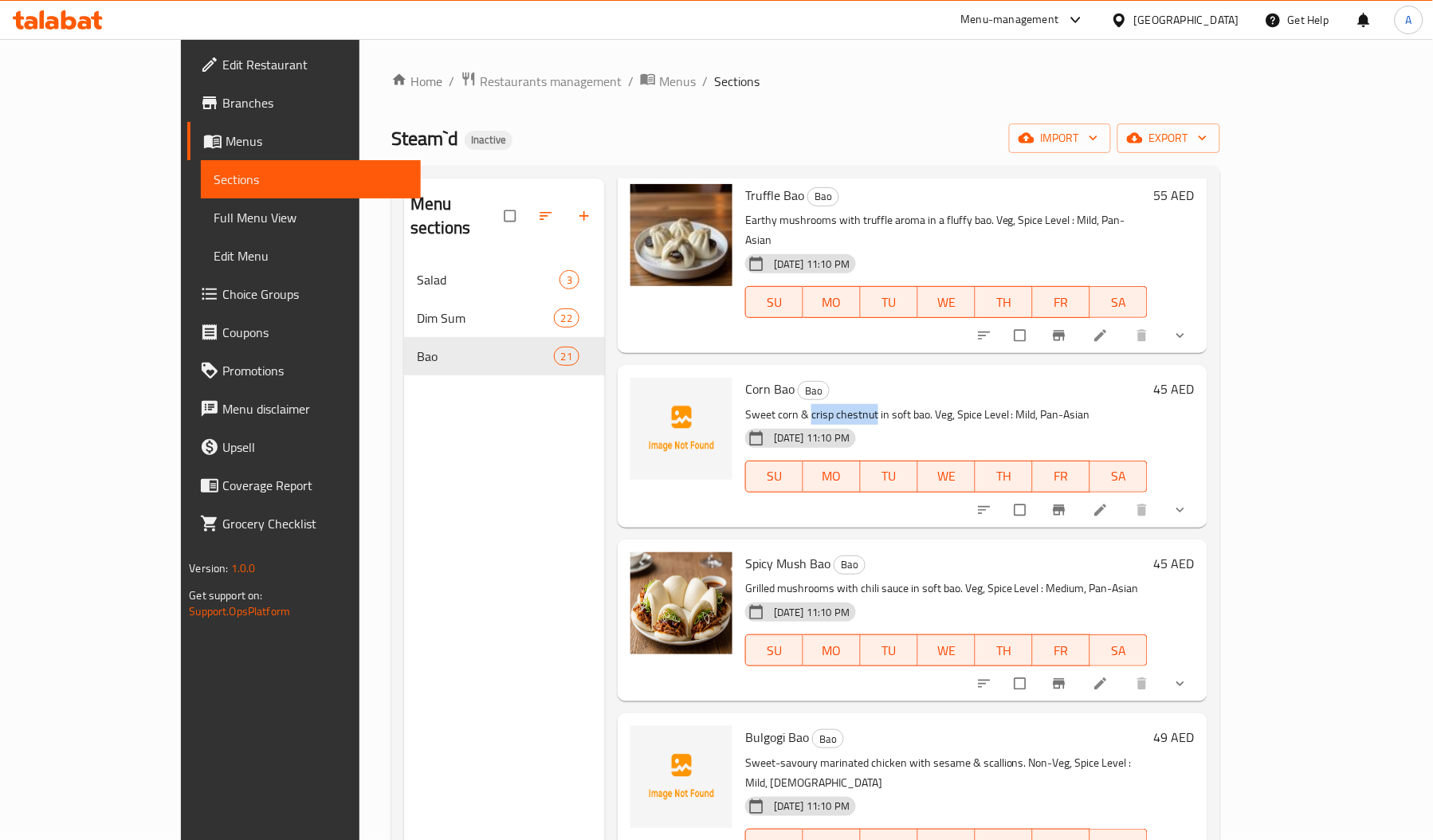
scroll to position [860, 0]
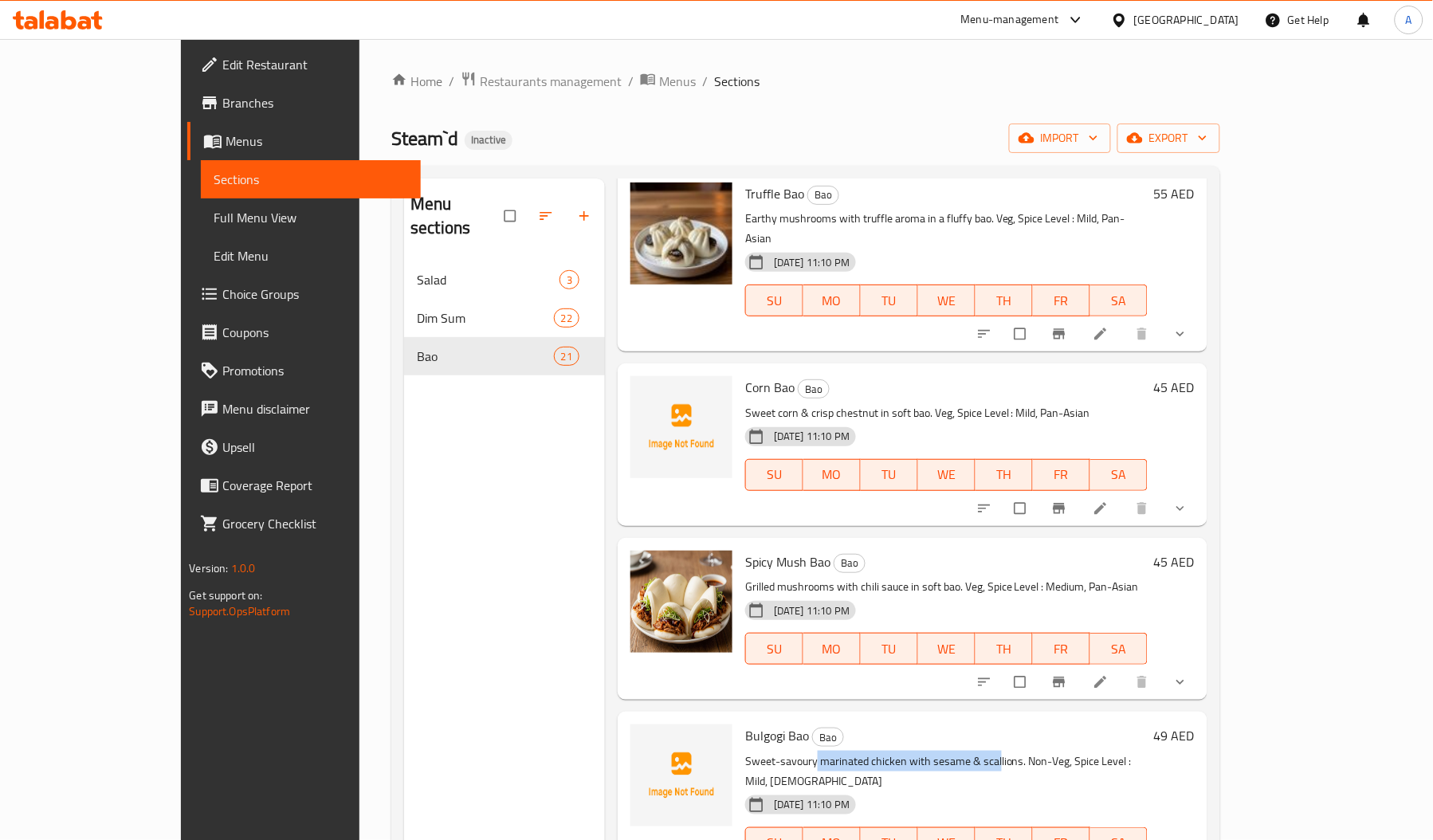
drag, startPoint x: 768, startPoint y: 630, endPoint x: 951, endPoint y: 630, distance: 183.0
click at [951, 751] on p "Sweet-savoury marinated chicken with sesame & scallions. Non-Veg, Spice Level :…" at bounding box center [946, 771] width 402 height 40
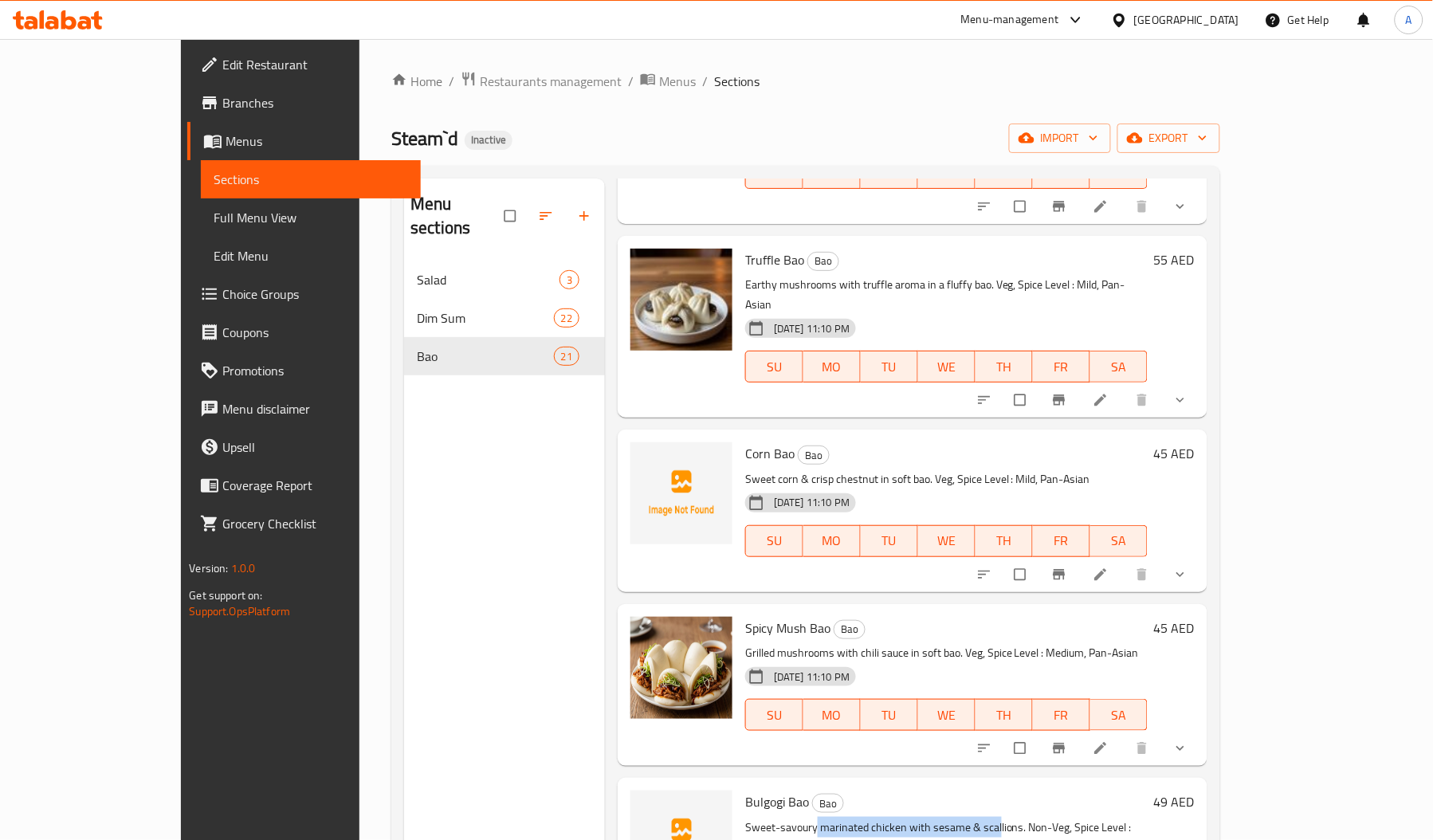
scroll to position [744, 0]
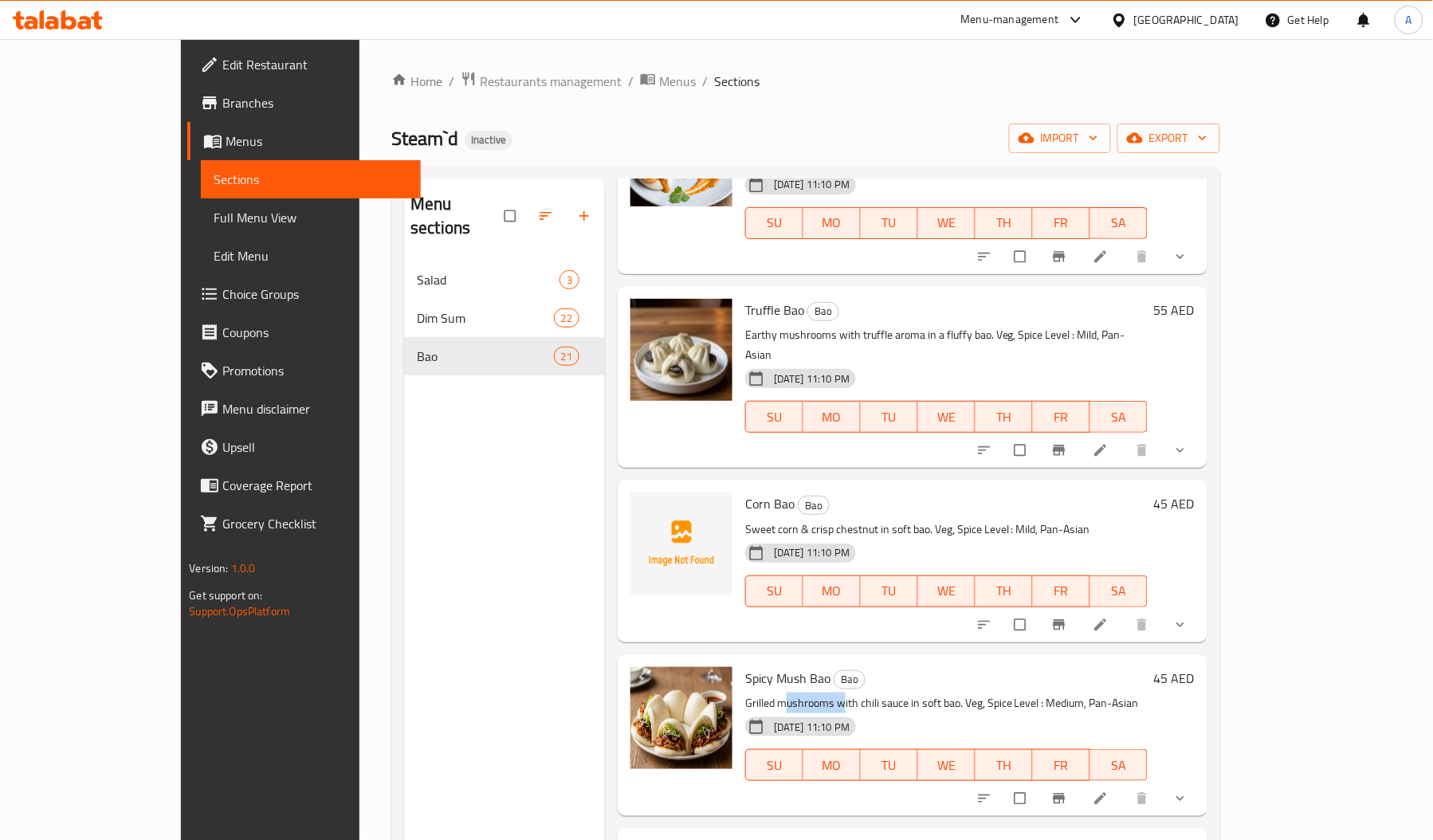
drag, startPoint x: 739, startPoint y: 581, endPoint x: 799, endPoint y: 580, distance: 60.0
click at [799, 693] on p "Grilled mushrooms with chili sauce in soft bao. Veg, Spice Level : Medium, Pan-…" at bounding box center [946, 704] width 402 height 20
click at [745, 519] on p "Sweet corn & crisp chestnut in soft bao. Veg, Spice Level : Mild, Pan-Asian" at bounding box center [946, 529] width 402 height 20
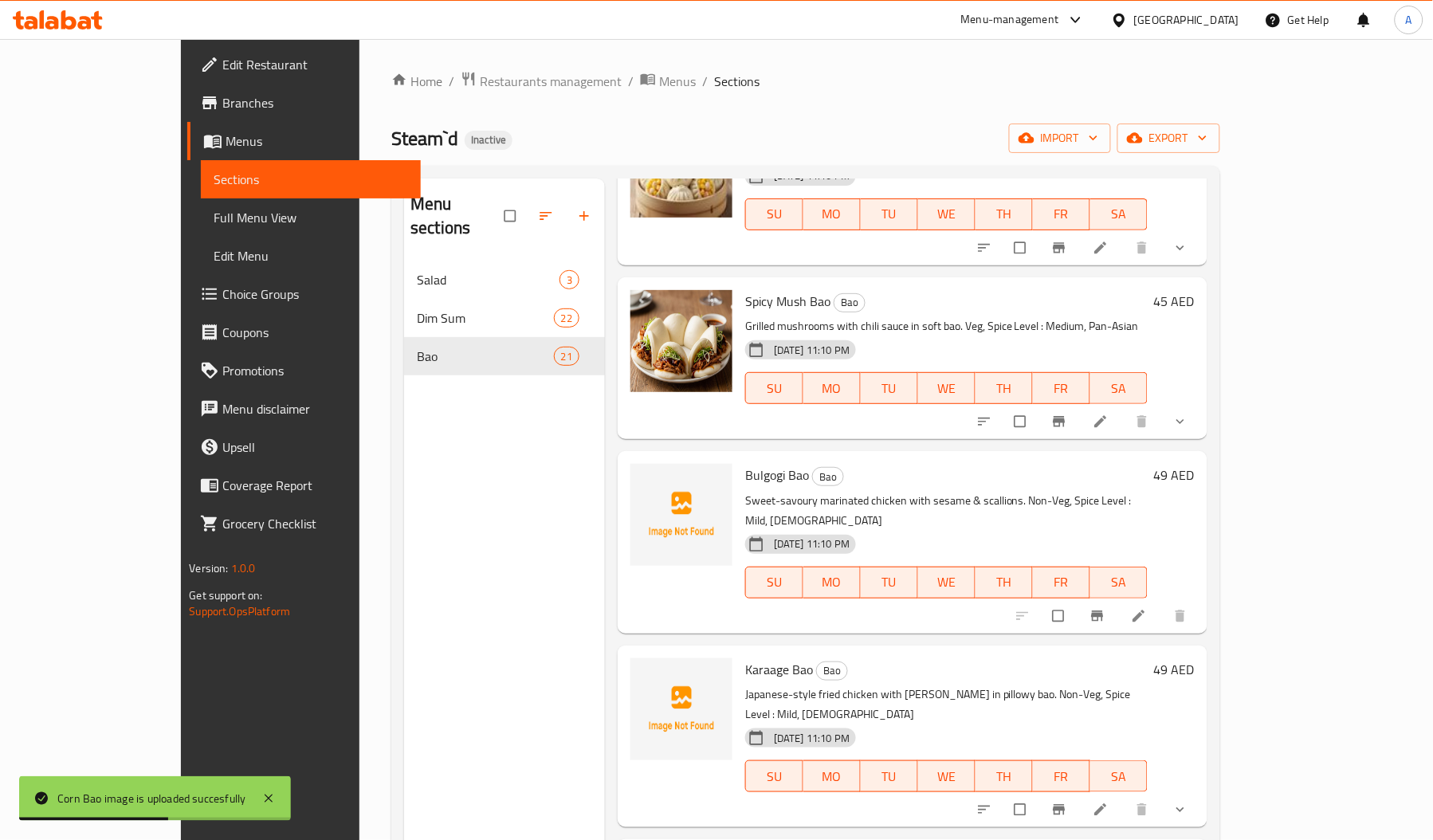
scroll to position [1139, 0]
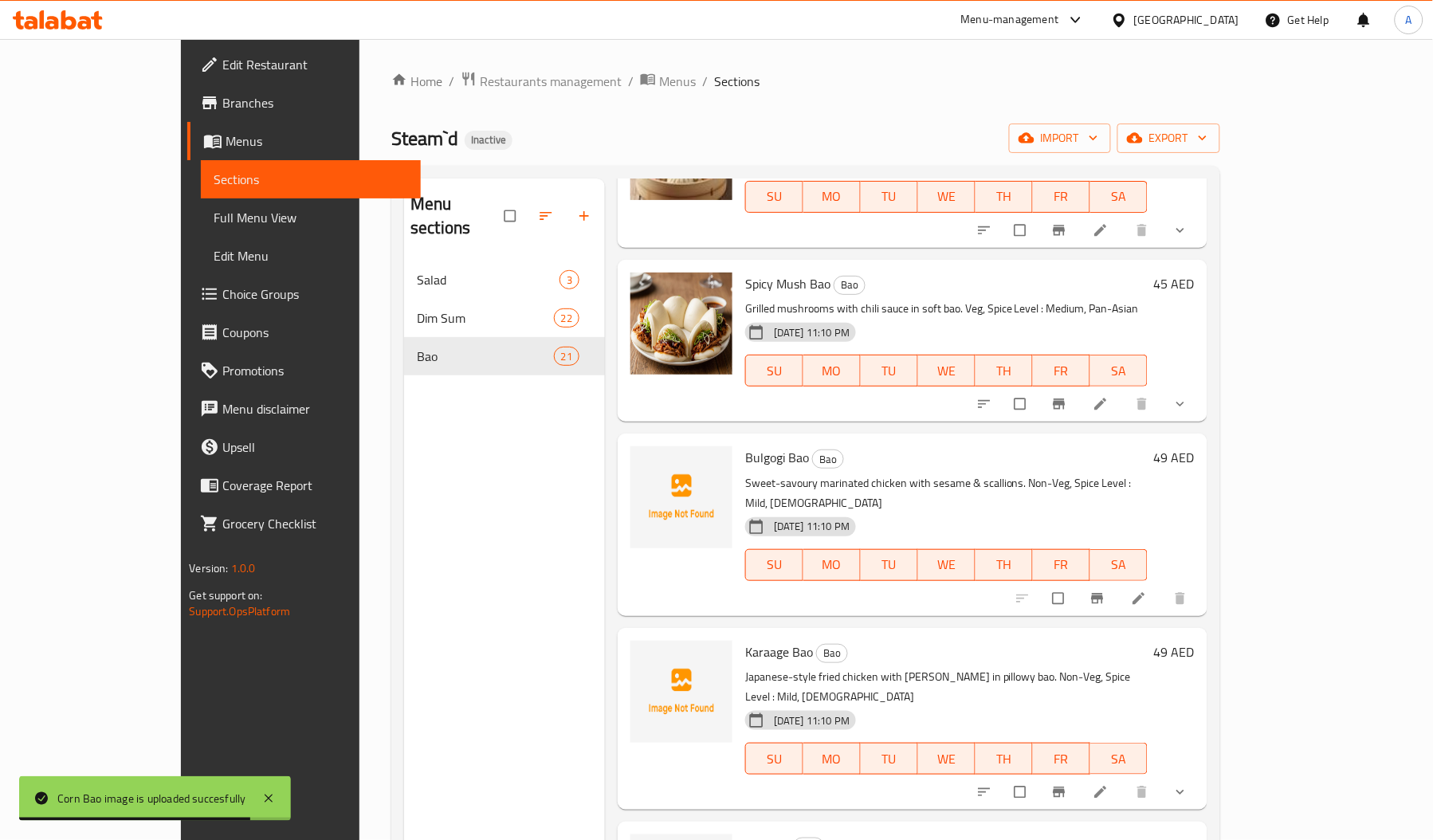
click at [745, 445] on span "Bulgogi Bao" at bounding box center [776, 457] width 64 height 24
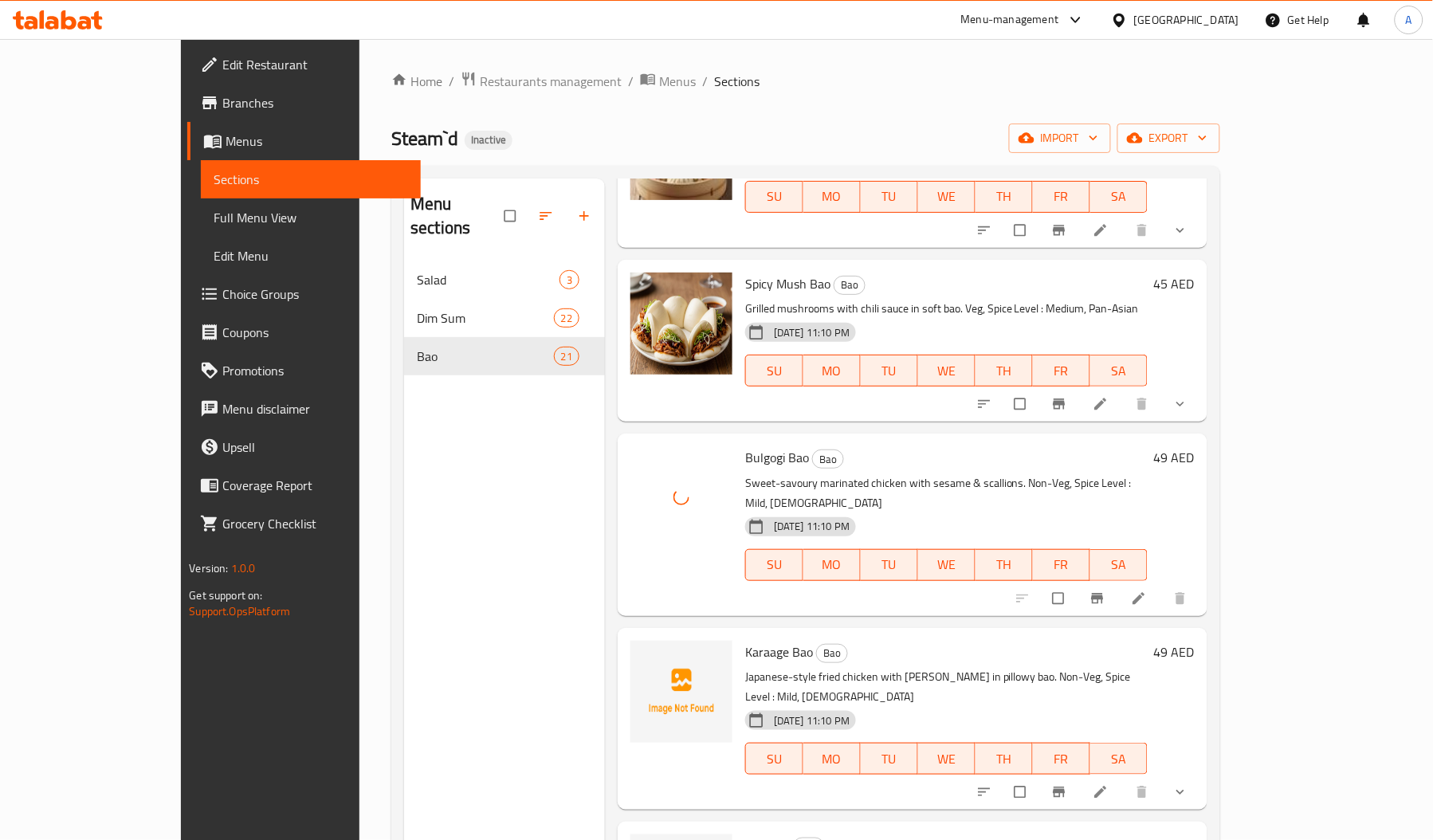
click at [745, 640] on span "Karaage Bao" at bounding box center [778, 652] width 67 height 24
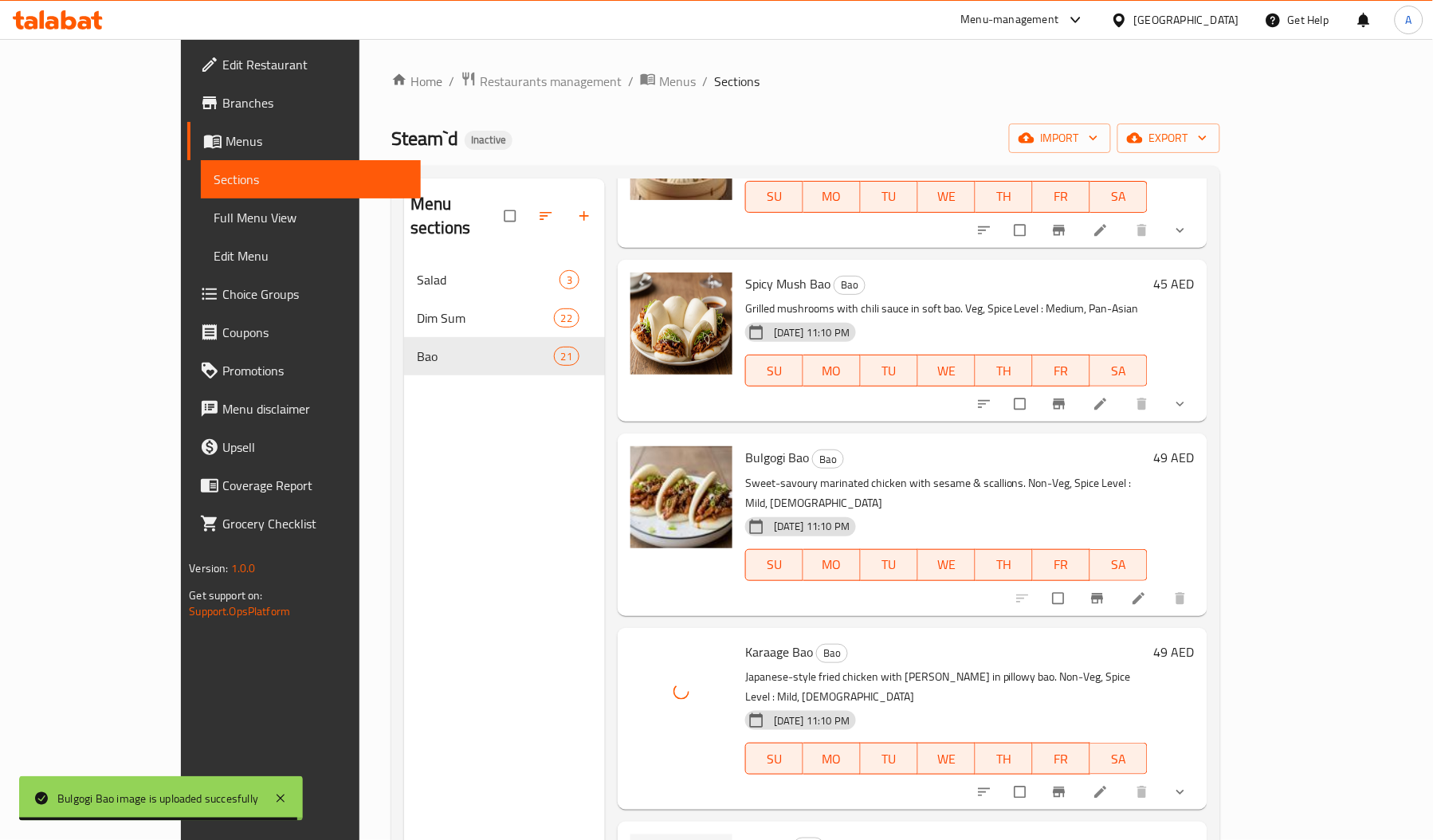
click at [745, 834] on span "KFC Bao" at bounding box center [767, 846] width 44 height 24
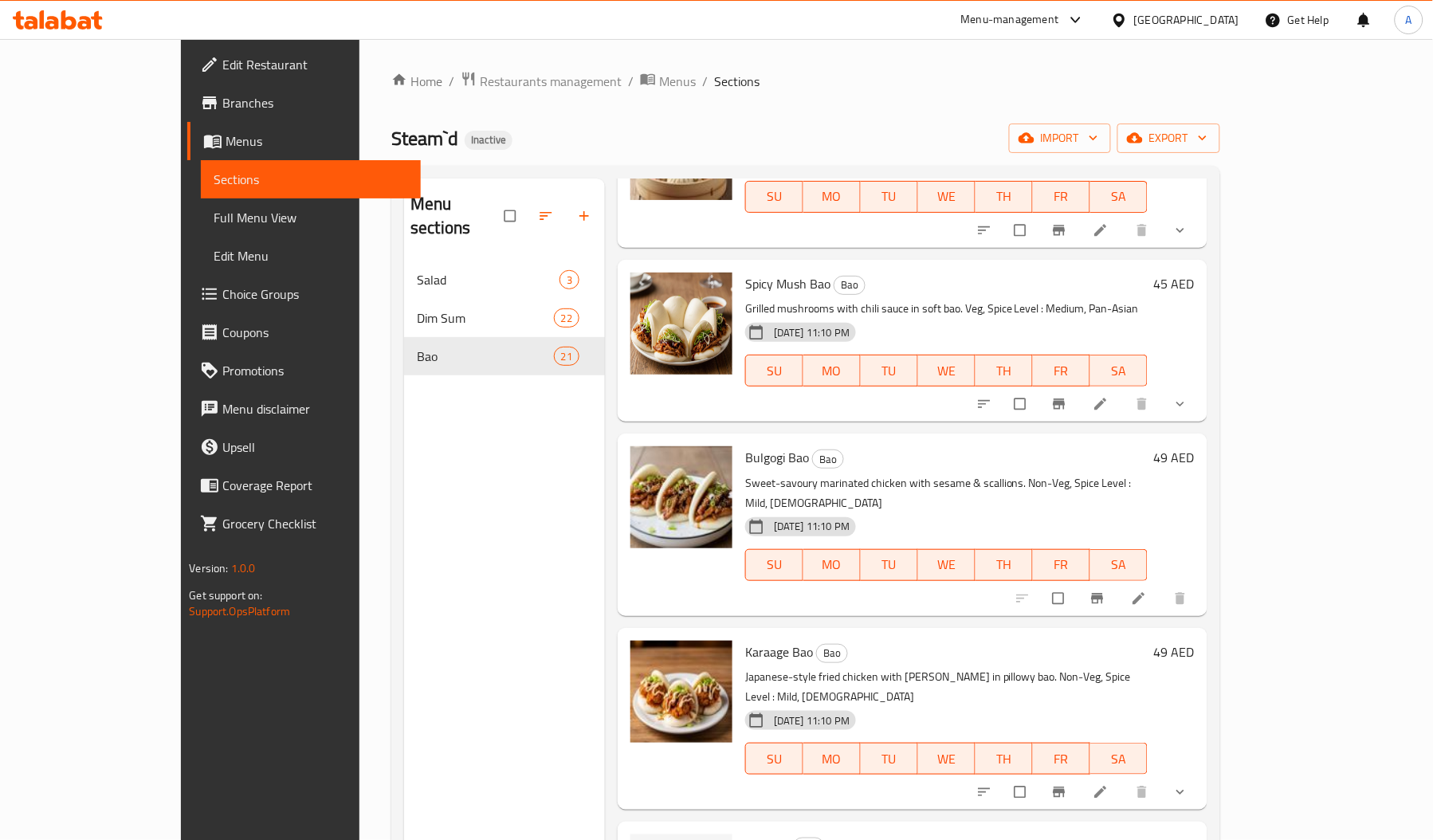
click at [745, 834] on span "KFC Bao" at bounding box center [767, 846] width 44 height 24
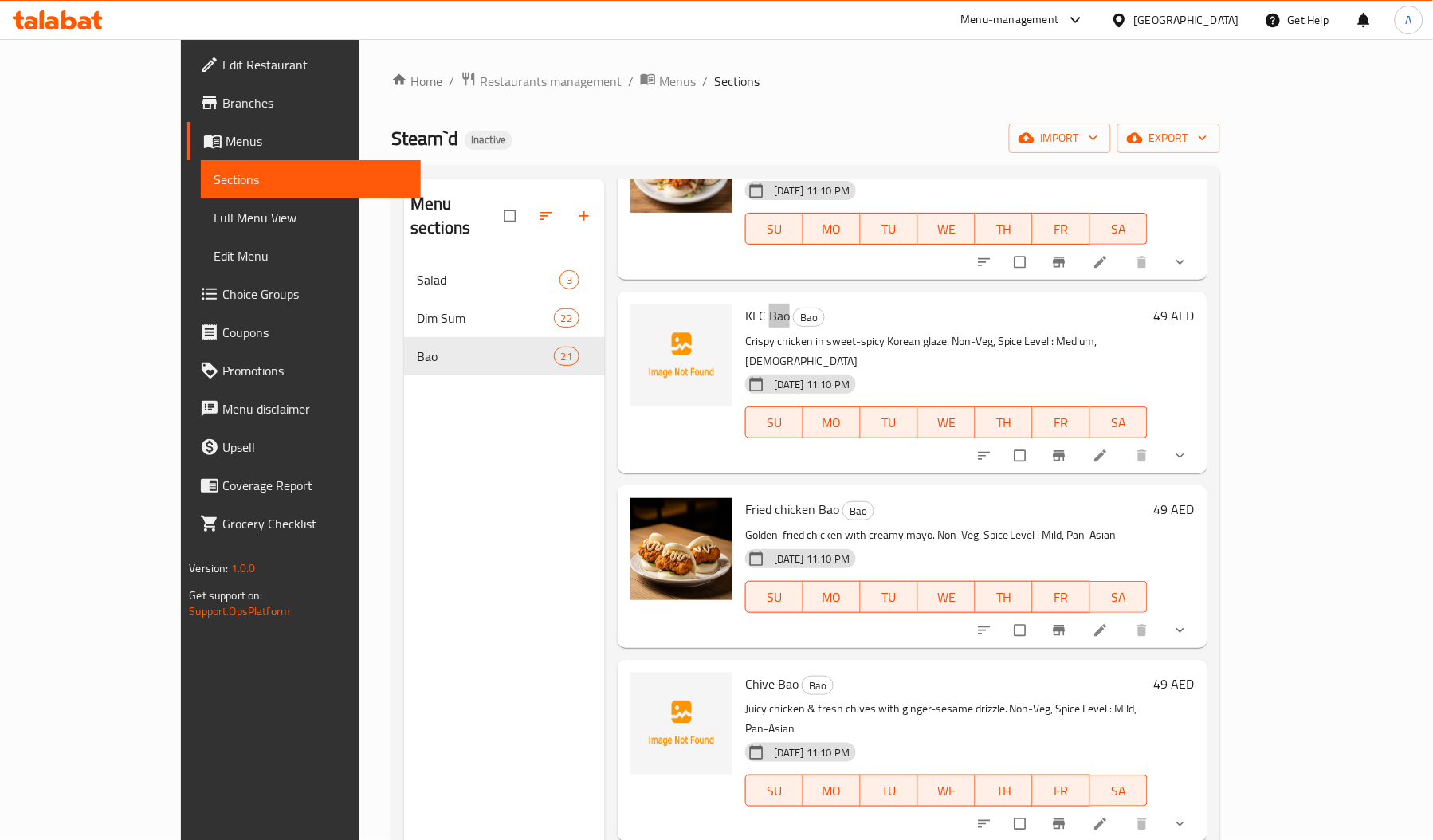
scroll to position [1669, 0]
click at [745, 671] on span "Chive Bao" at bounding box center [772, 683] width 53 height 24
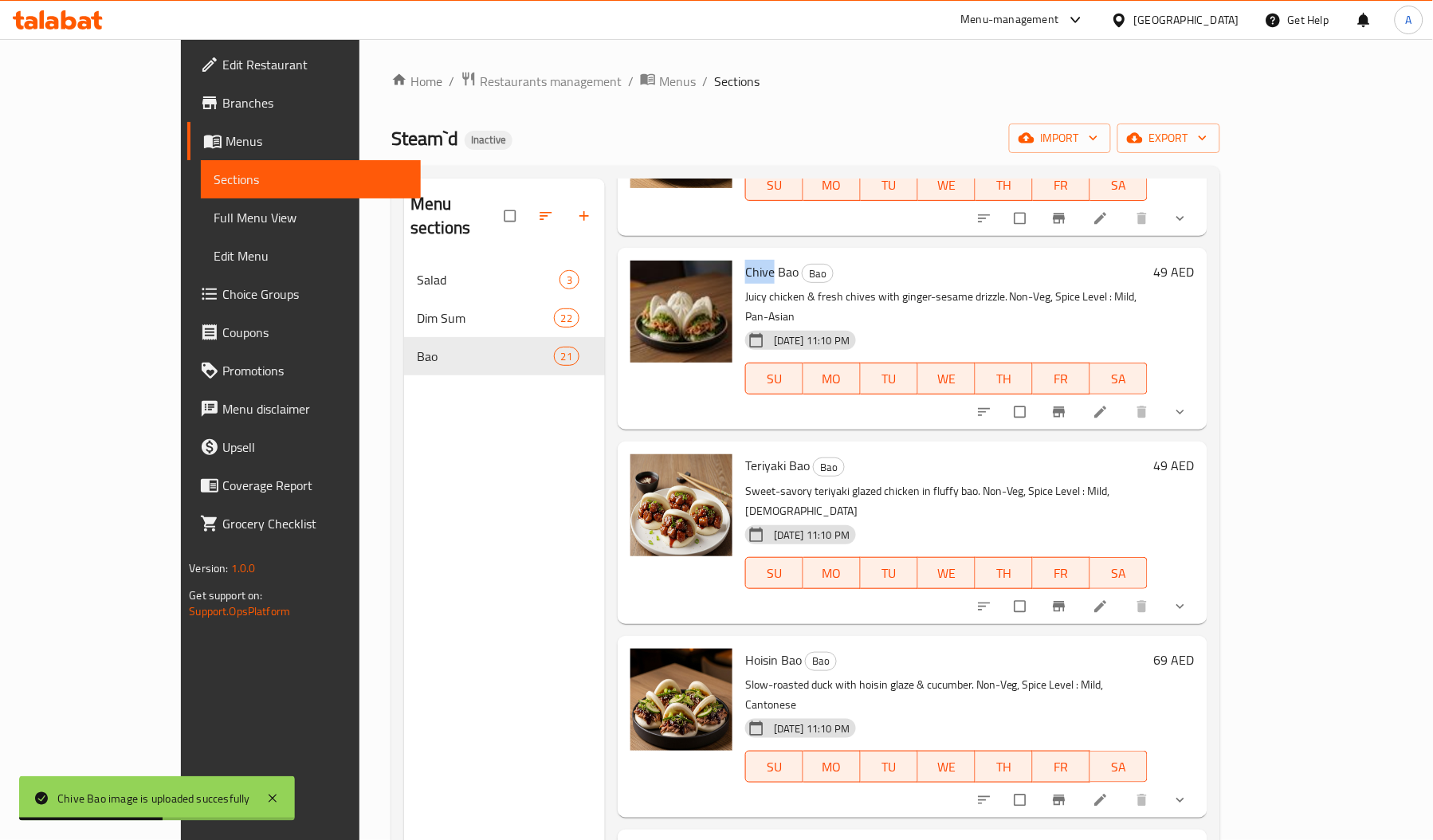
scroll to position [2082, 0]
click at [745, 839] on span "5 Spice Bao" at bounding box center [776, 852] width 62 height 24
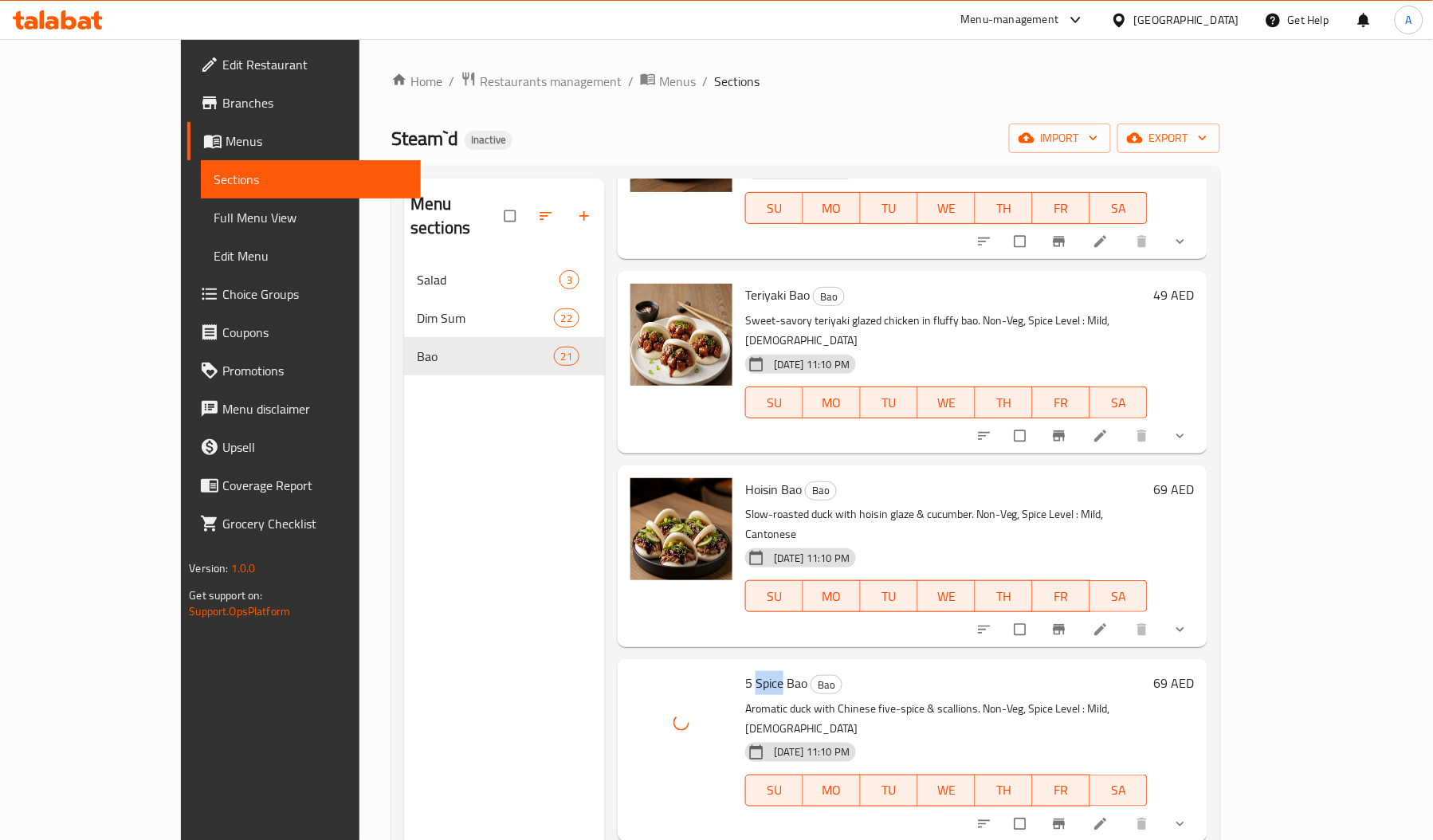
scroll to position [2259, 0]
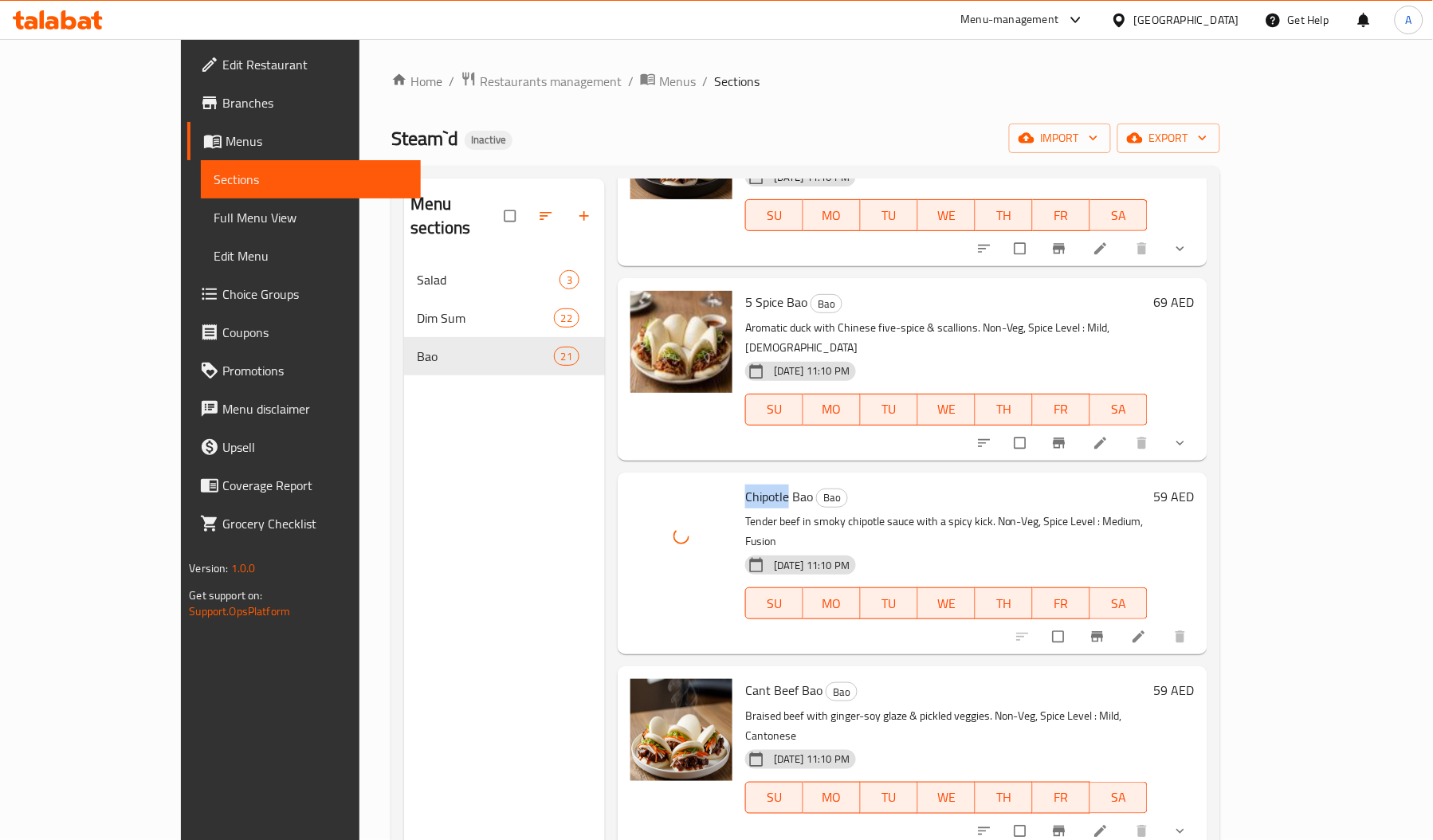
scroll to position [2632, 0]
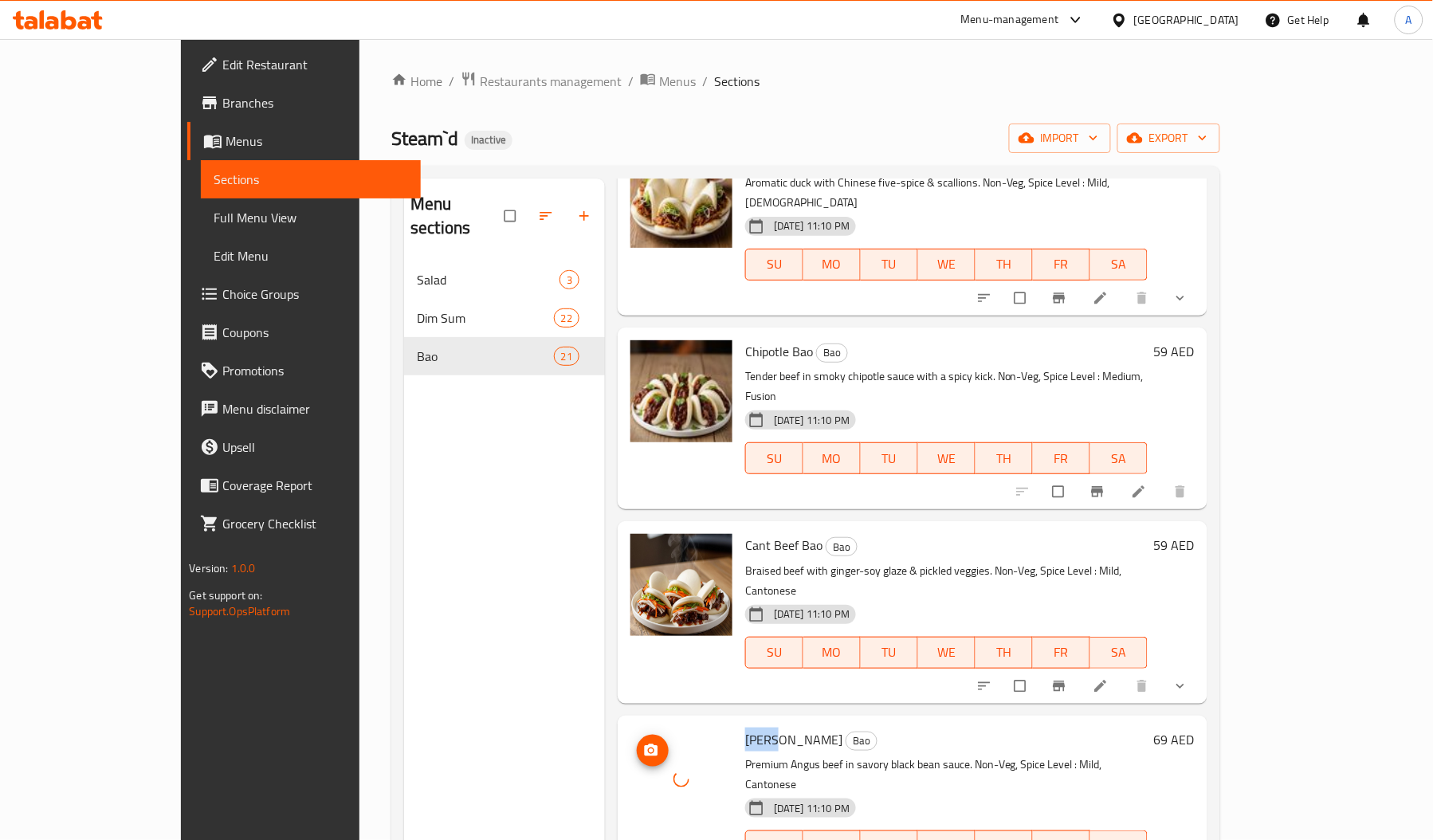
scroll to position [2778, 0]
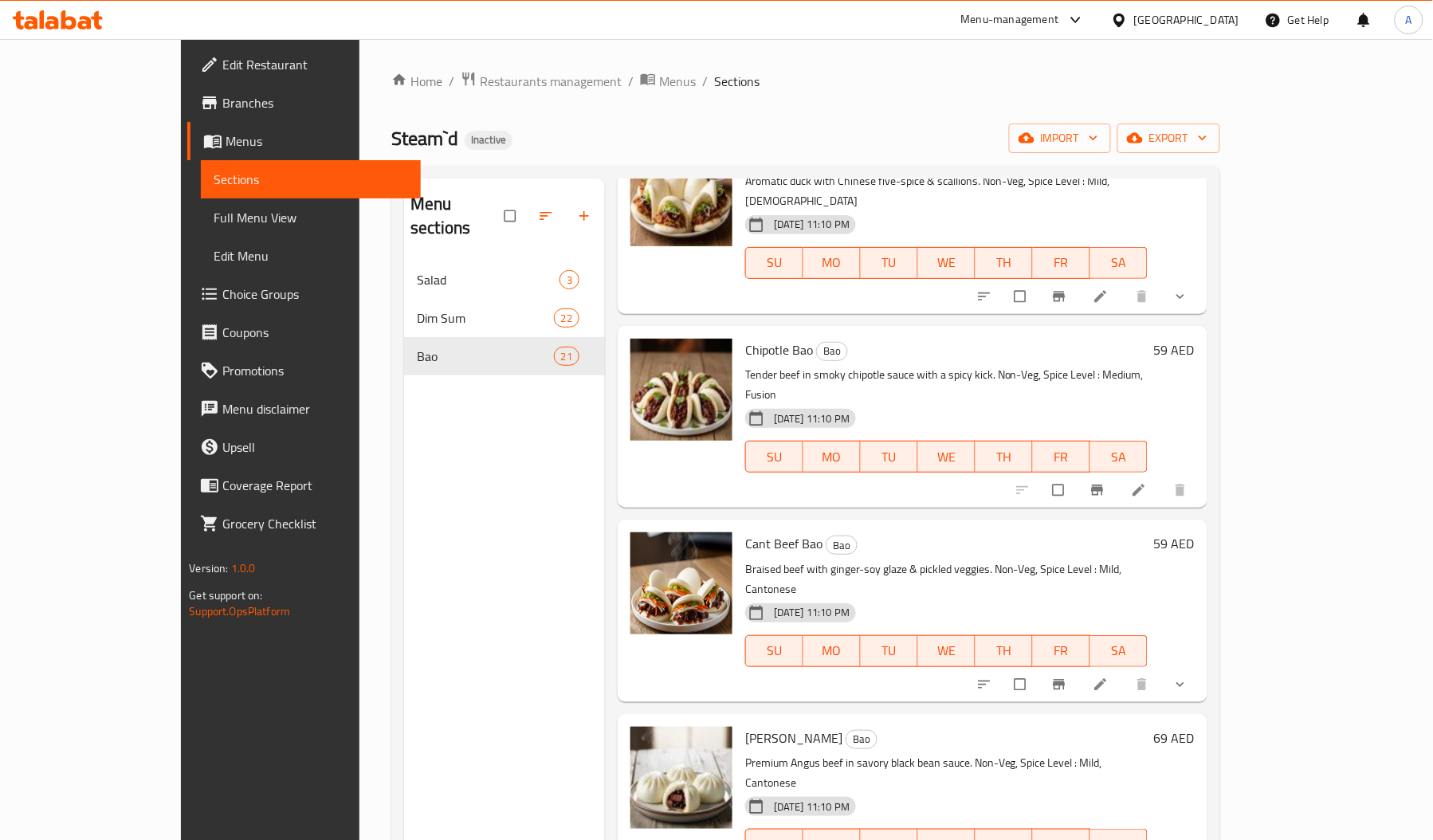
scroll to position [2852, 0]
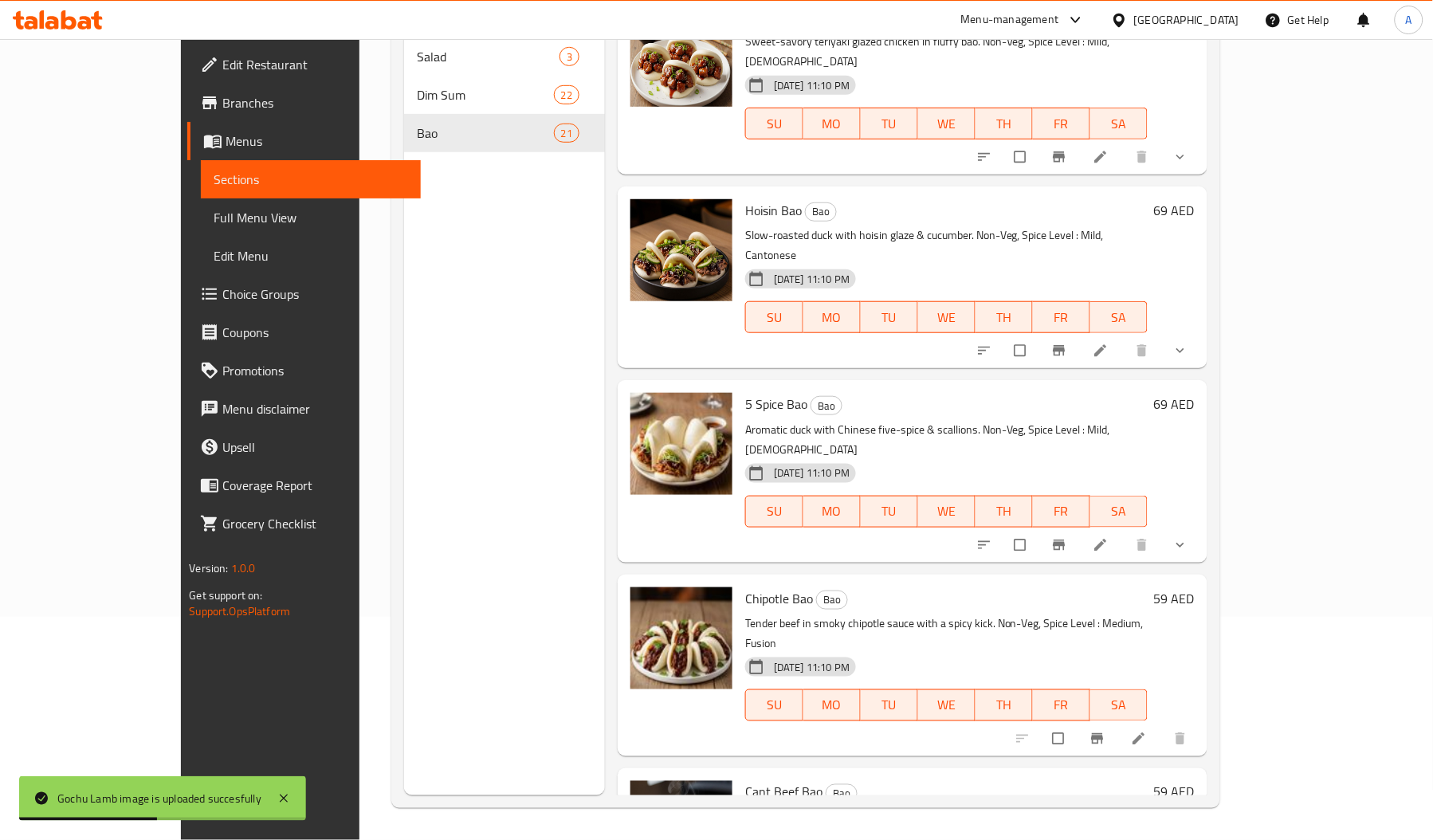
scroll to position [0, 0]
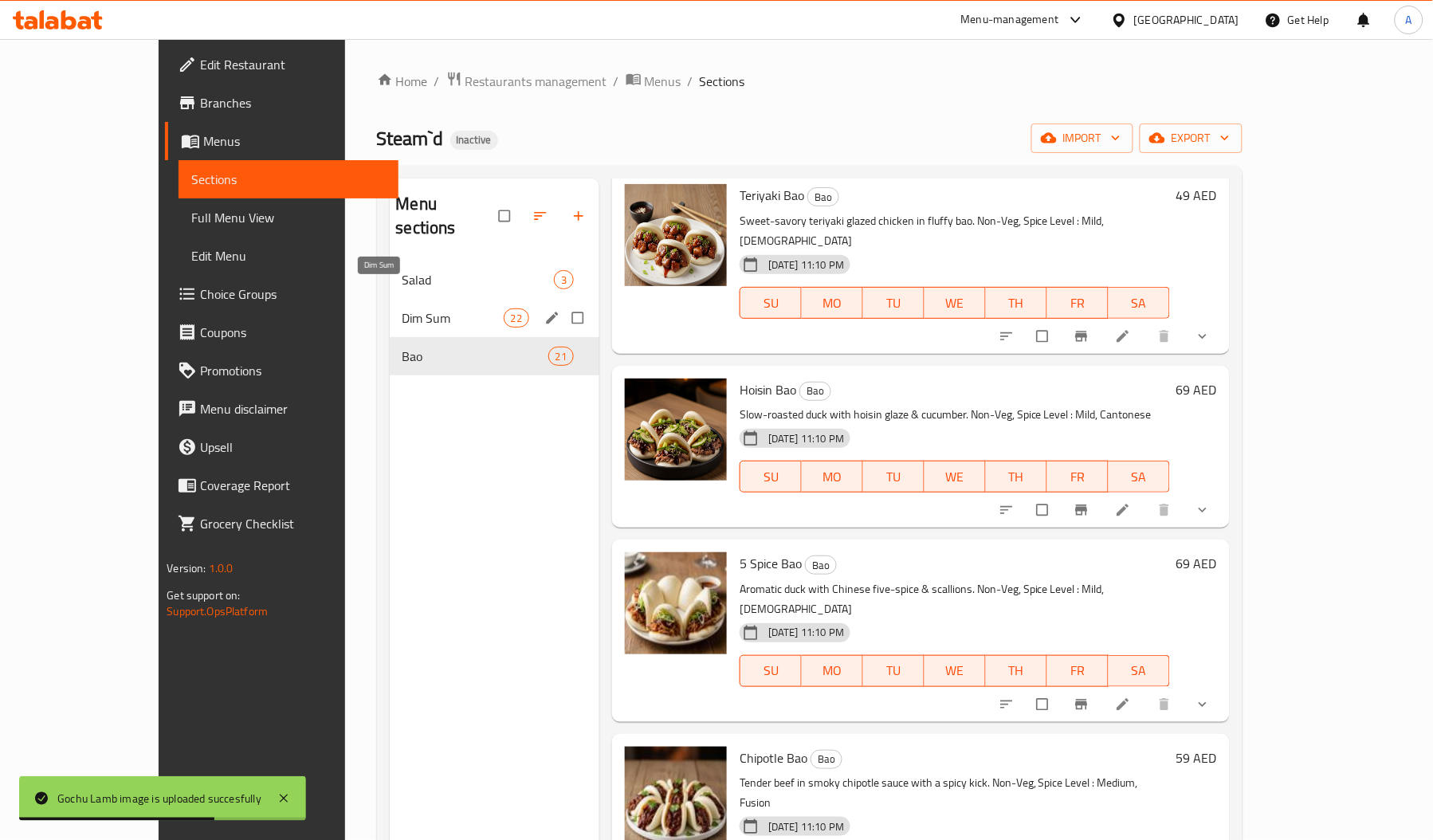
click at [402, 308] on span "Dim Sum" at bounding box center [453, 317] width 101 height 19
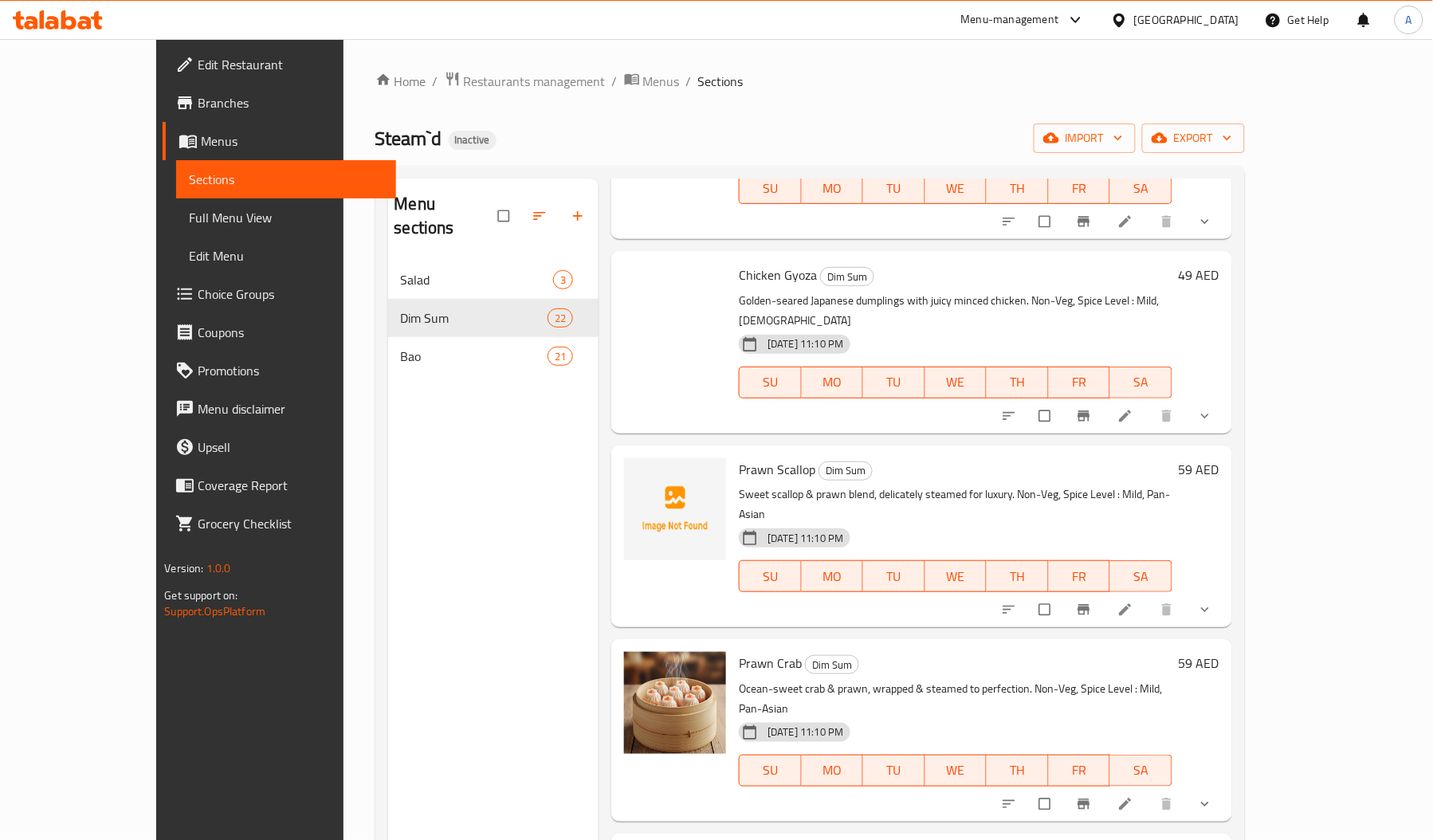
click at [739, 457] on span "Prawn Scallop" at bounding box center [776, 469] width 77 height 24
click at [753, 457] on span "Prawn Scallop" at bounding box center [776, 469] width 77 height 24
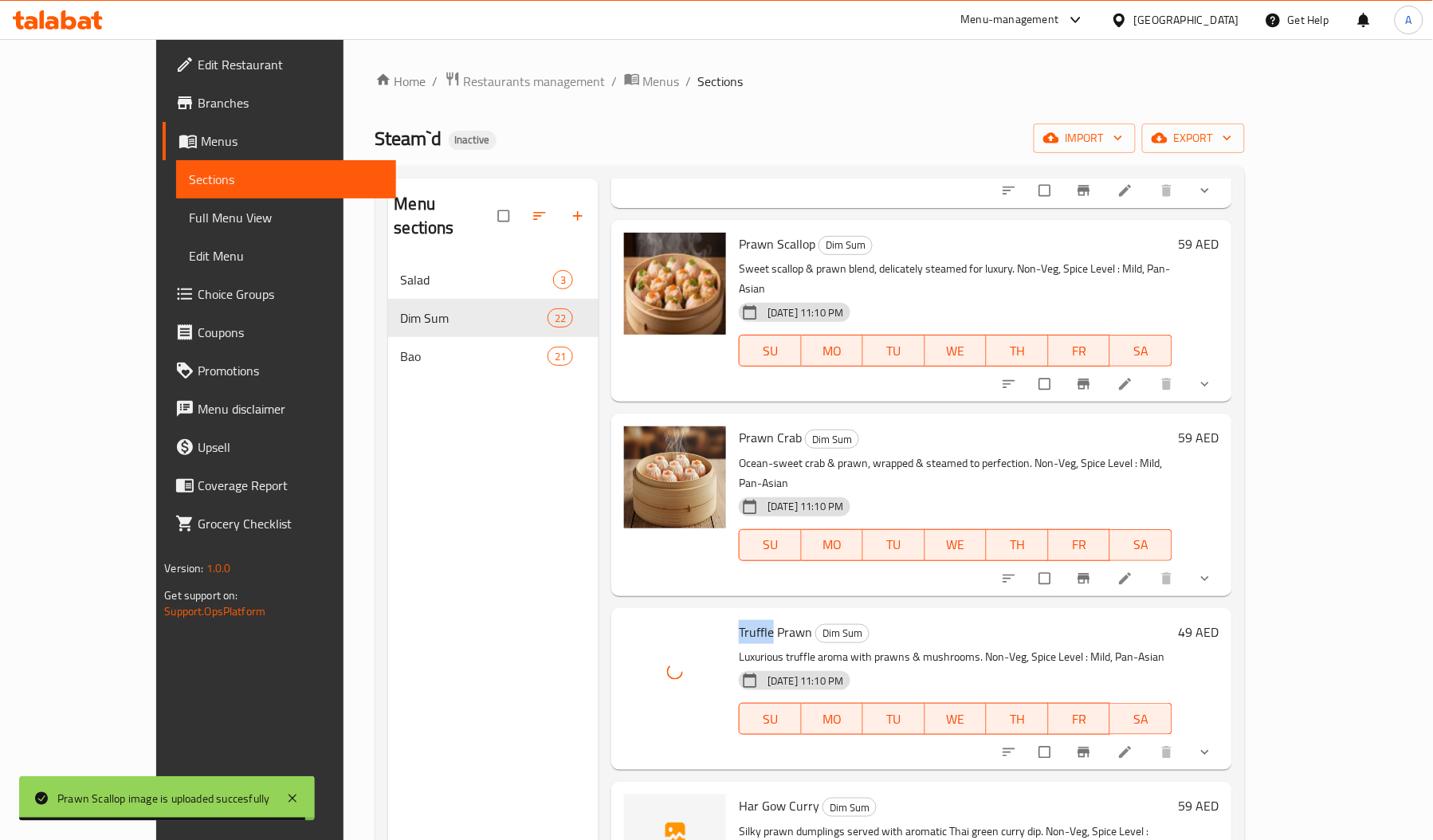
scroll to position [2533, 0]
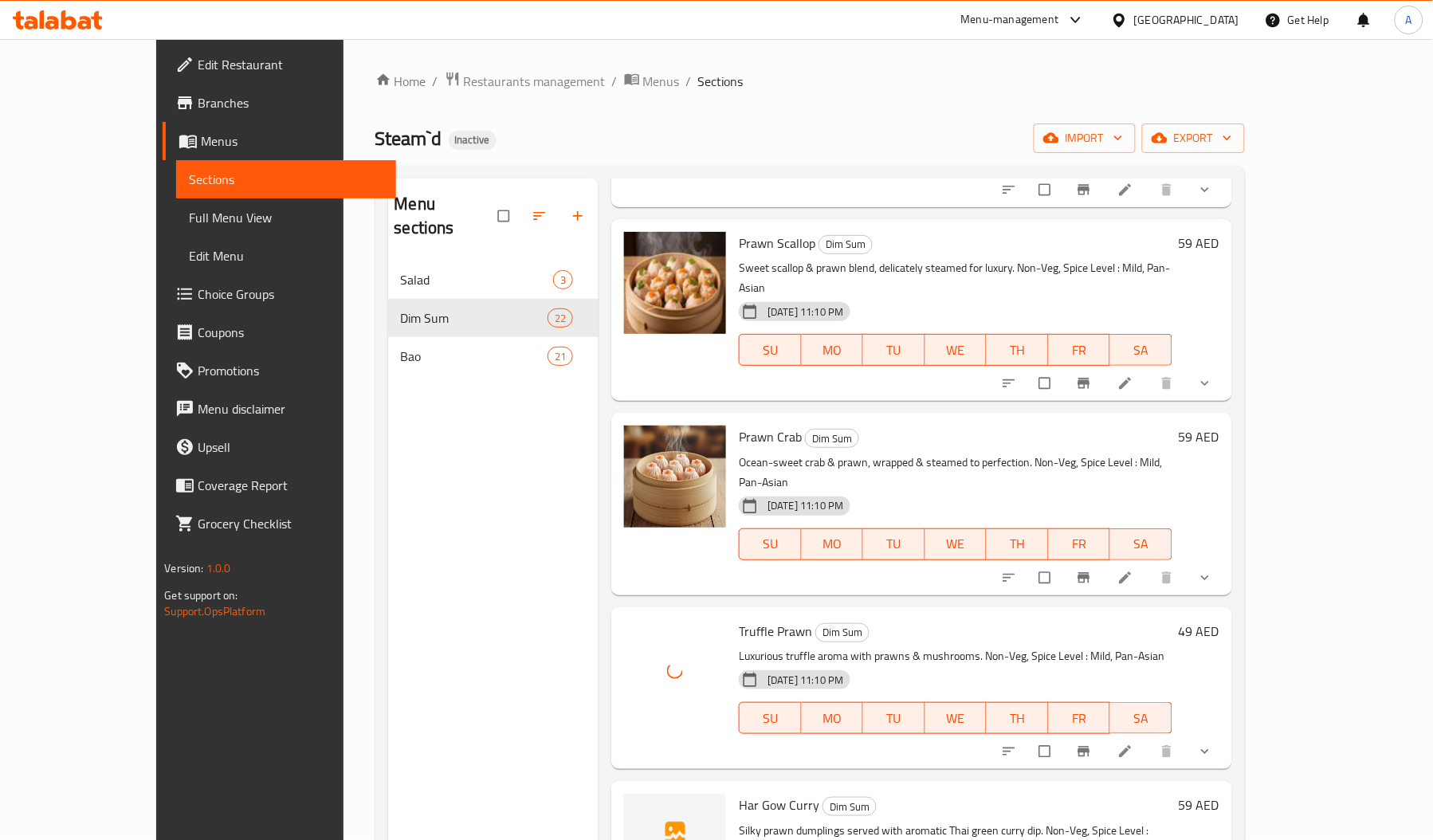
click at [739, 793] on span "Har Gow Curry" at bounding box center [778, 805] width 80 height 24
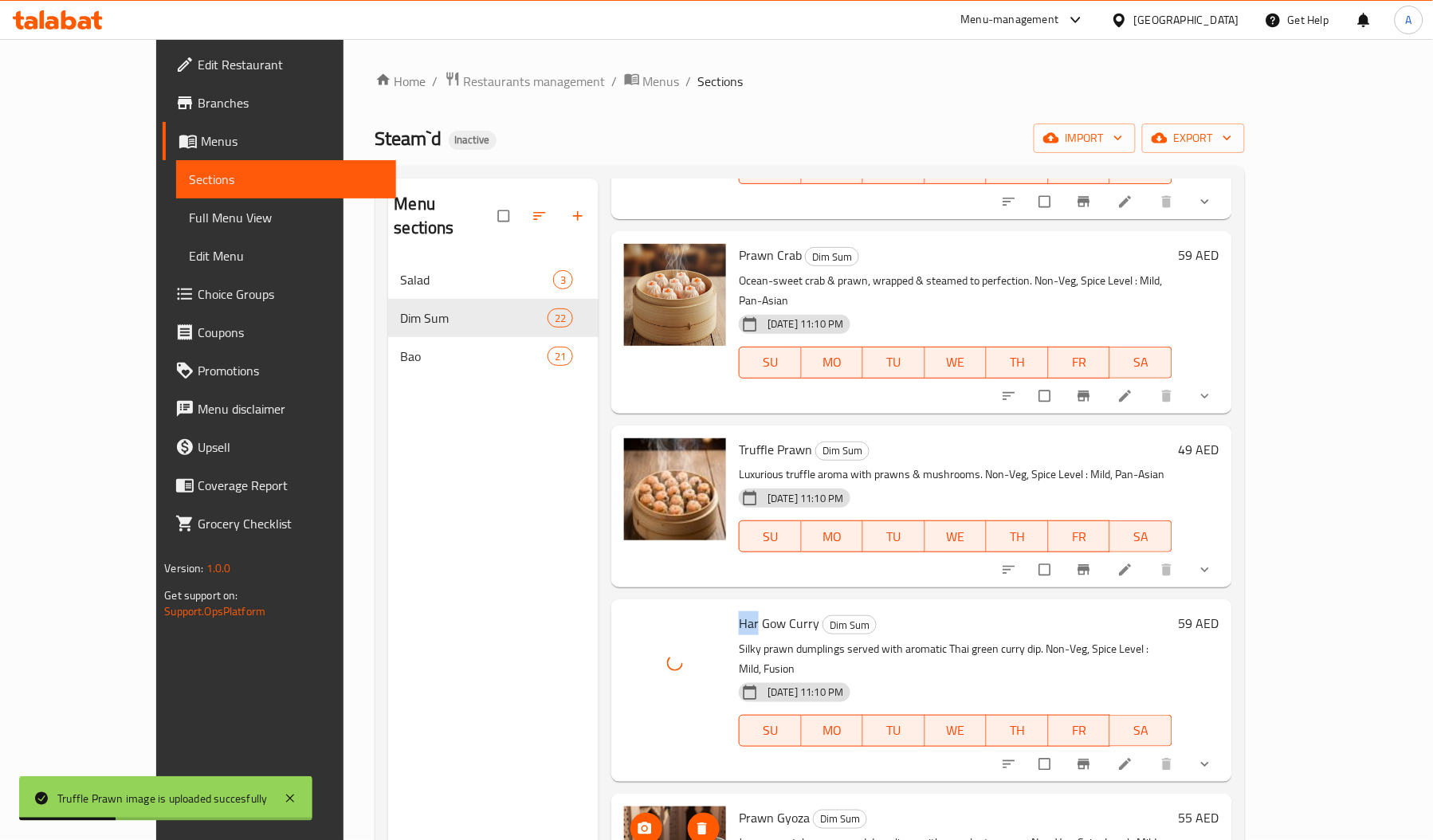
scroll to position [2727, 0]
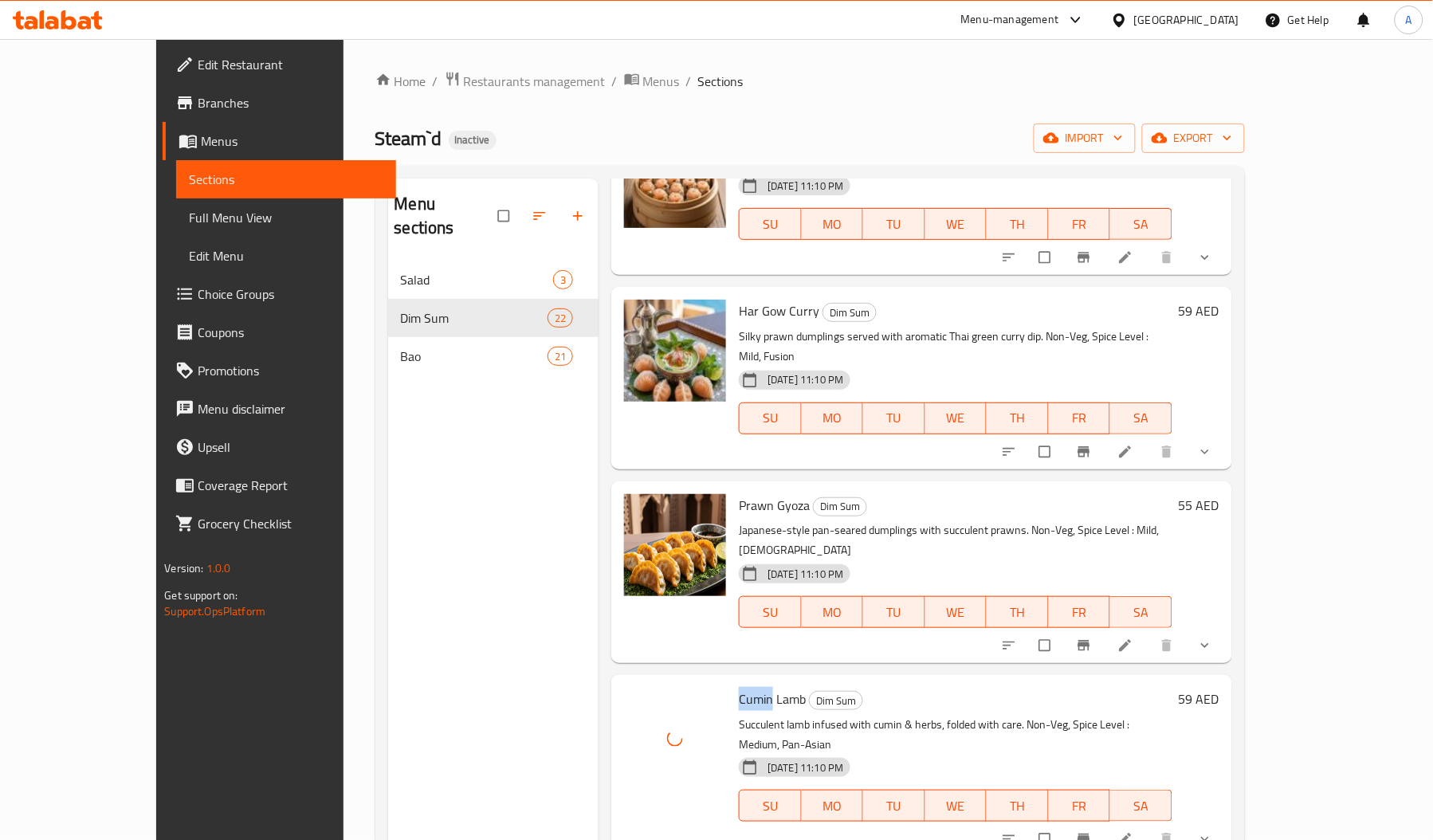
scroll to position [3025, 0]
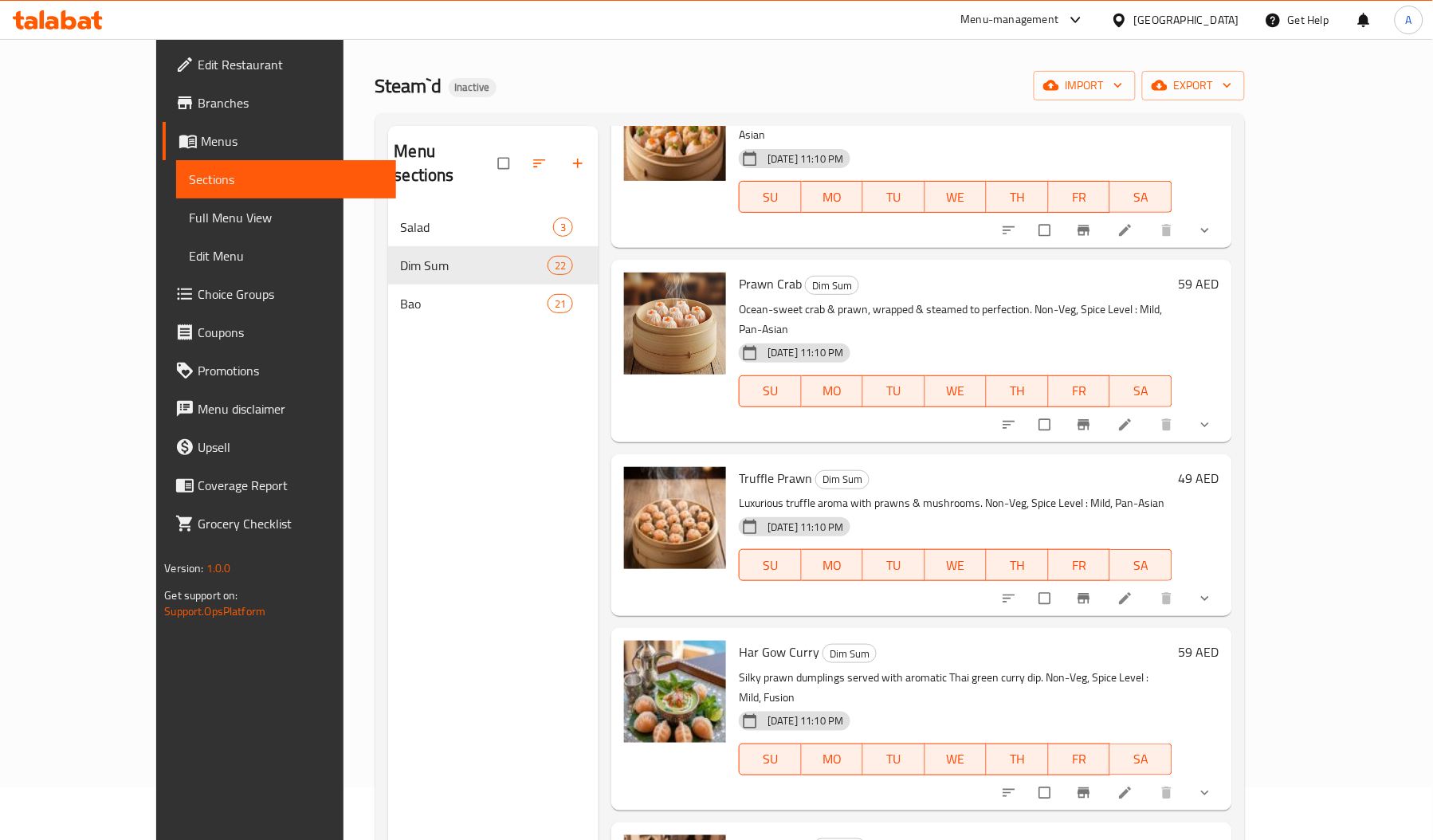
scroll to position [51, 0]
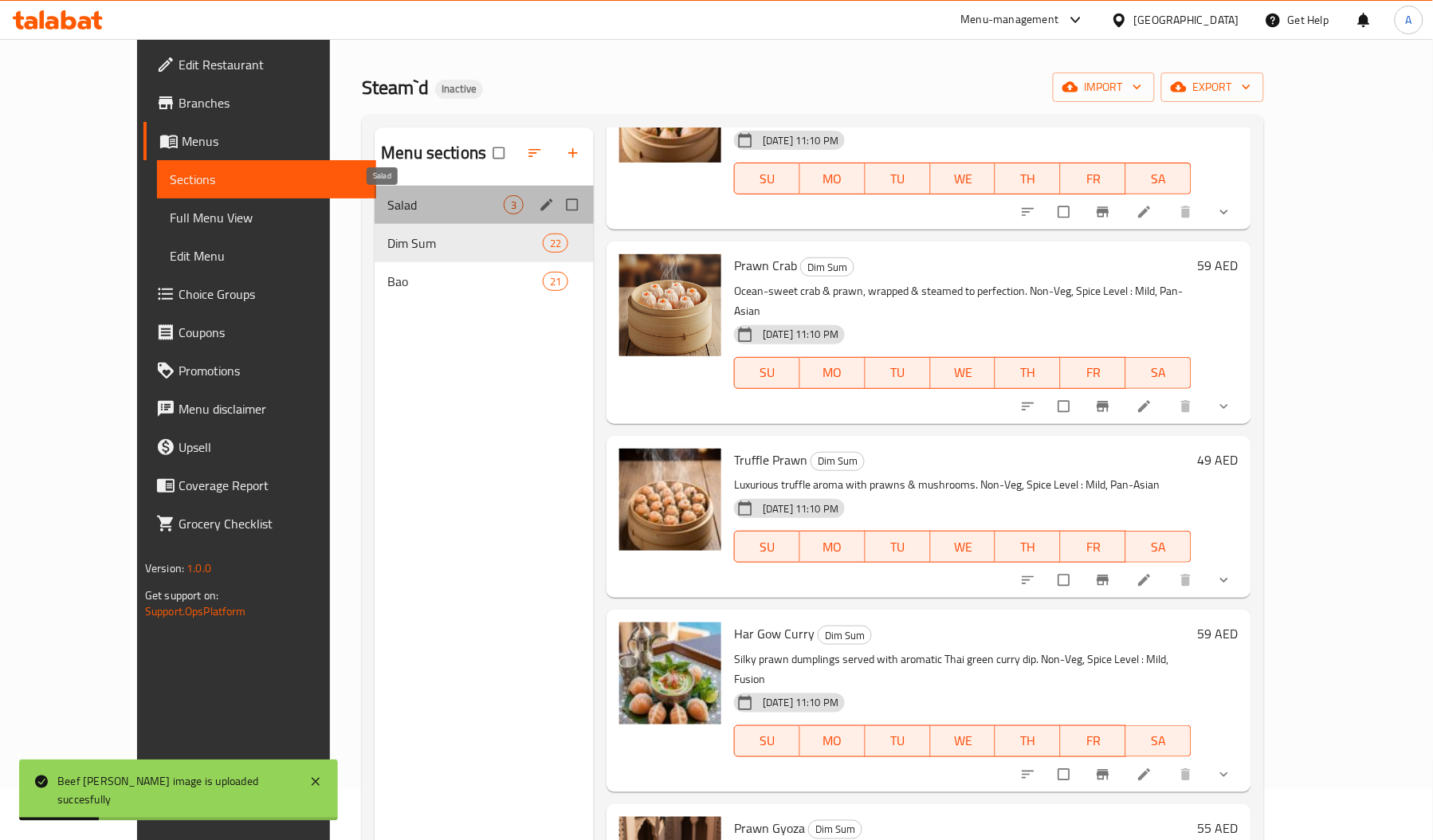
click at [387, 213] on span "Salad" at bounding box center [445, 205] width 116 height 19
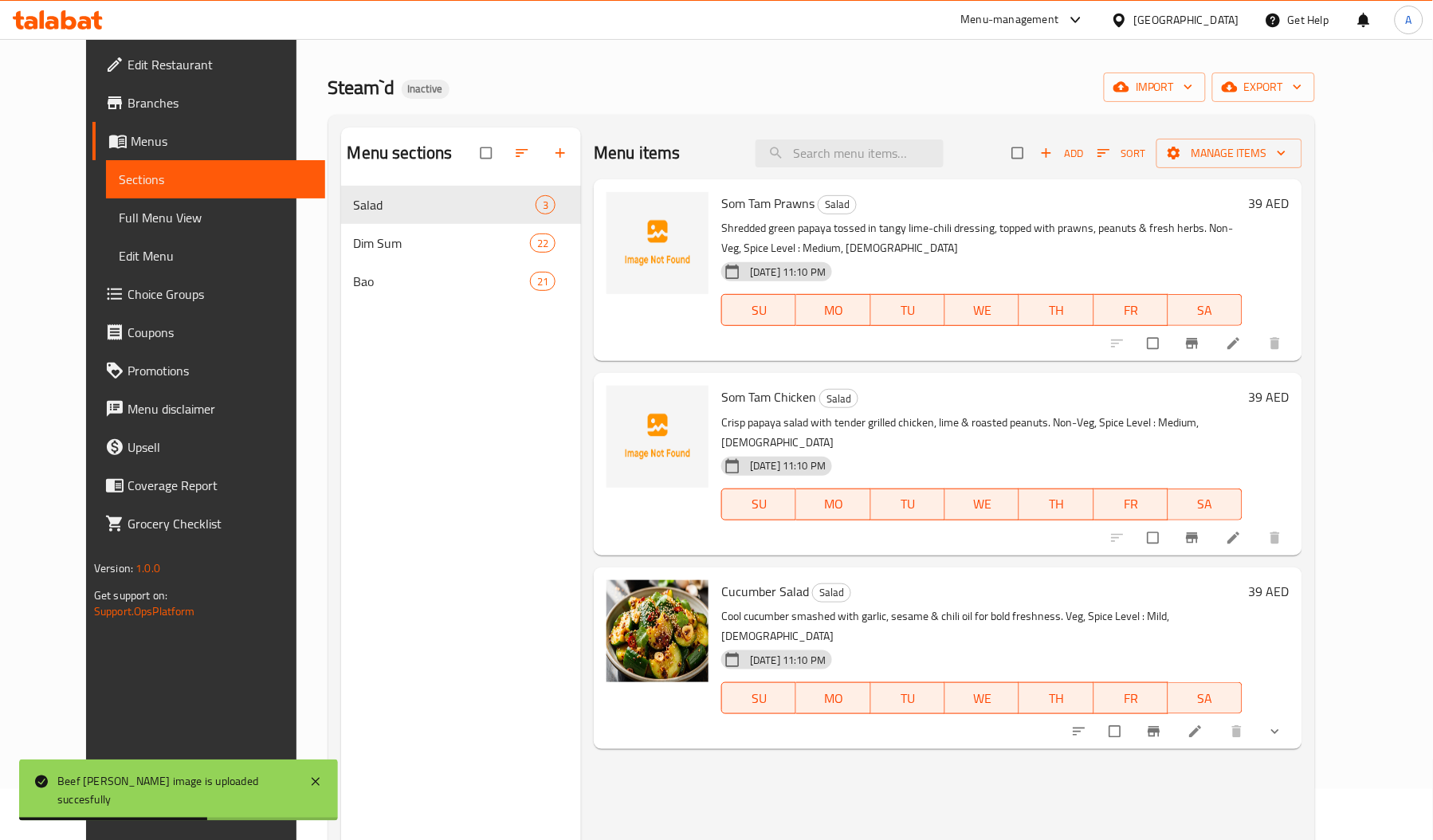
click at [721, 391] on span "Som Tam Chicken" at bounding box center [768, 396] width 95 height 24
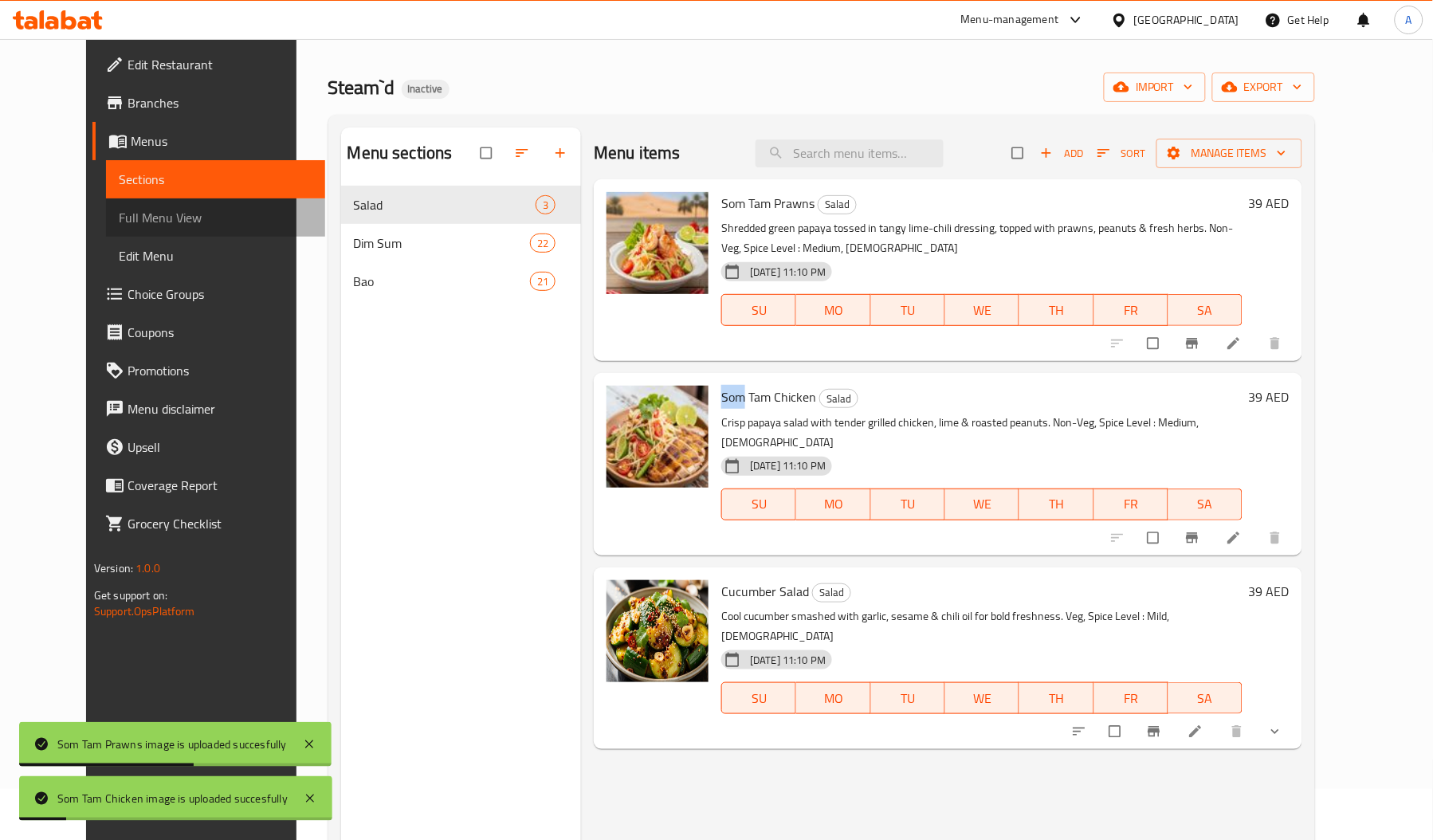
click at [119, 222] on span "Full Menu View" at bounding box center [216, 218] width 194 height 19
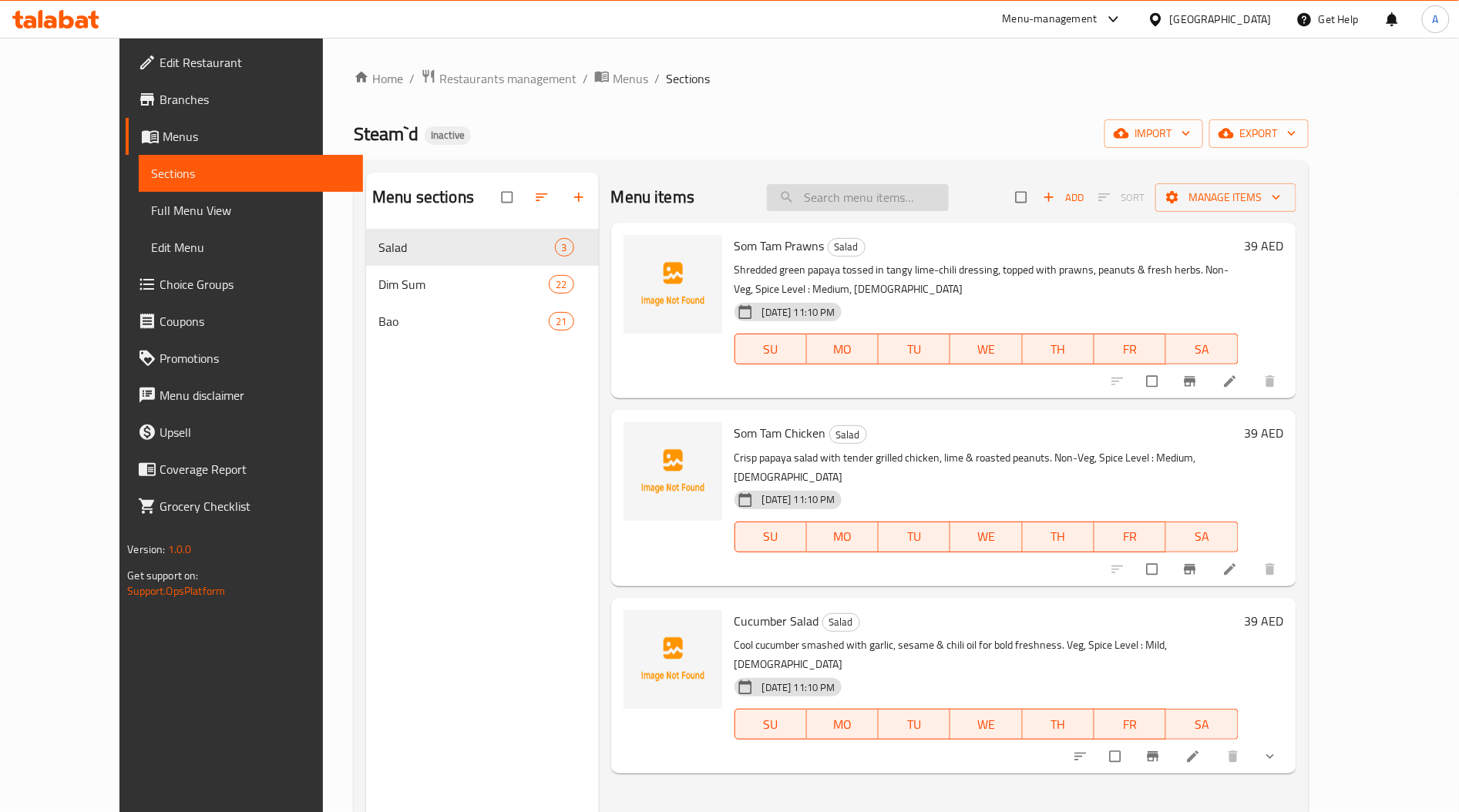
paste input "Smashed"
click at [870, 197] on input "Smashed" at bounding box center [858, 198] width 182 height 27
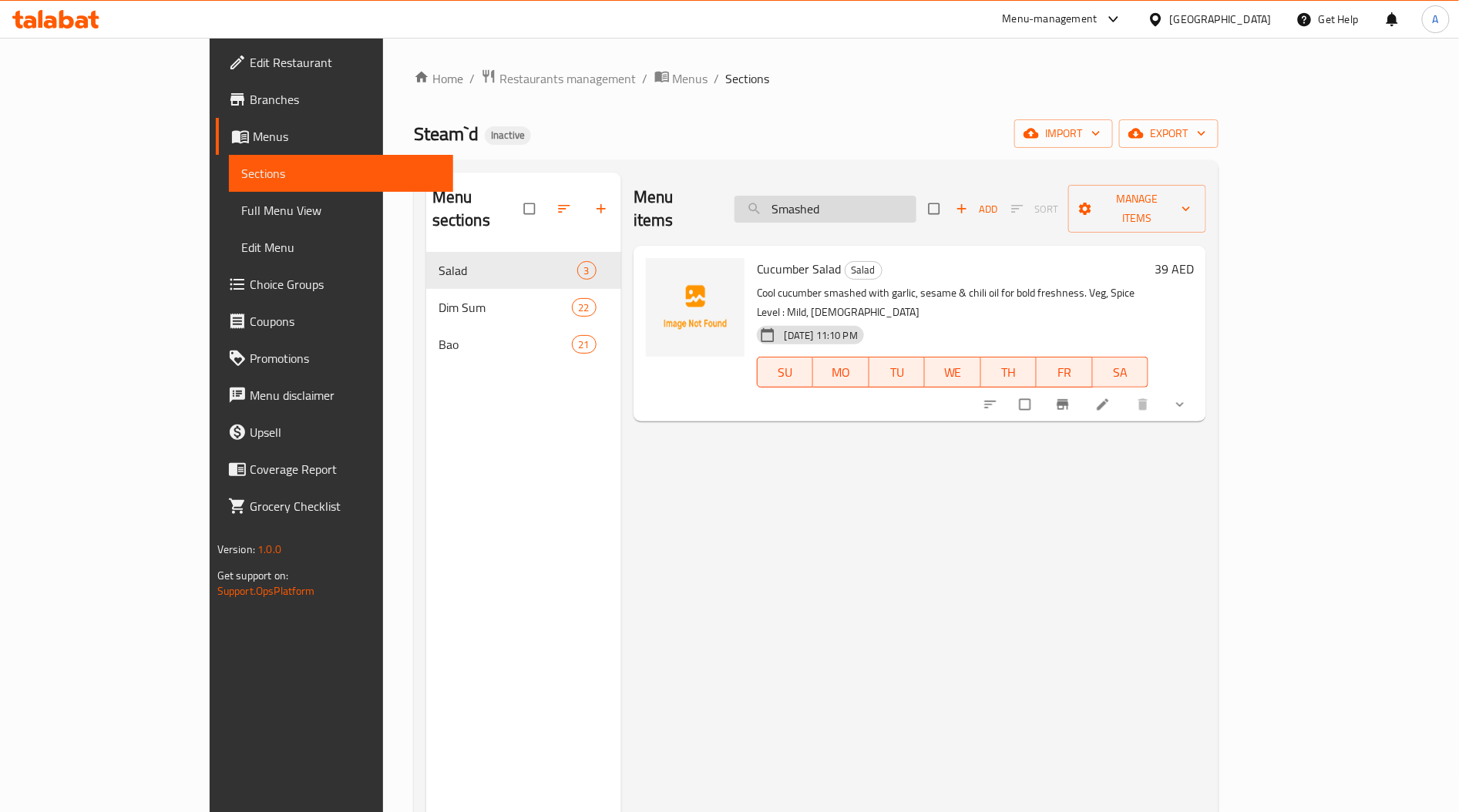
click at [871, 195] on input "Smashed" at bounding box center [825, 209] width 182 height 27
paste input "Prawn Crab"
click at [871, 195] on input "Prawn Crab" at bounding box center [825, 209] width 182 height 27
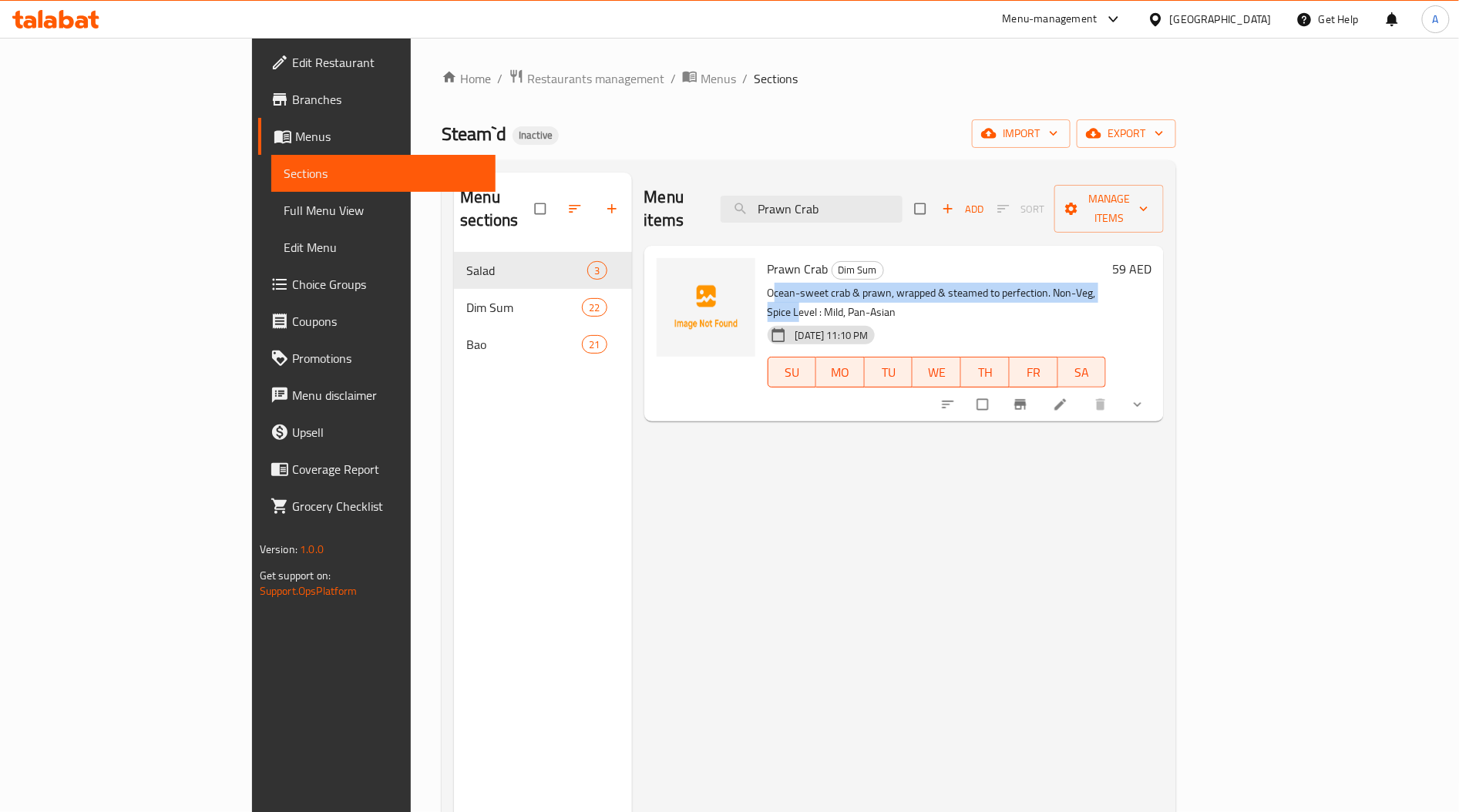
drag, startPoint x: 711, startPoint y: 267, endPoint x: 1065, endPoint y: 271, distance: 354.0
click at [1065, 283] on p "Ocean-sweet crab & prawn, wrapped & steamed to perfection. Non-Veg, Spice Level…" at bounding box center [937, 302] width 339 height 38
click at [903, 195] on input "Prawn Crab" at bounding box center [812, 209] width 182 height 27
paste input "Red Curry Bao"
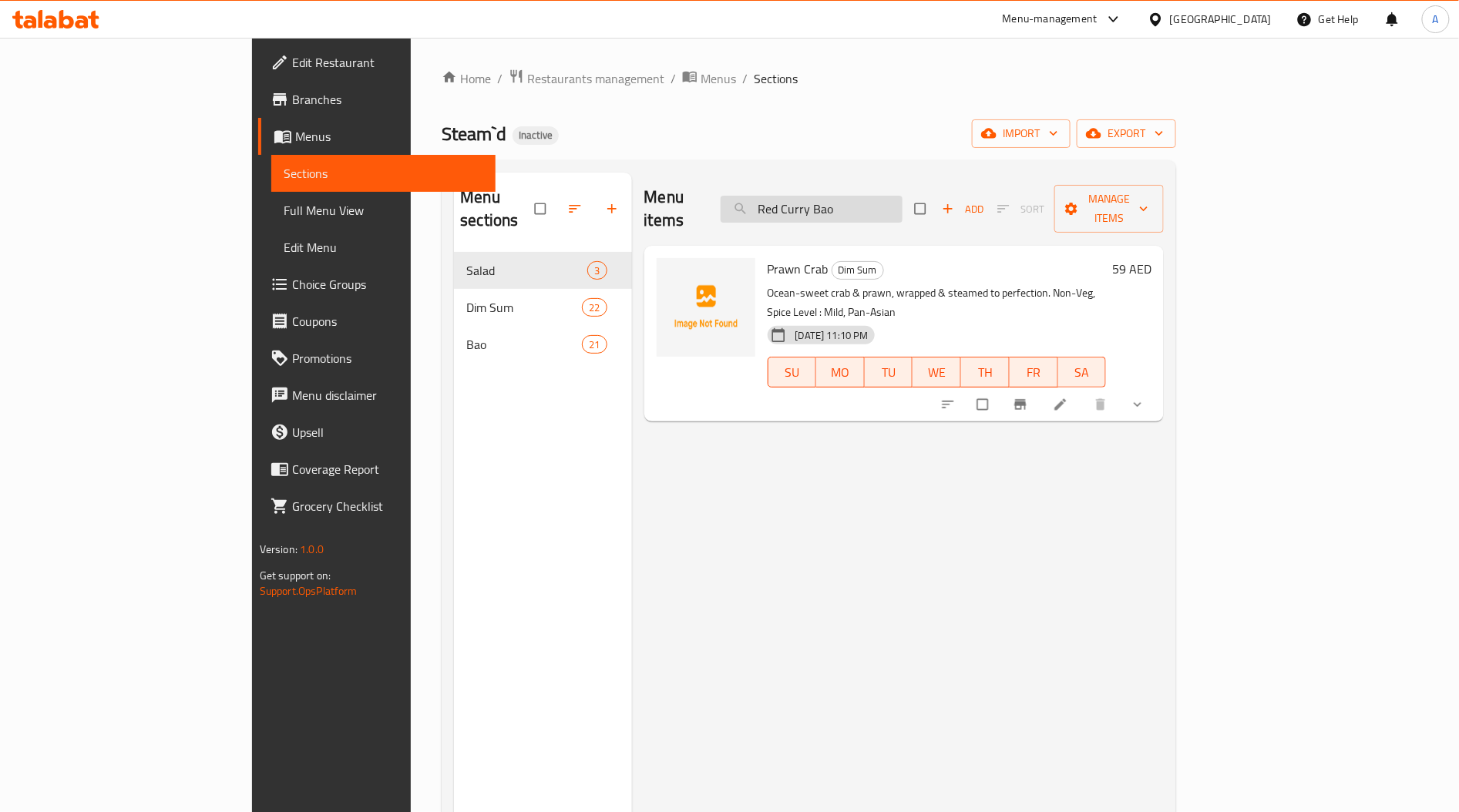
click at [903, 195] on input "Red Curry Bao" at bounding box center [812, 209] width 182 height 27
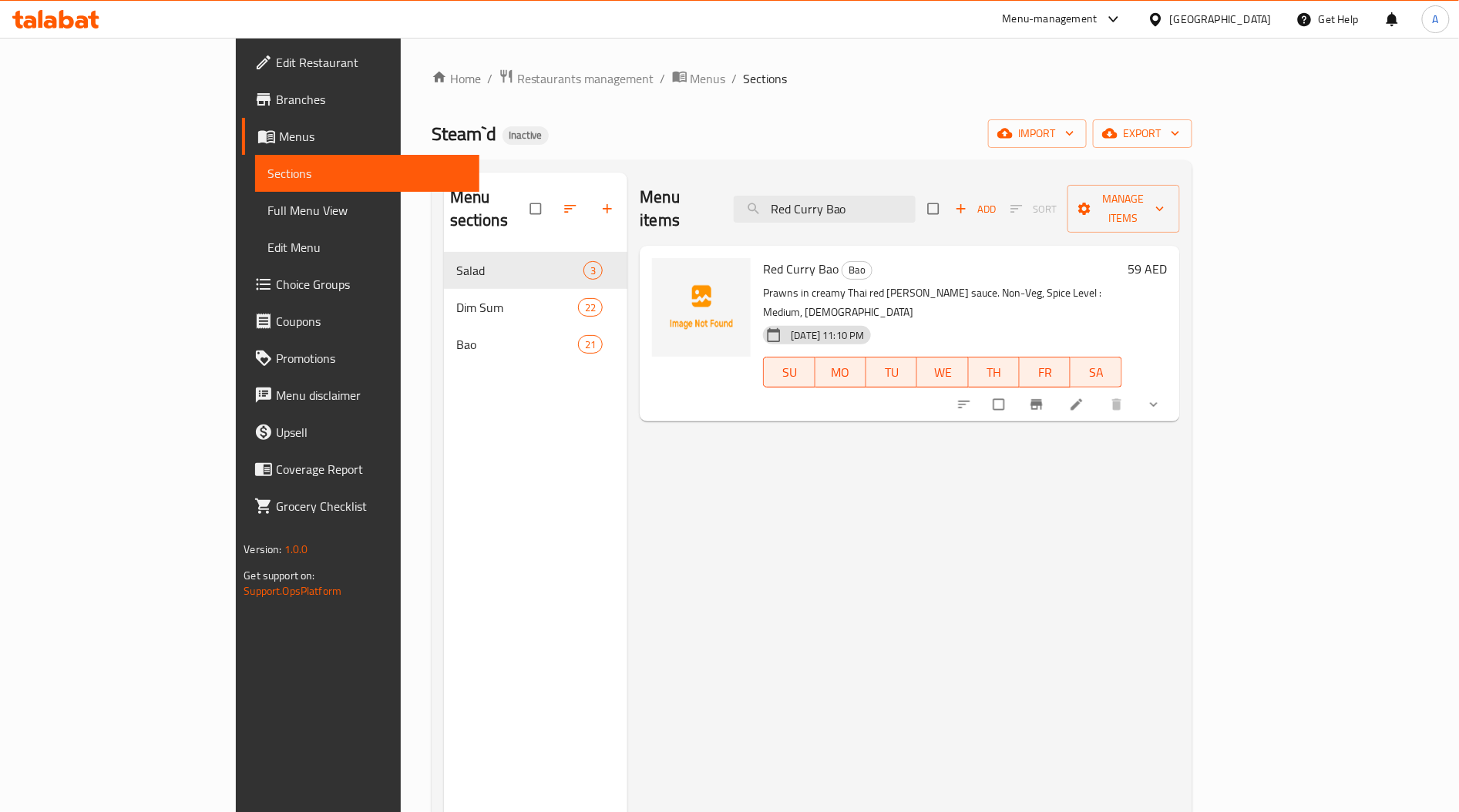
type input "Red Curry Bao"
drag, startPoint x: 768, startPoint y: 262, endPoint x: 1057, endPoint y: 261, distance: 289.0
click at [1057, 283] on p "Prawns in creamy Thai red [PERSON_NAME] sauce. Non-Veg, Spice Level : Medium, […" at bounding box center [942, 302] width 359 height 38
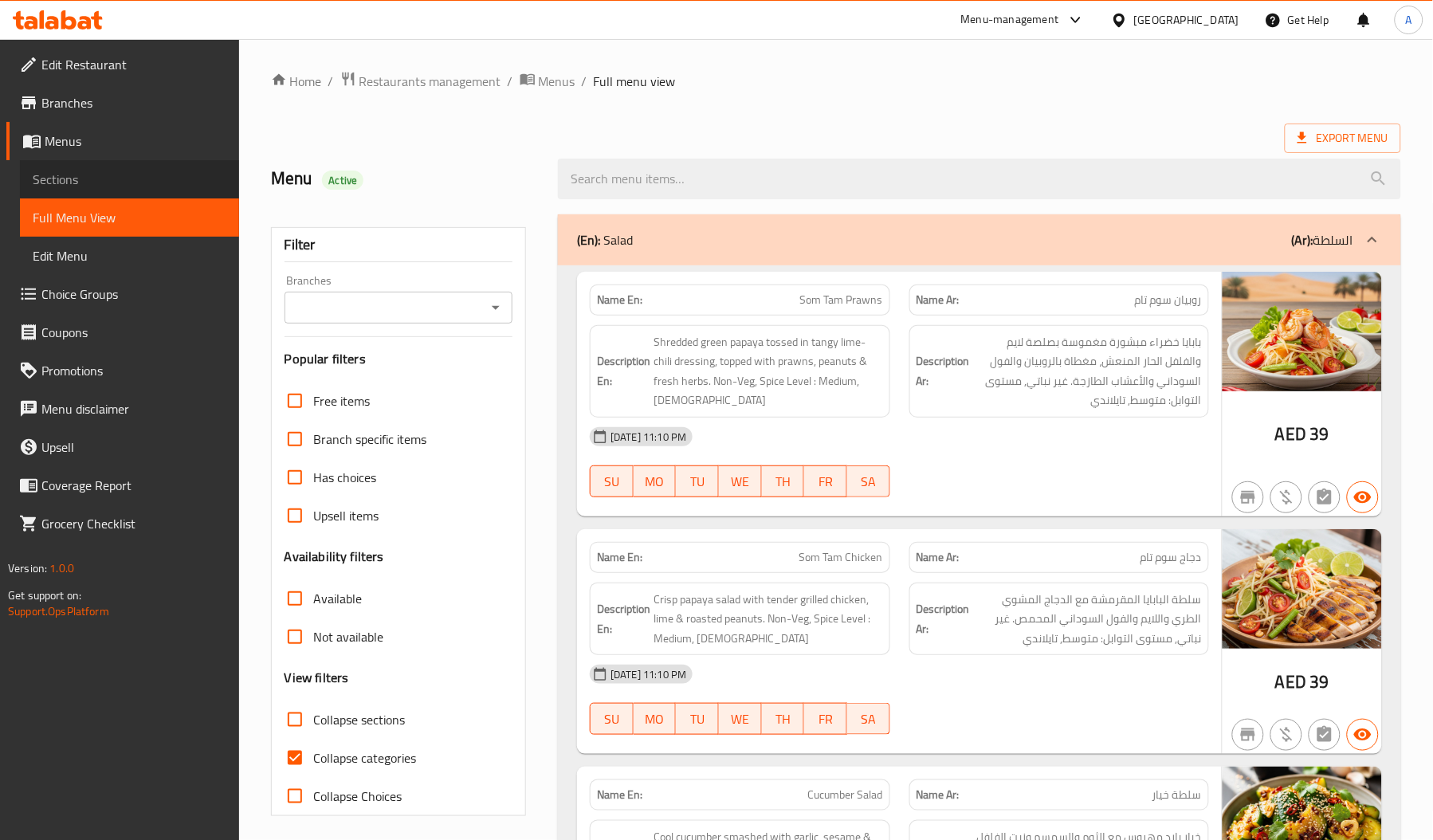
click at [136, 170] on span "Sections" at bounding box center [129, 179] width 194 height 19
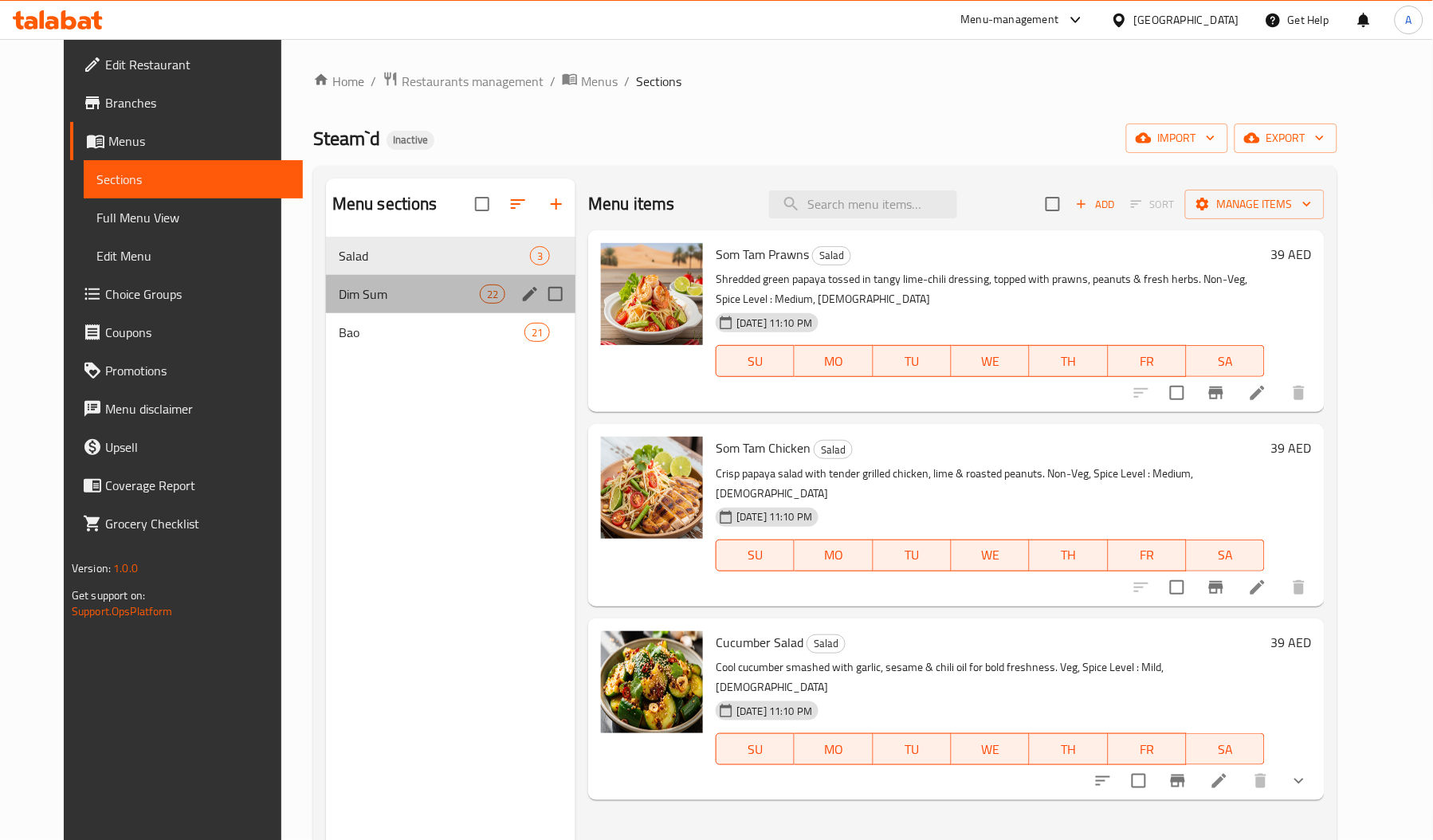
click at [357, 282] on div "Dim Sum 22" at bounding box center [450, 293] width 249 height 38
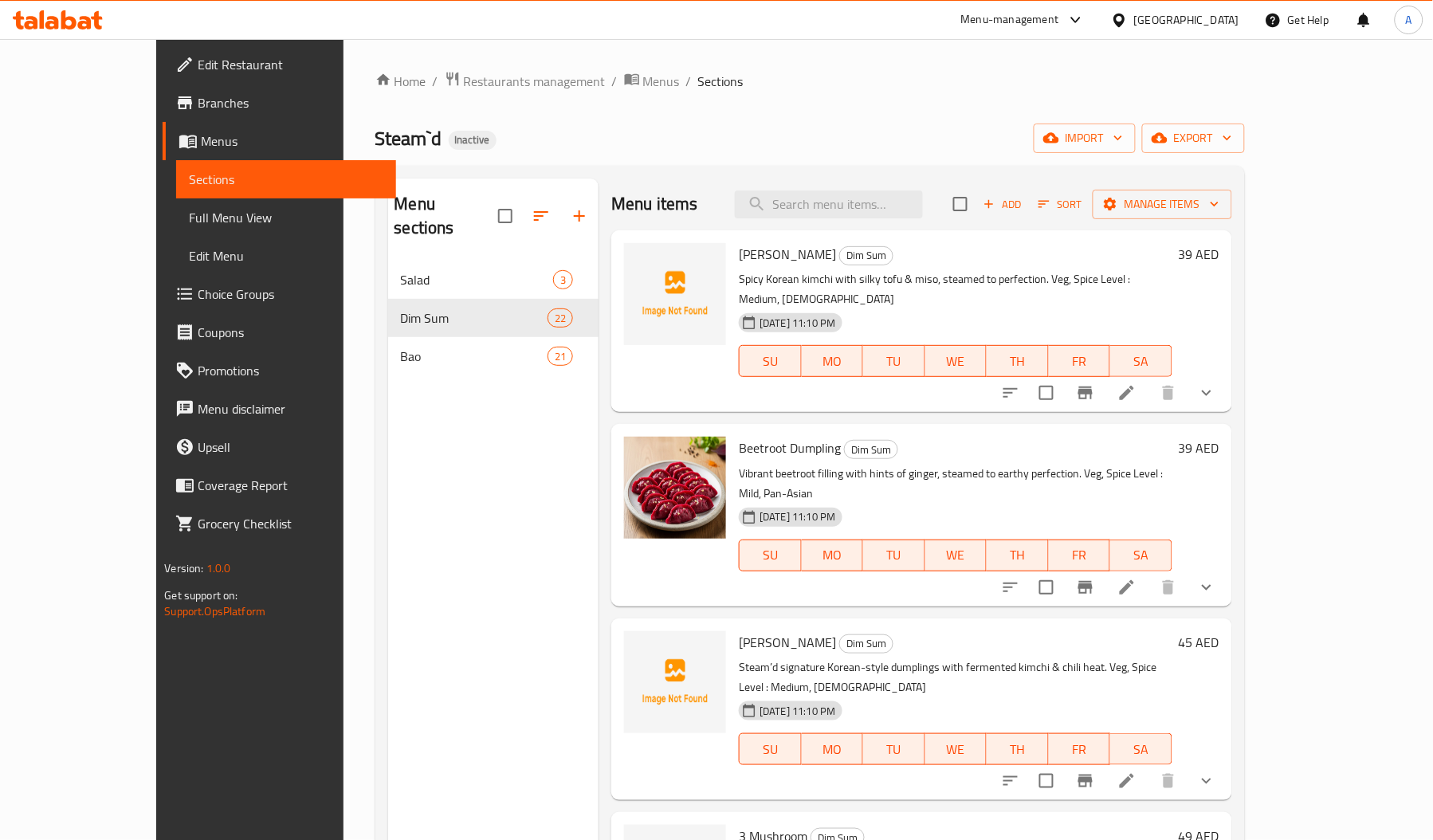
click at [739, 252] on span "[PERSON_NAME]" at bounding box center [787, 254] width 97 height 24
click at [739, 252] on span "Kimchi Tofu" at bounding box center [787, 254] width 97 height 24
copy span "Kimchi"
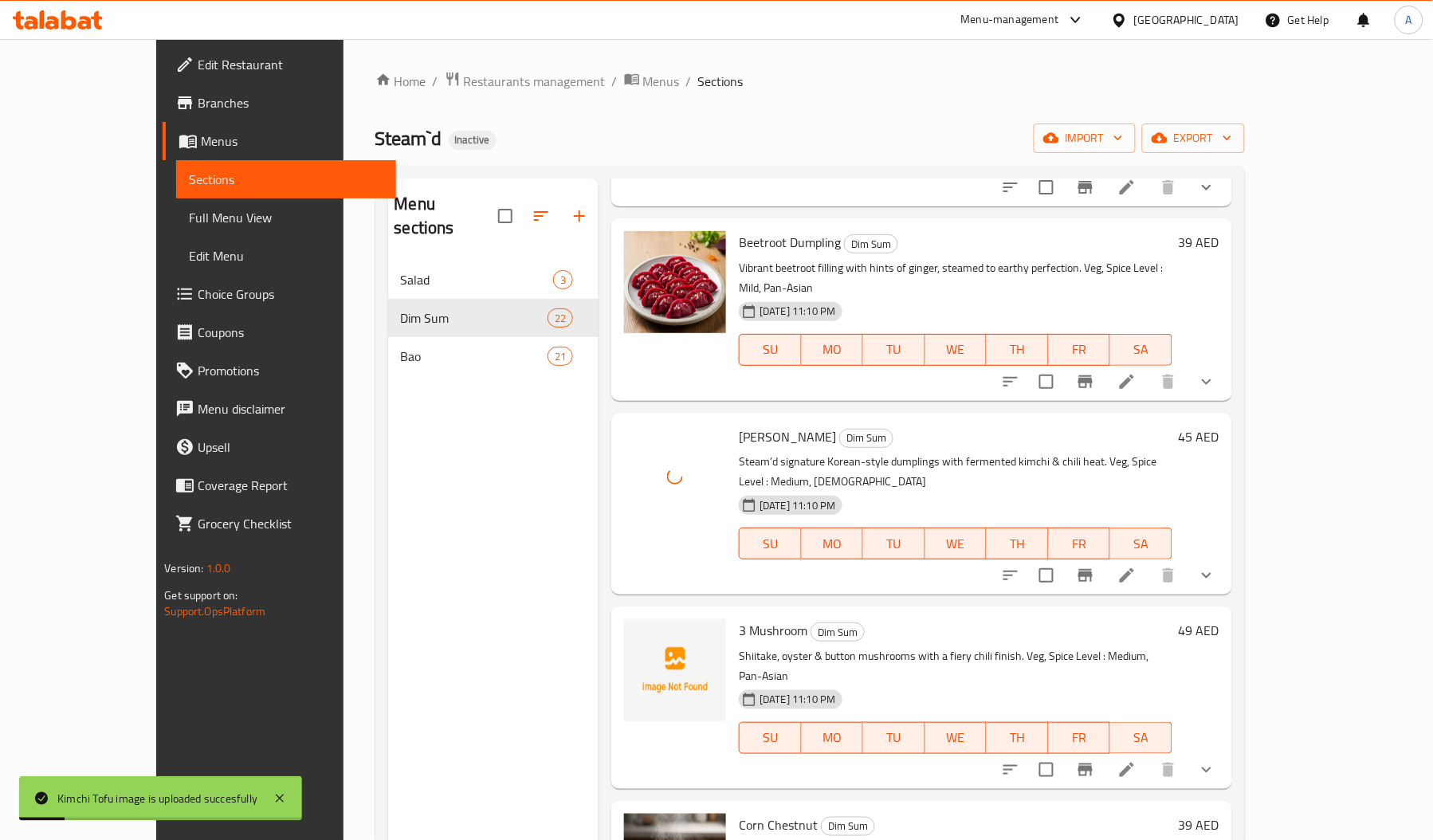
scroll to position [243, 0]
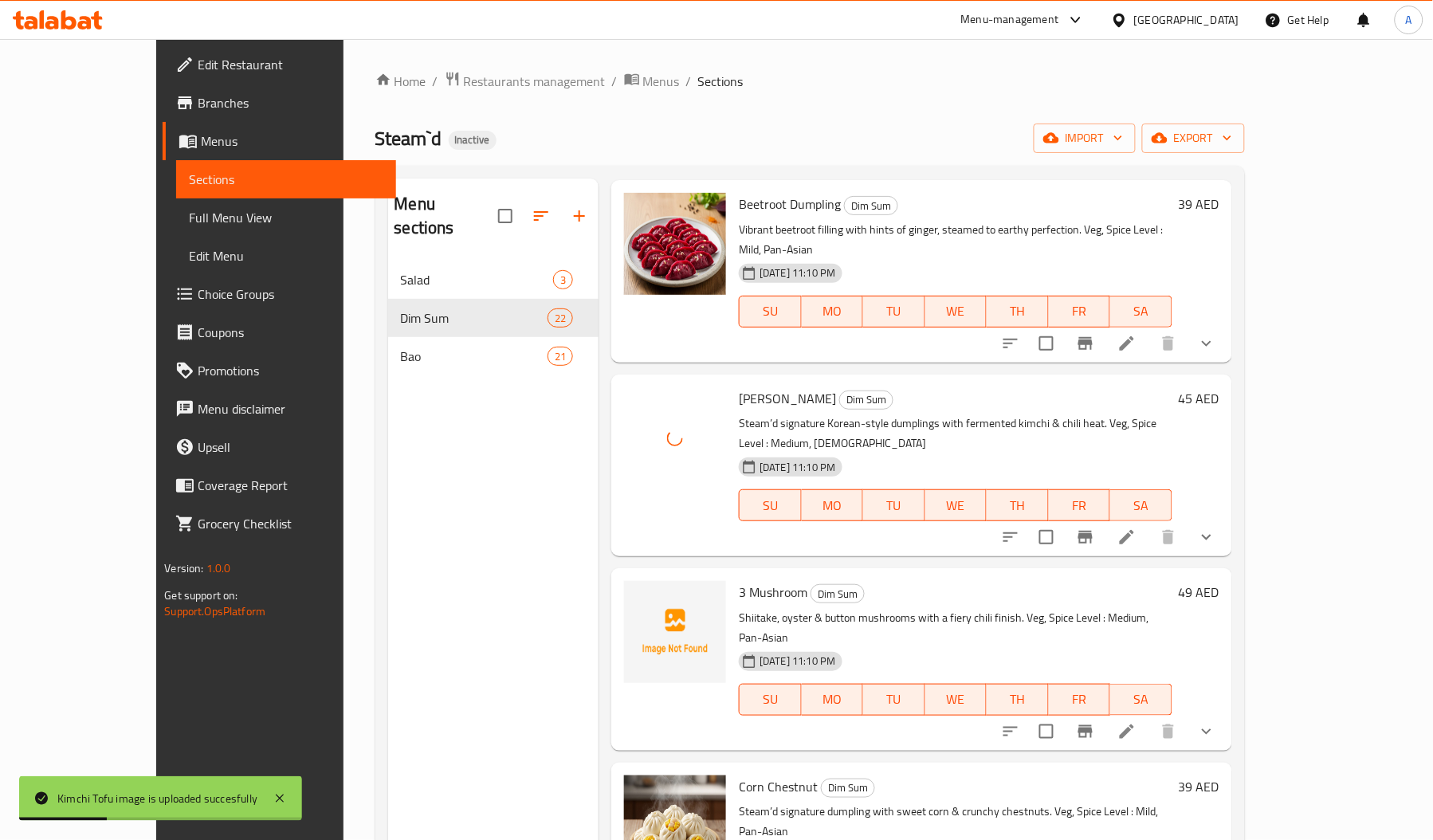
click at [739, 580] on span "3 Mushroom" at bounding box center [773, 592] width 68 height 24
copy span "Mushroom"
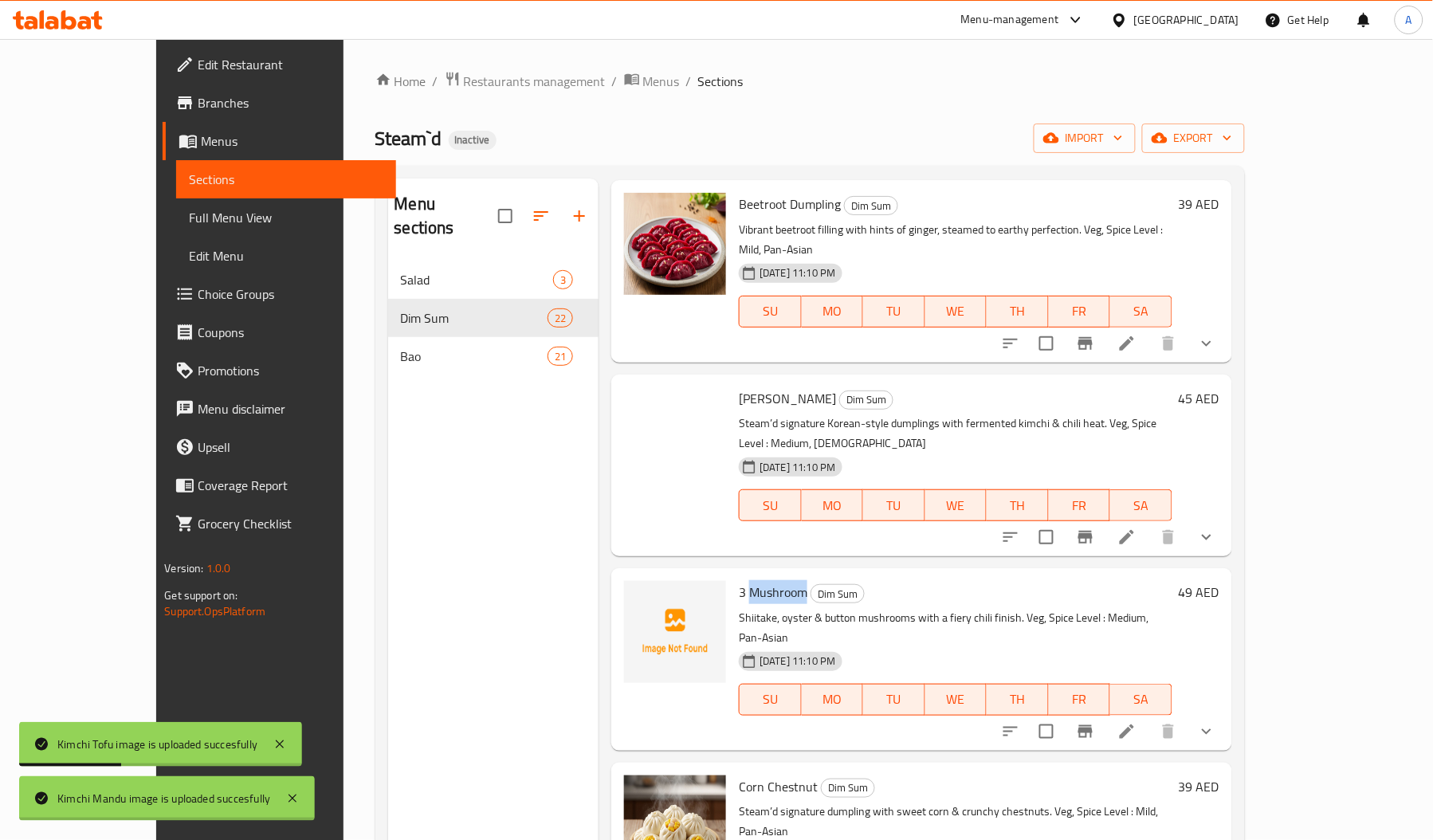
click at [739, 580] on span "3 Mushroom" at bounding box center [773, 592] width 68 height 24
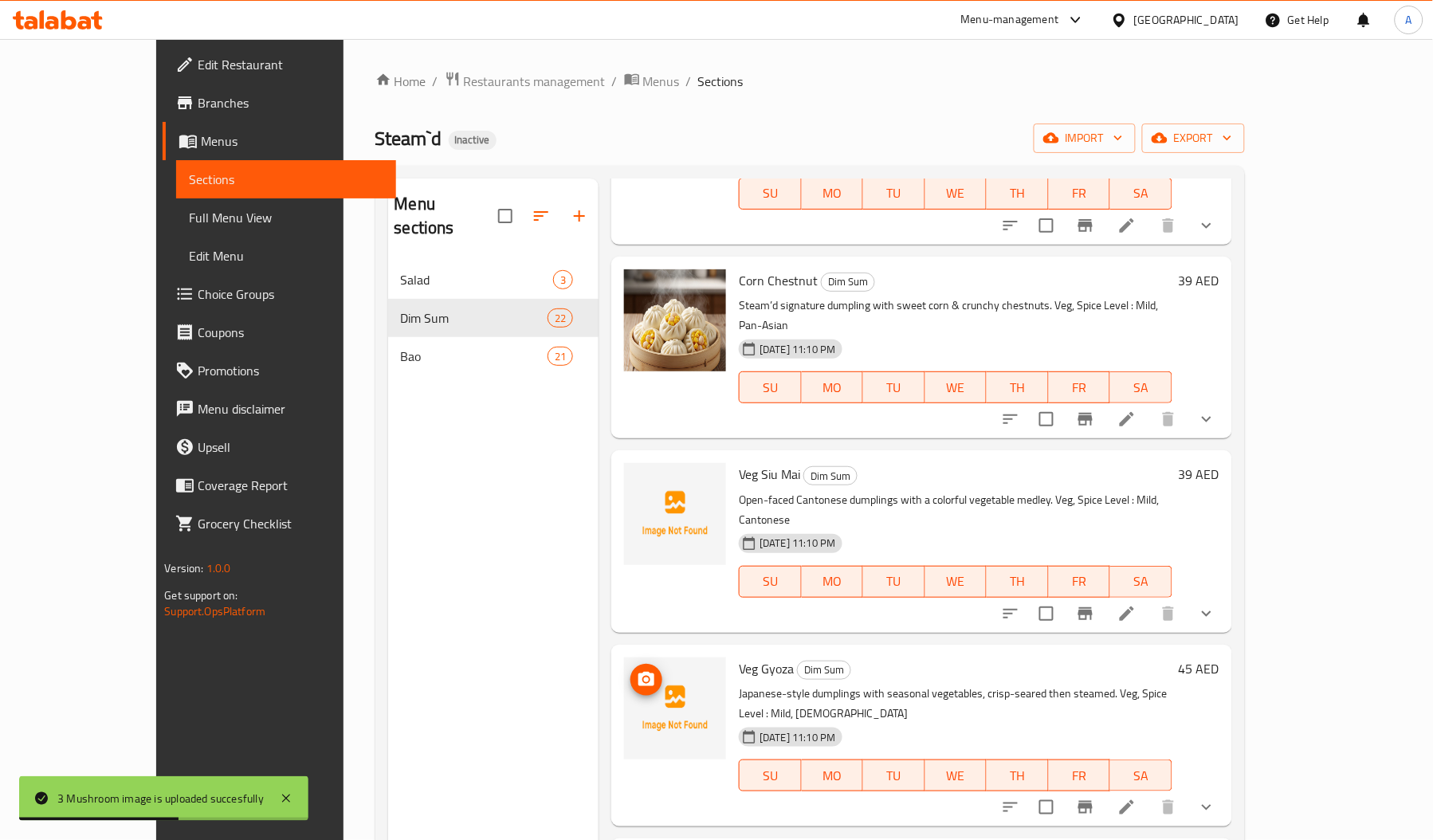
scroll to position [751, 0]
click at [739, 460] on span "Veg Siu Mai" at bounding box center [769, 472] width 62 height 24
copy span "Veg"
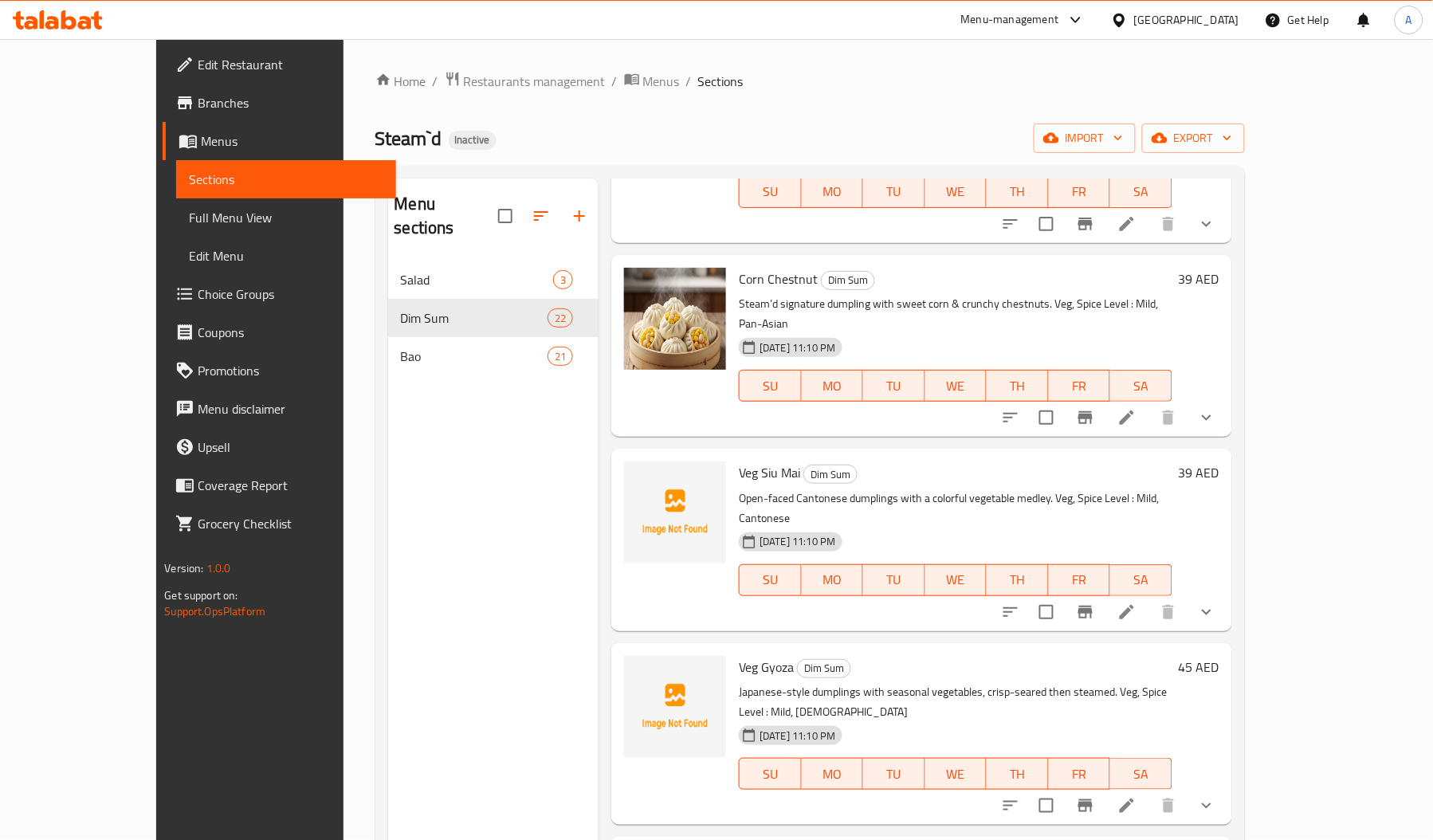
click at [739, 460] on span "Veg Siu Mai" at bounding box center [769, 472] width 62 height 24
copy span "Siu"
click at [739, 655] on span "Veg Gyoza" at bounding box center [766, 667] width 55 height 24
copy span "Gyoza"
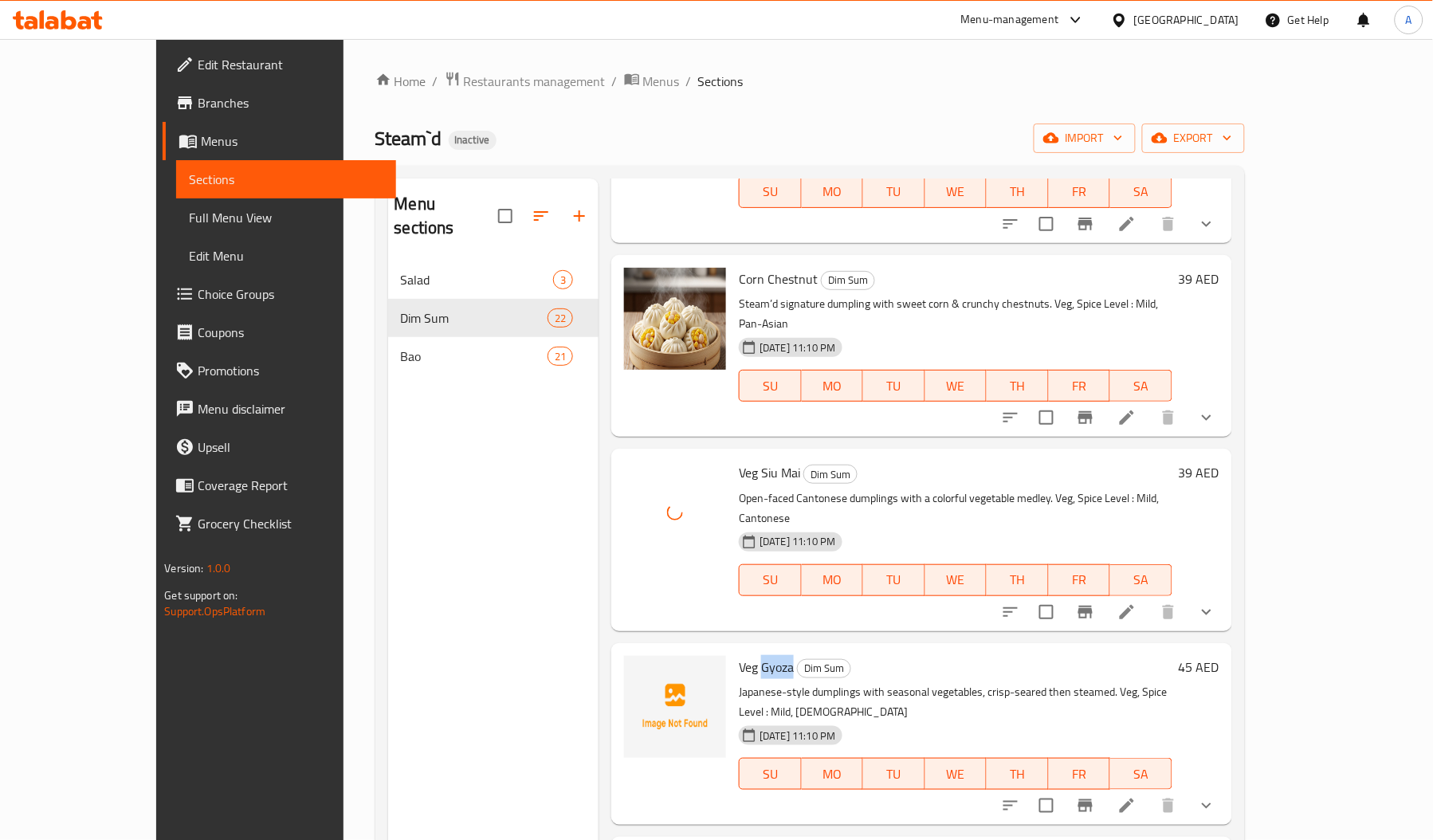
click at [739, 655] on span "Veg Gyoza" at bounding box center [766, 667] width 55 height 24
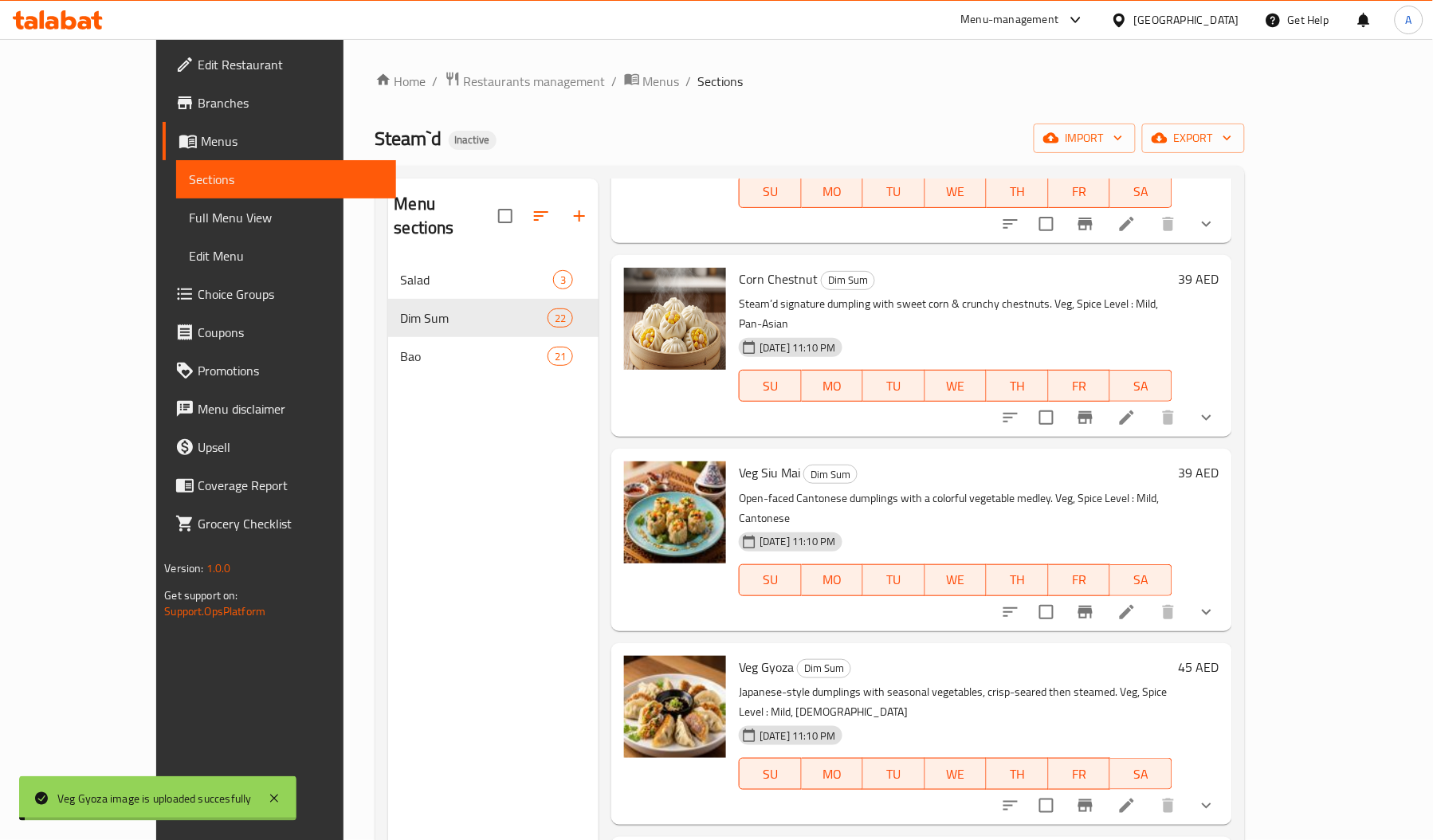
copy span "Cheese"
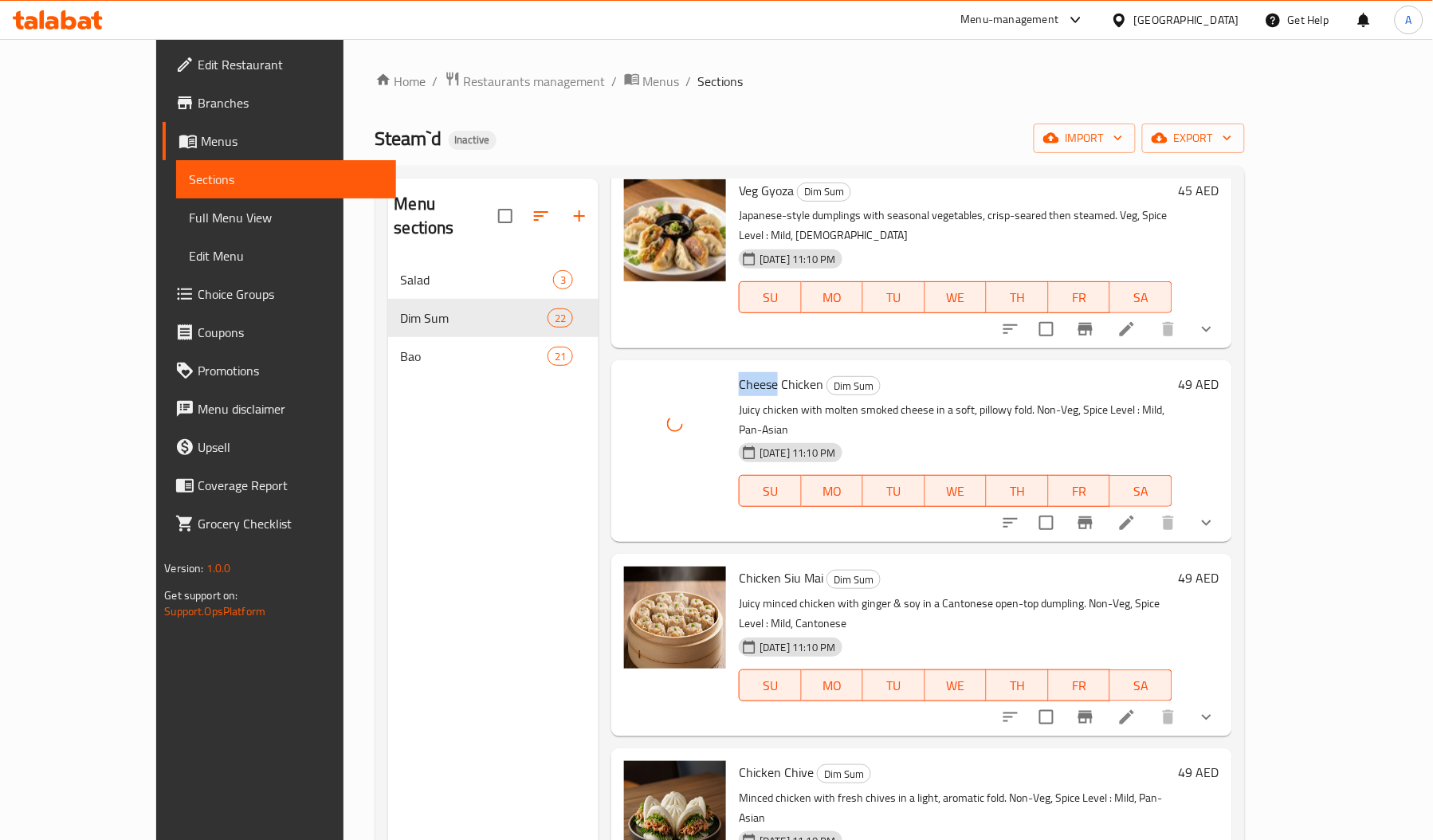
scroll to position [1229, 0]
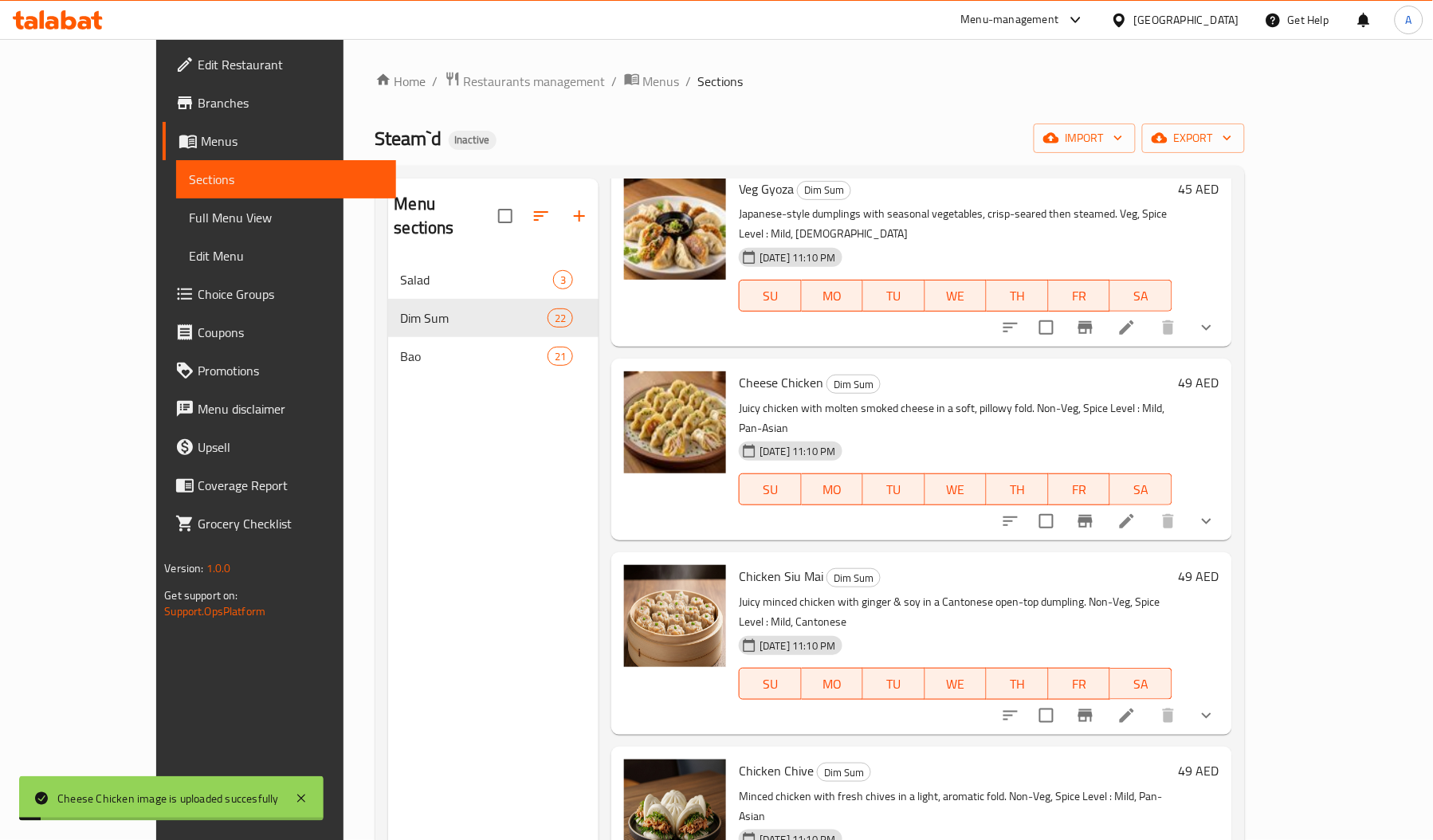
copy span "Sriracha"
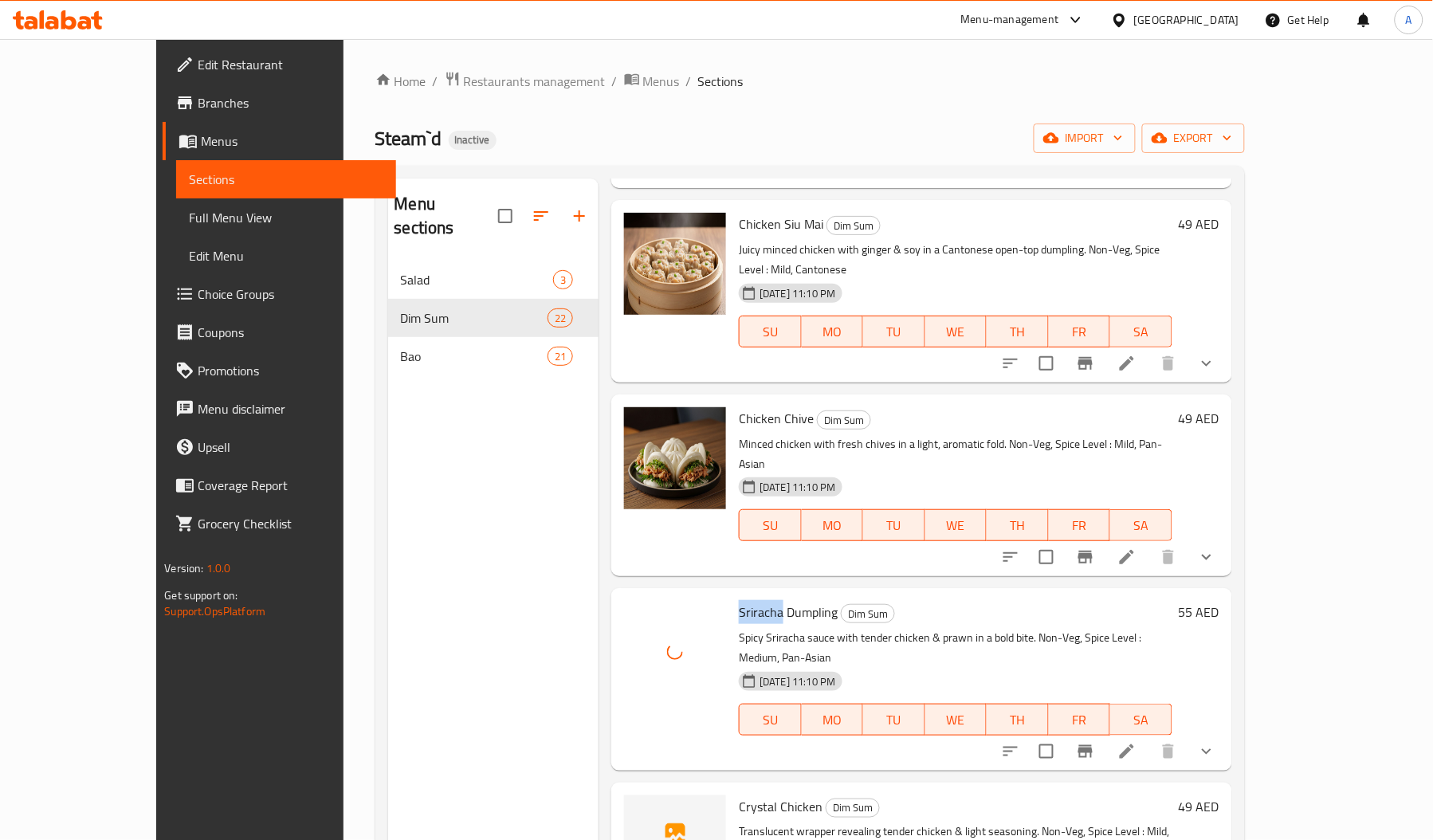
scroll to position [1723, 0]
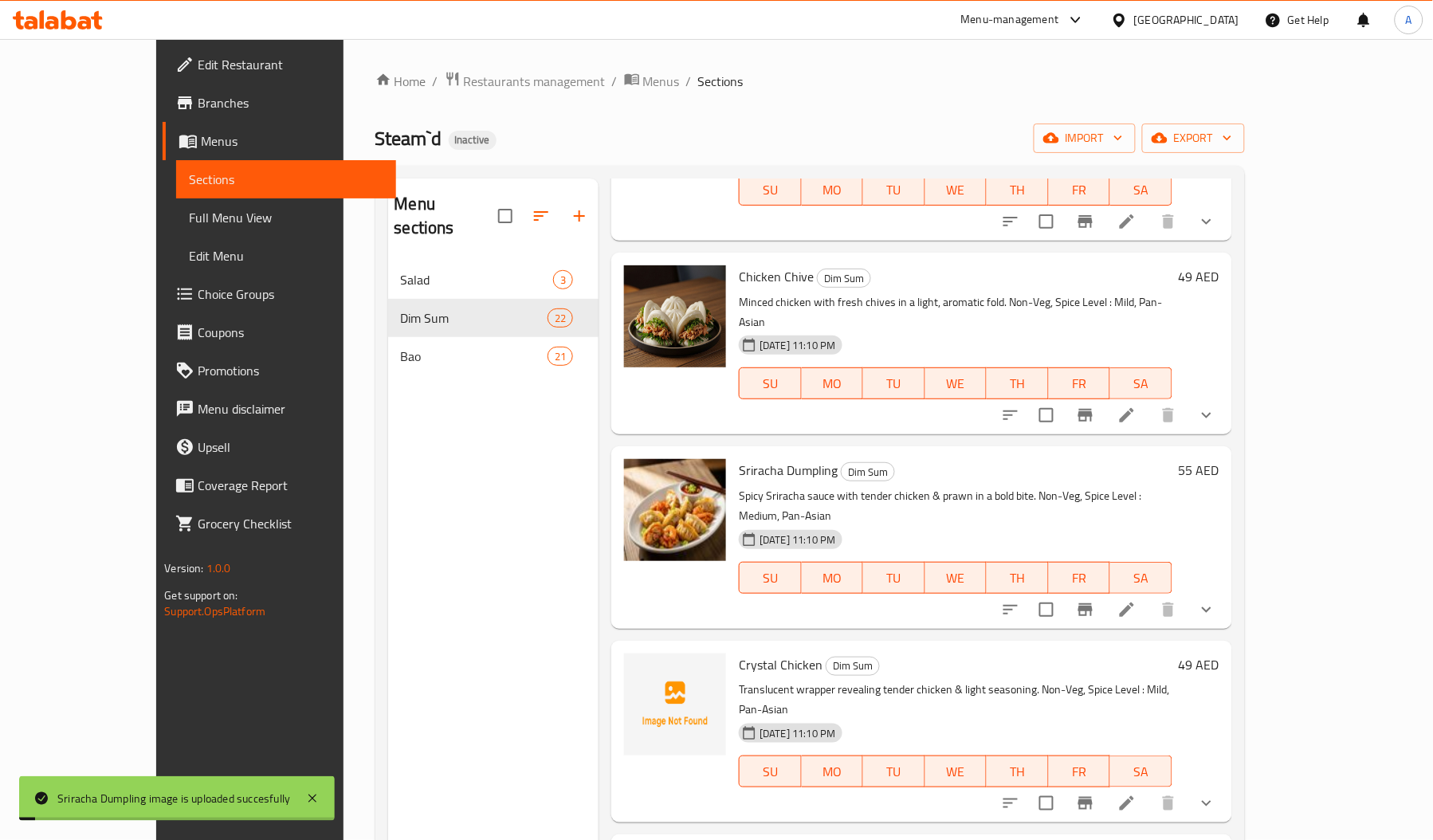
click at [739, 653] on span "Crystal Chicken" at bounding box center [780, 665] width 84 height 24
copy span "Crystal"
click at [739, 653] on span "Crystal Chicken" at bounding box center [780, 665] width 84 height 24
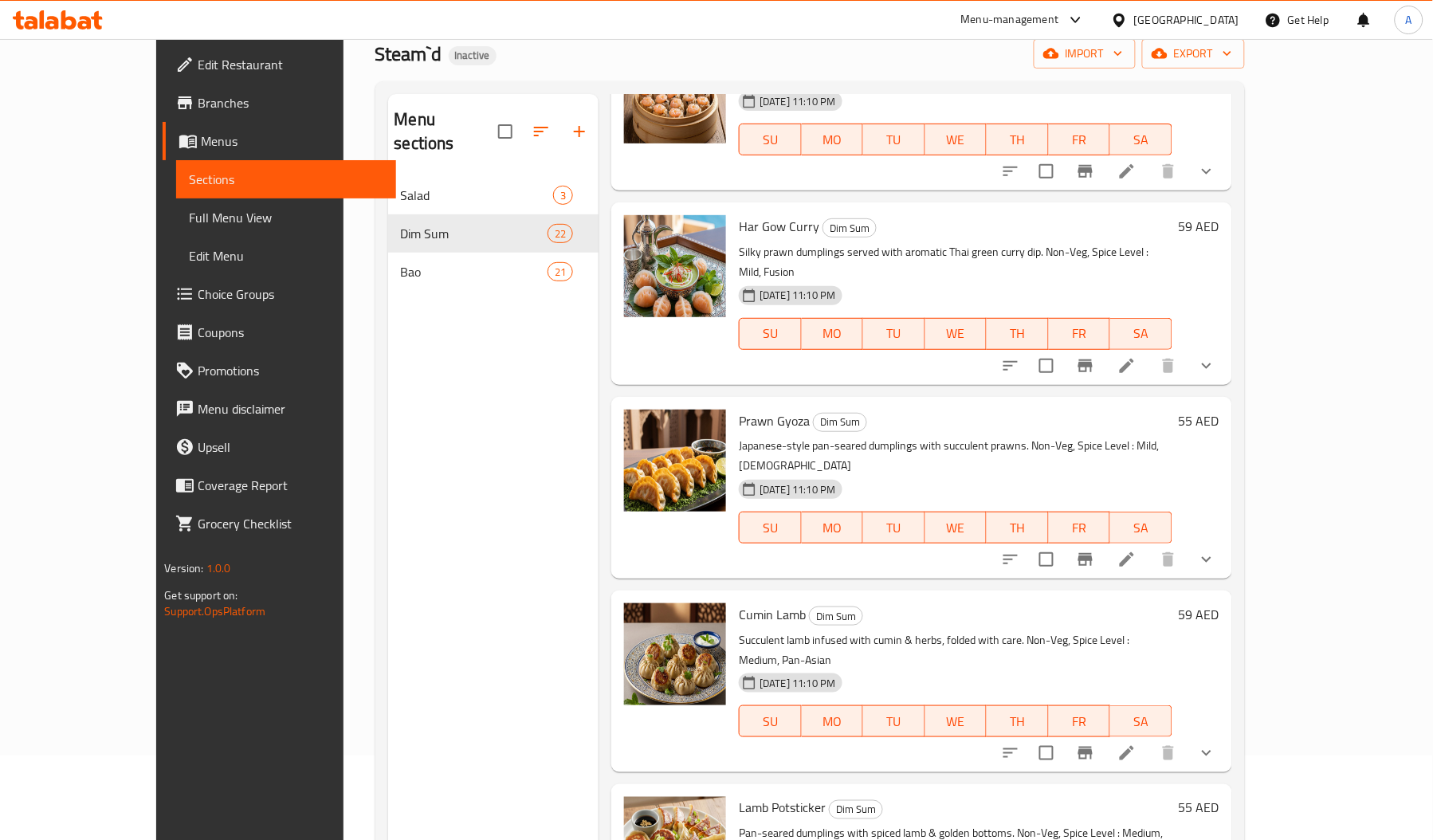
scroll to position [84, 0]
click at [189, 210] on span "Full Menu View" at bounding box center [286, 218] width 194 height 19
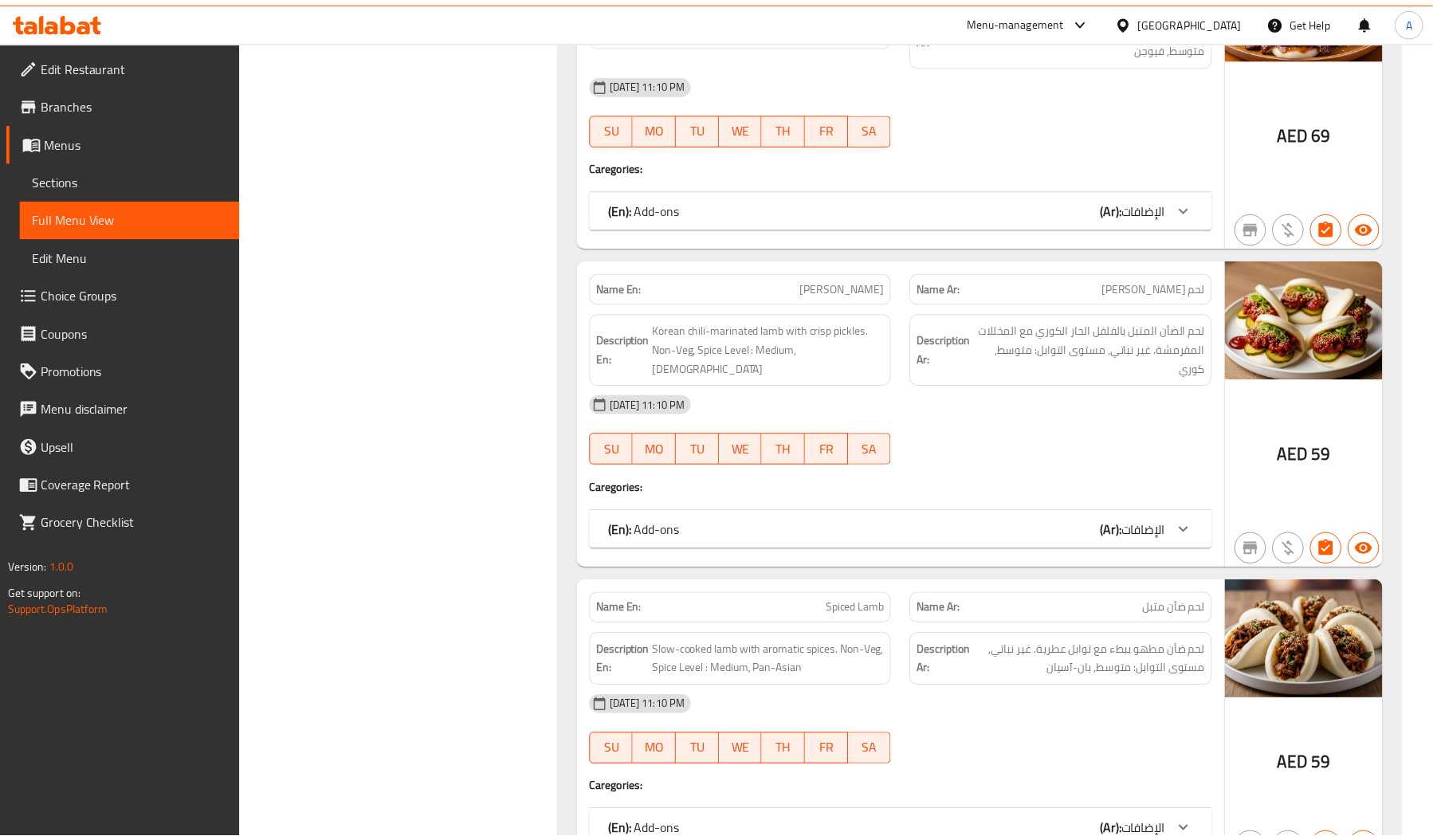
scroll to position [13581, 0]
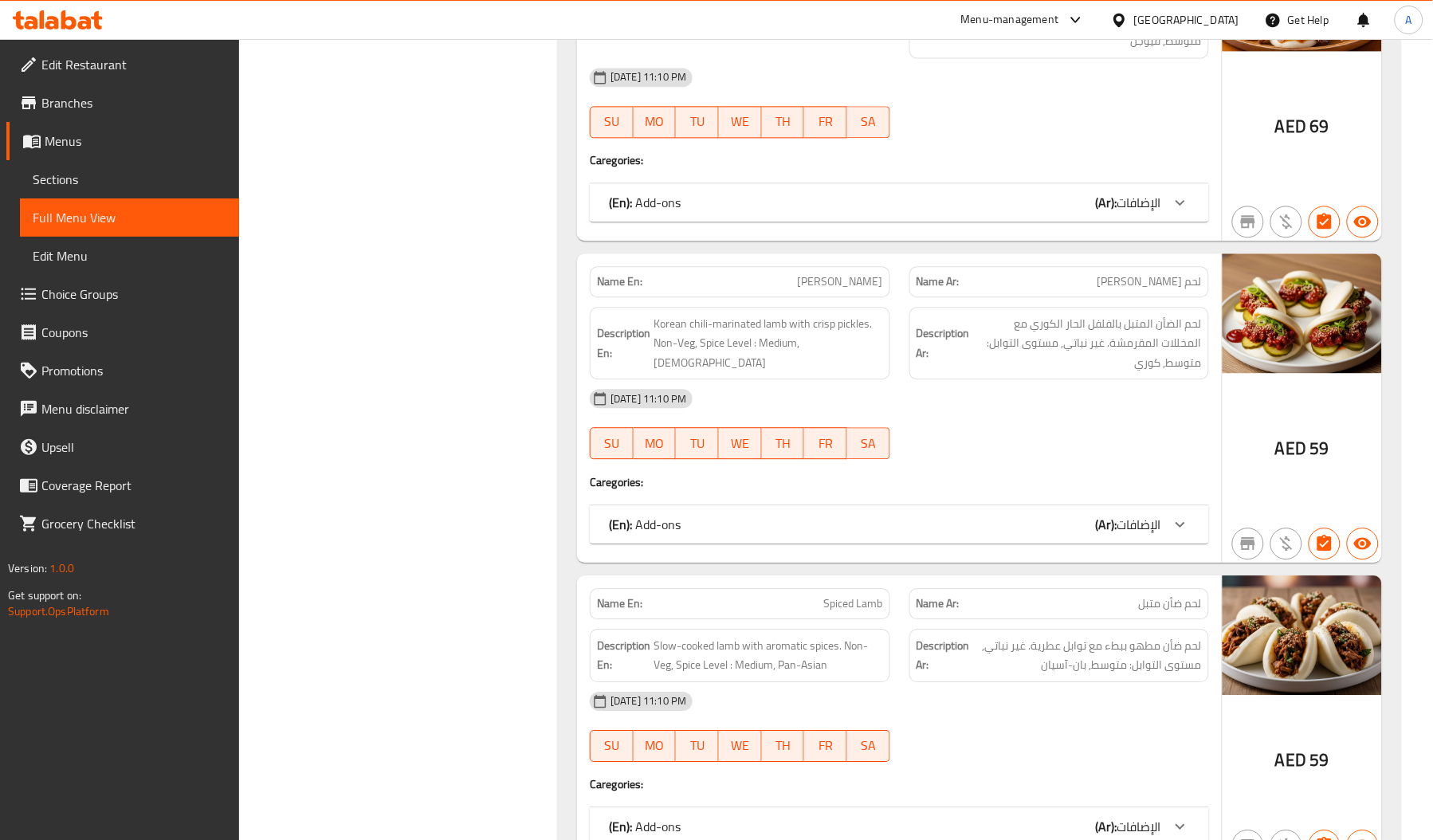
click at [79, 60] on span "Edit Restaurant" at bounding box center [134, 65] width 184 height 19
